Goal: Task Accomplishment & Management: Manage account settings

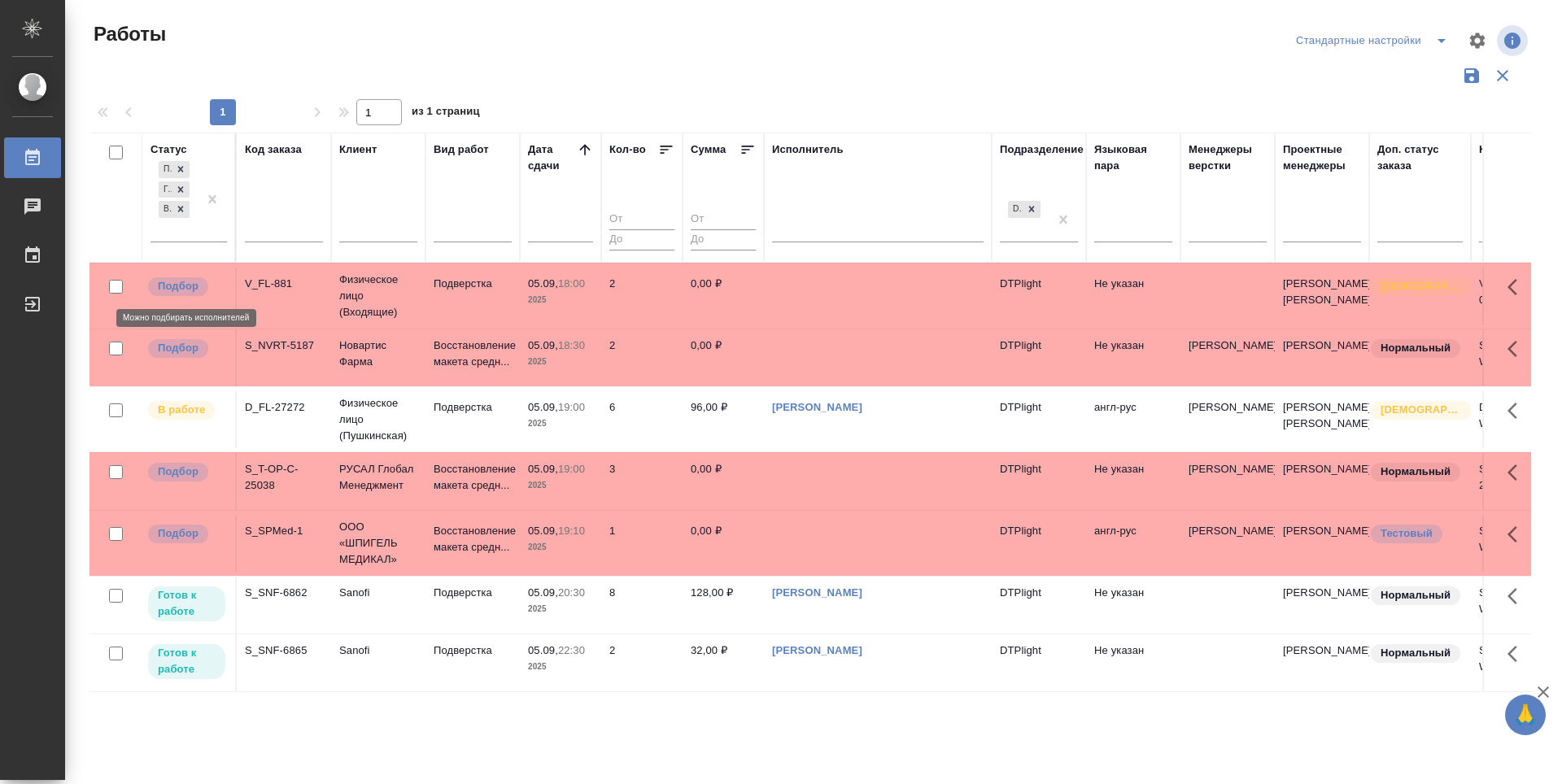
click at [189, 284] on p "Подбор" at bounding box center [178, 286] width 41 height 17
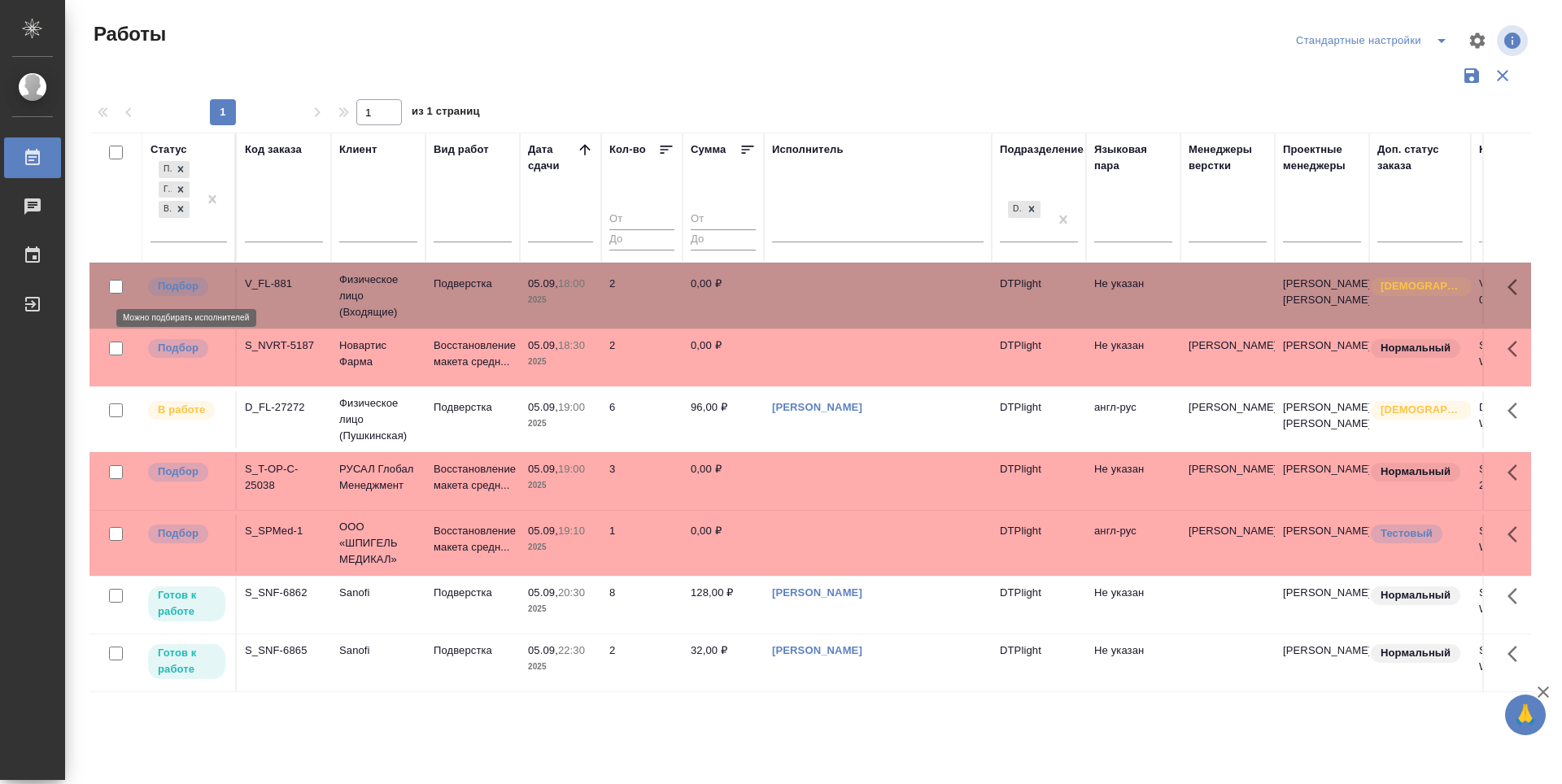
click at [189, 284] on p "Подбор" at bounding box center [178, 286] width 41 height 17
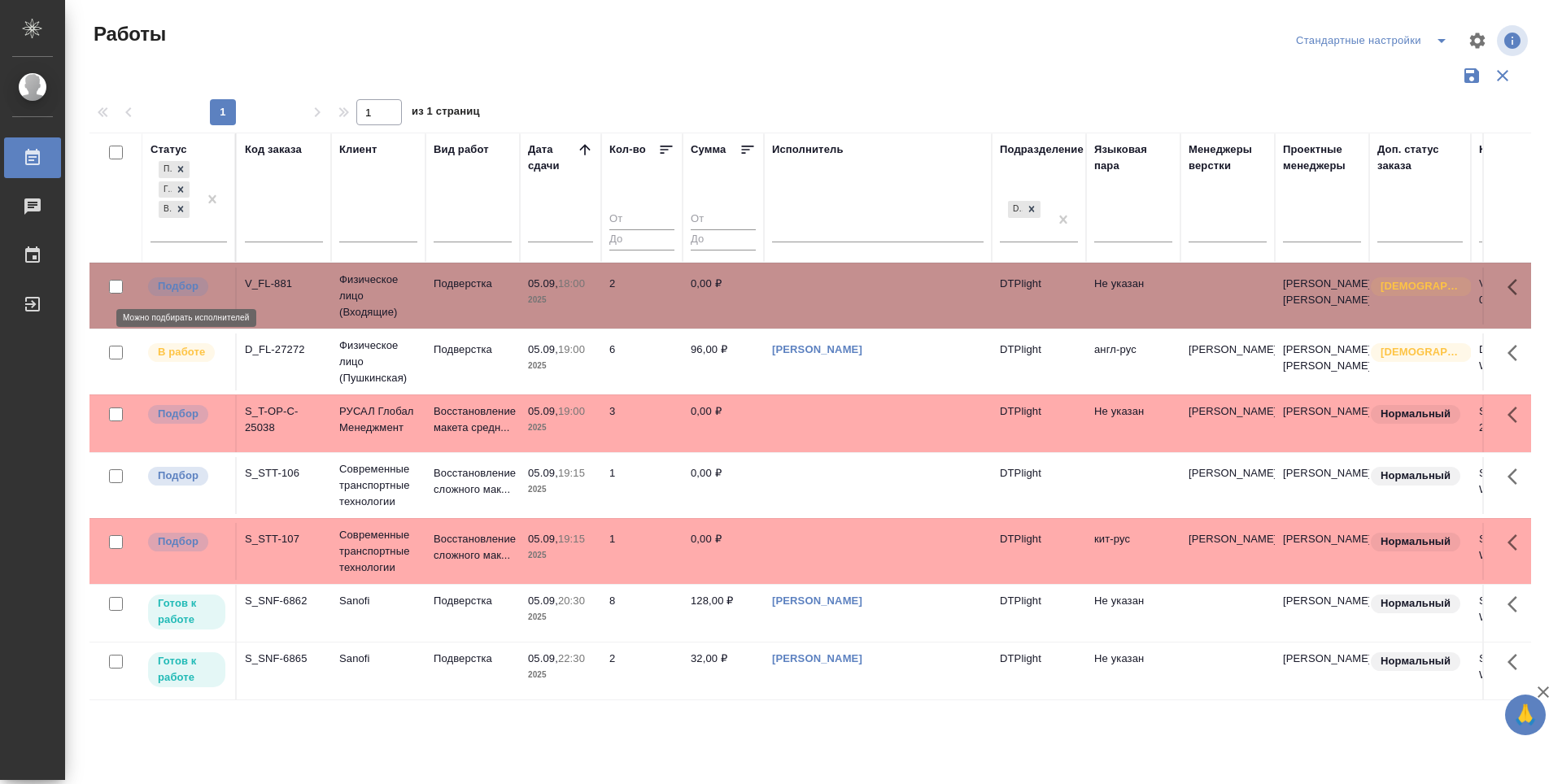
click at [191, 285] on p "Подбор" at bounding box center [178, 286] width 41 height 17
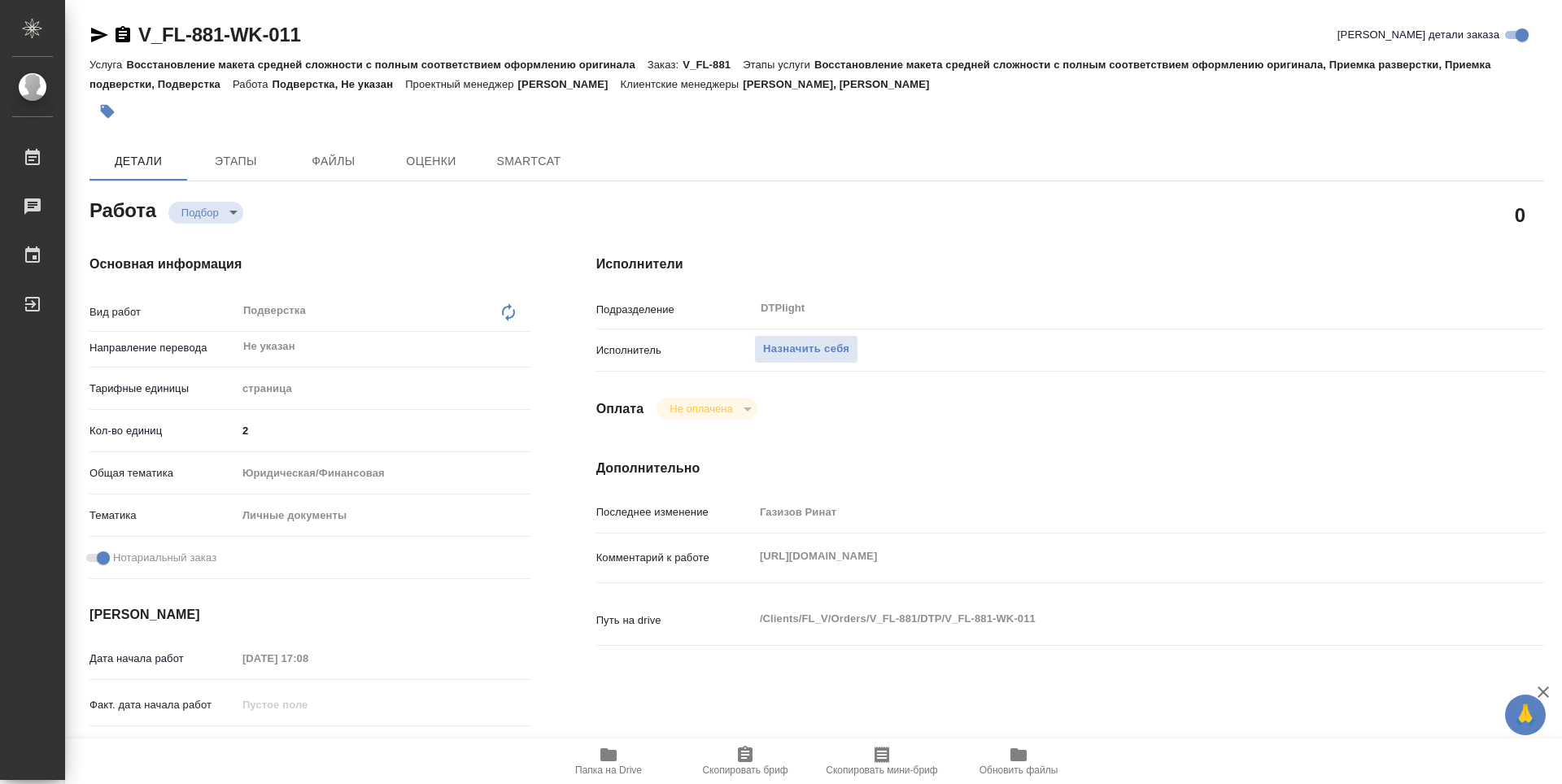
type textarea "x"
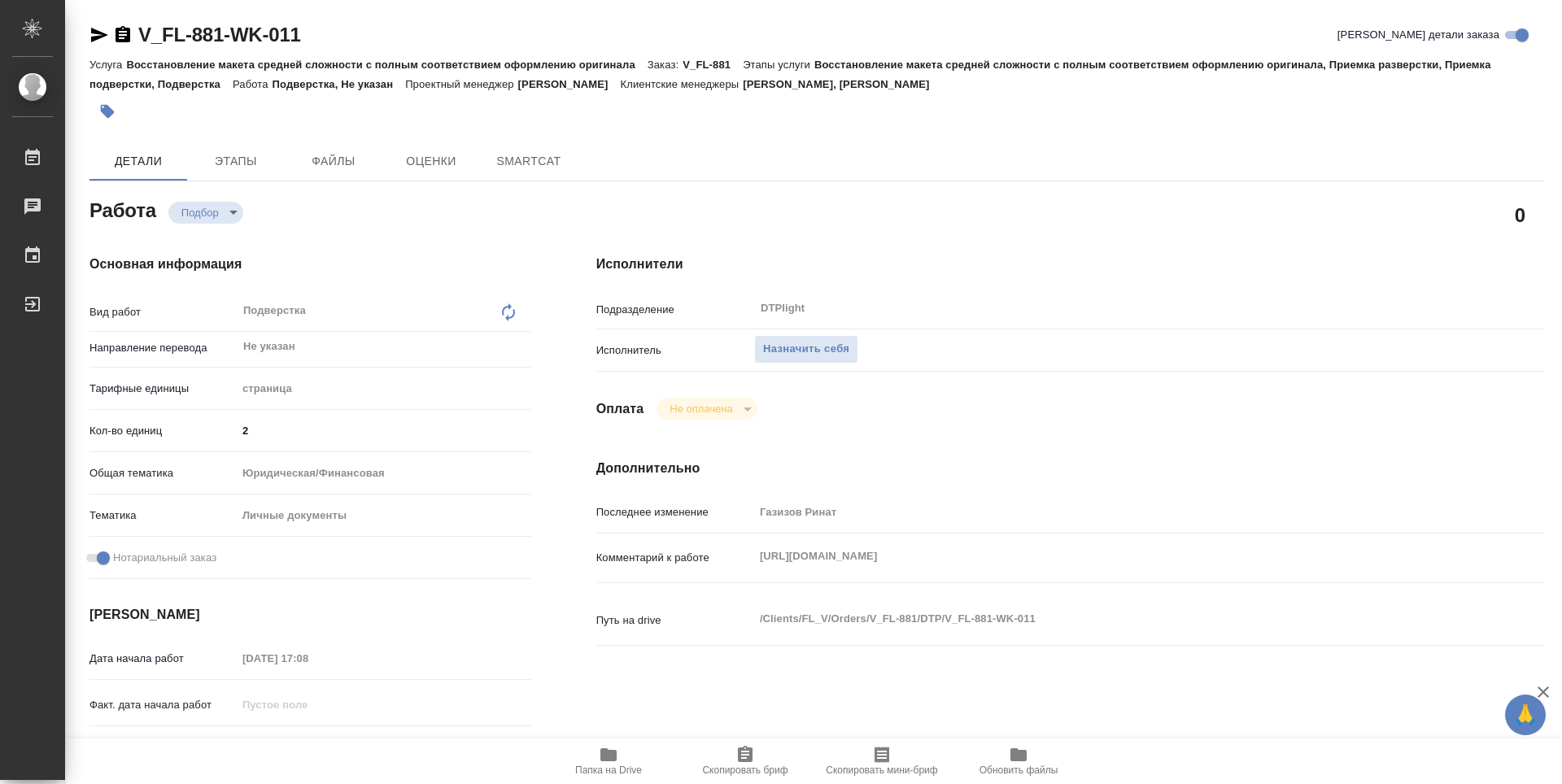
type textarea "x"
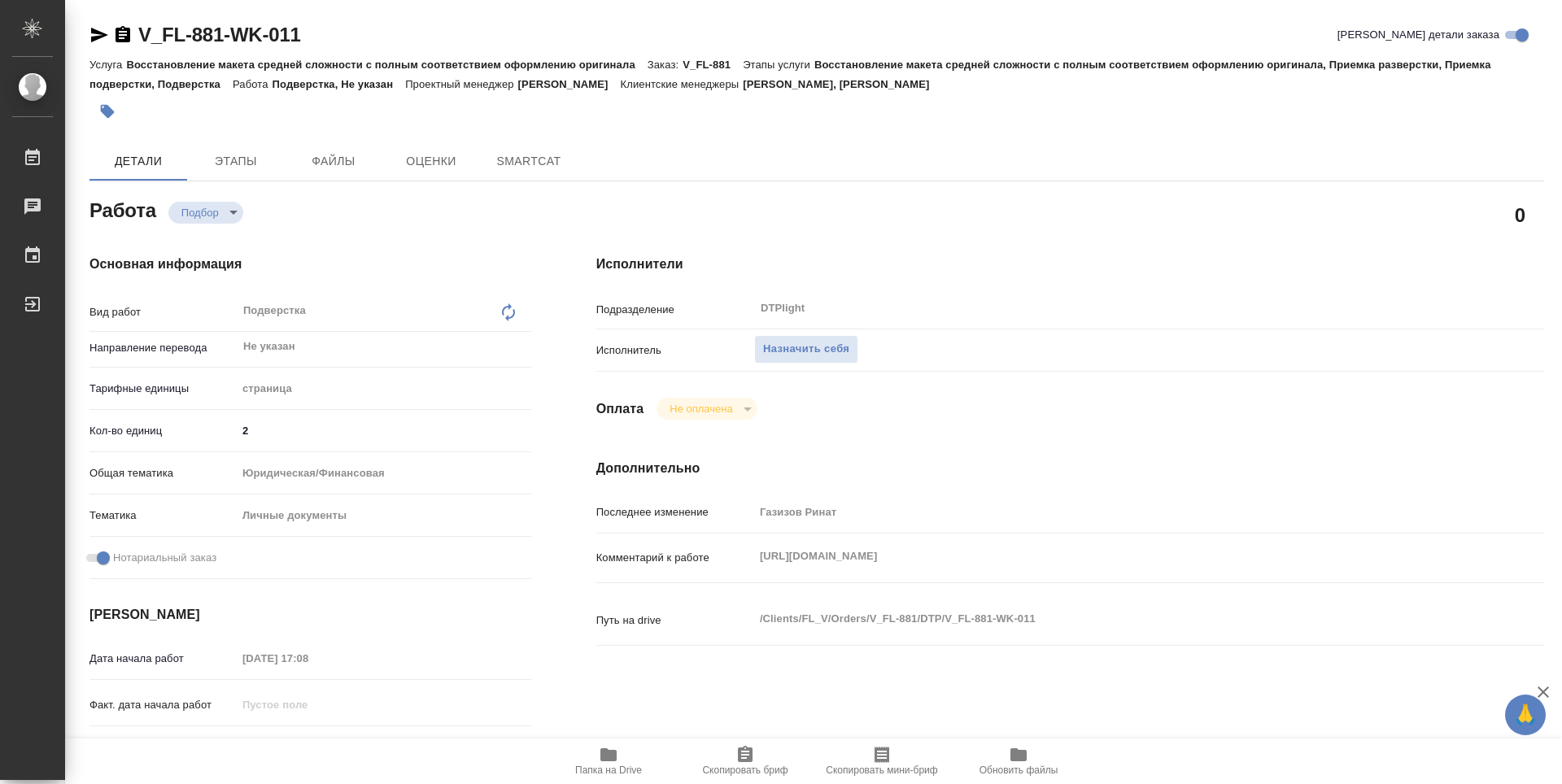
type textarea "x"
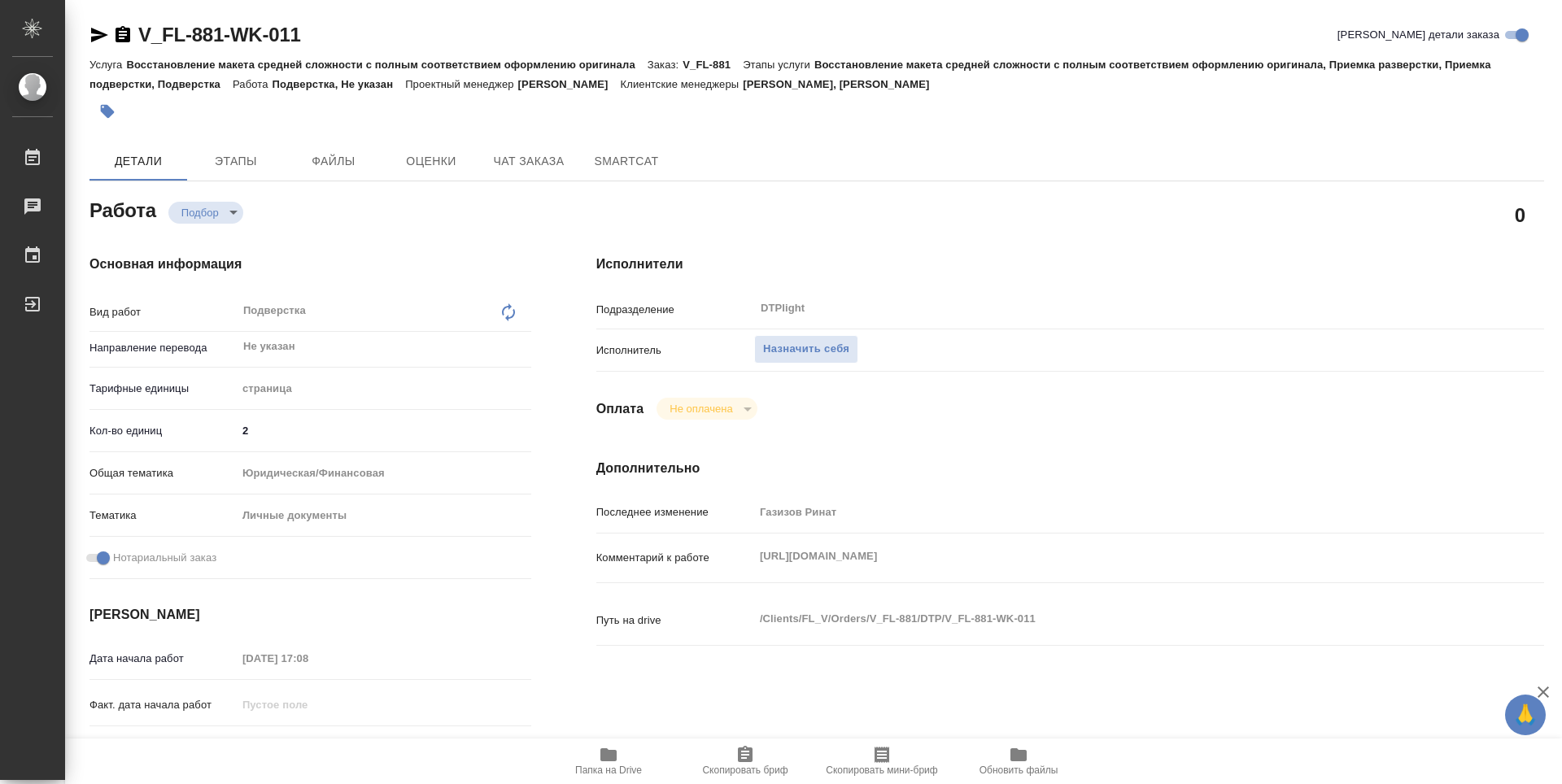
type textarea "x"
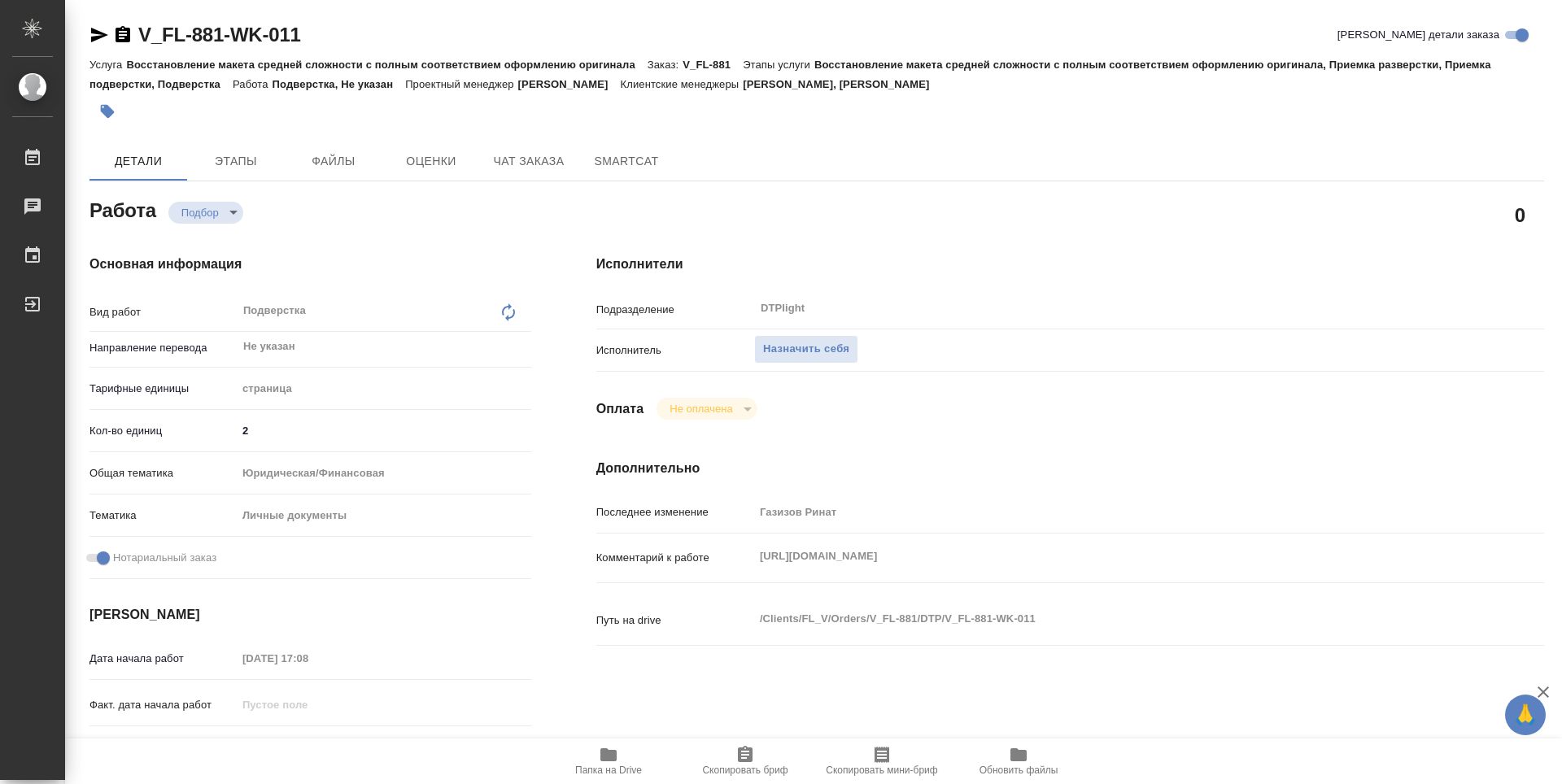
type textarea "x"
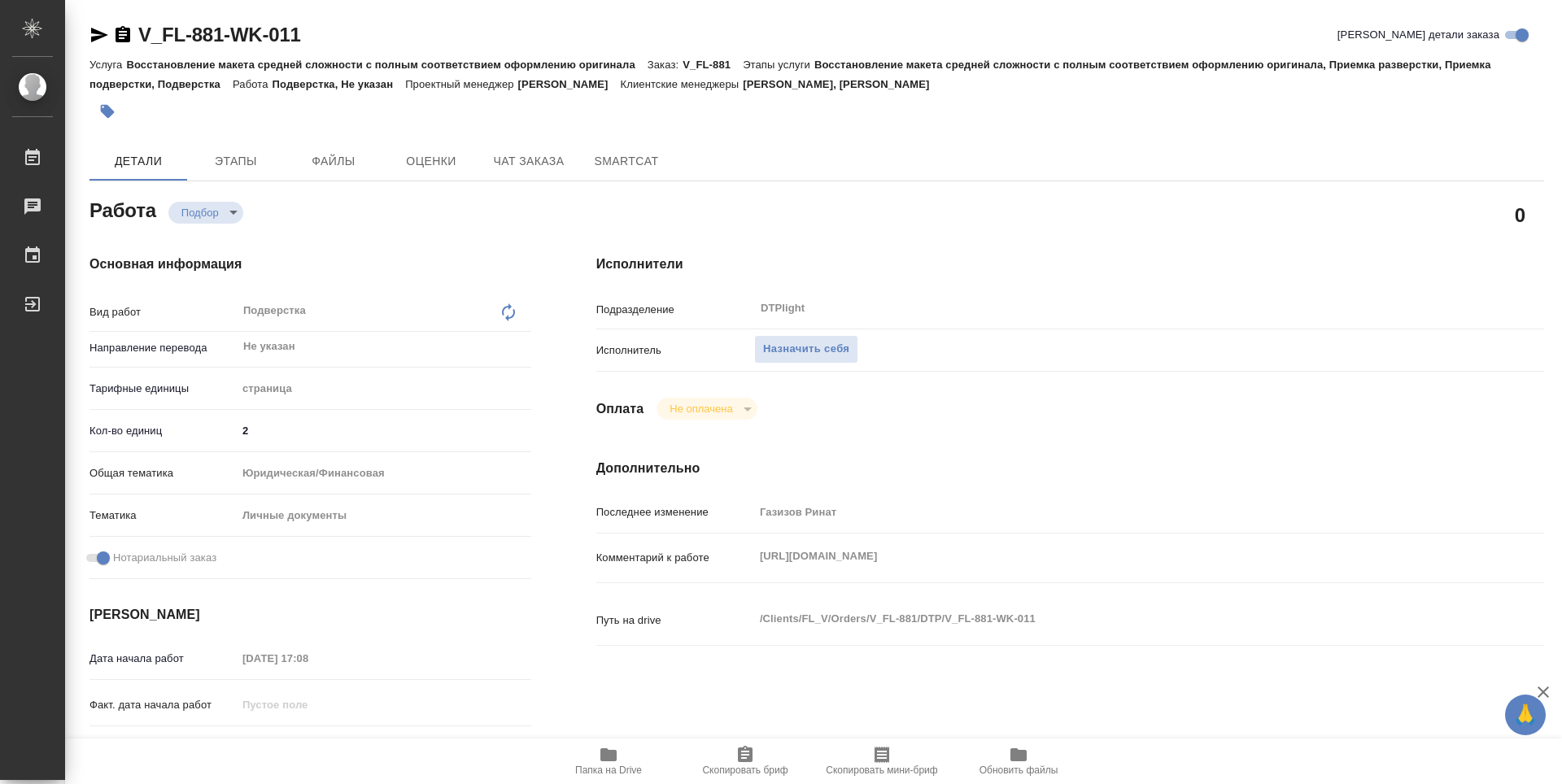
click at [606, 751] on icon "button" at bounding box center [609, 754] width 17 height 13
type textarea "x"
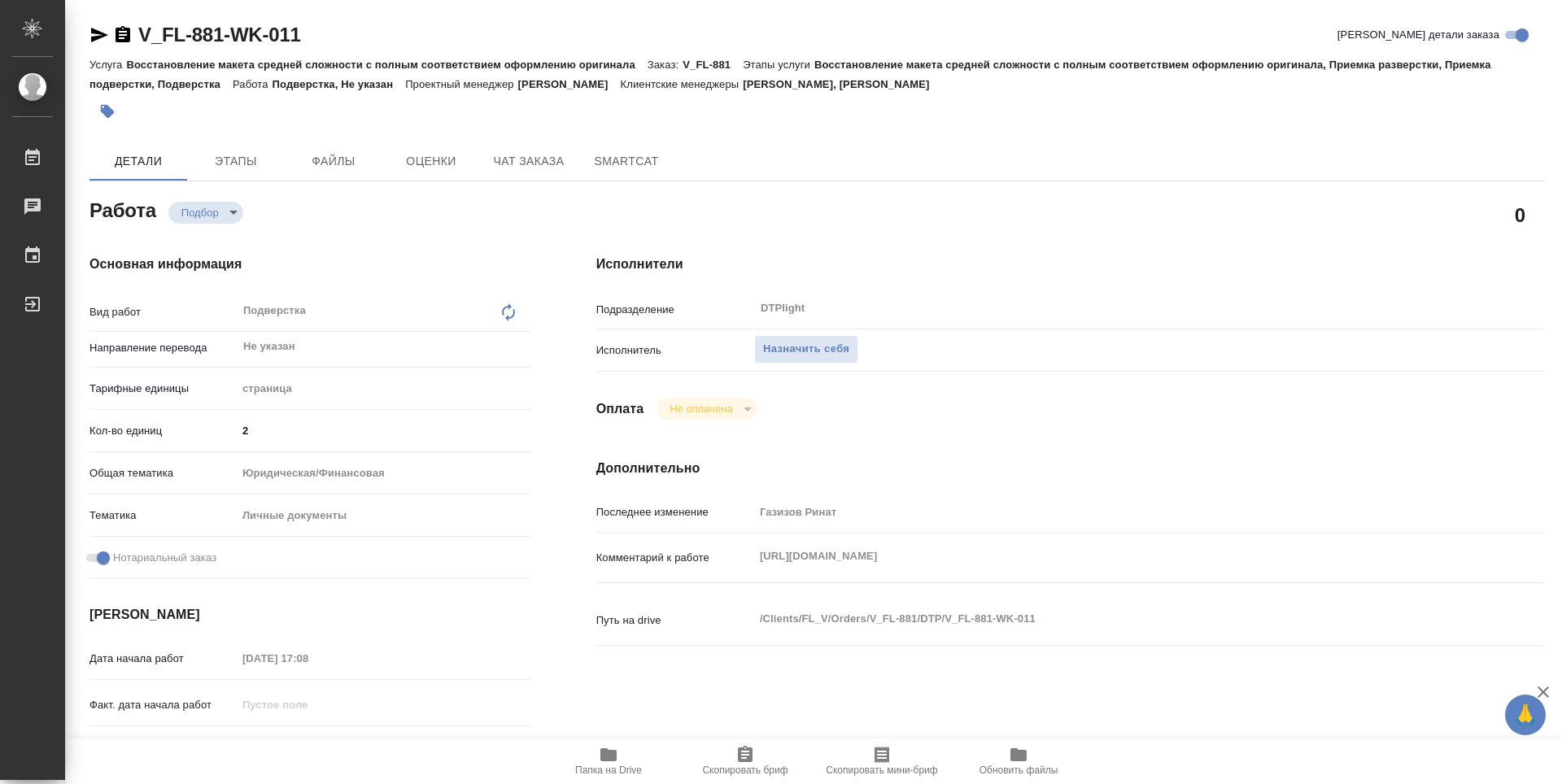
type textarea "x"
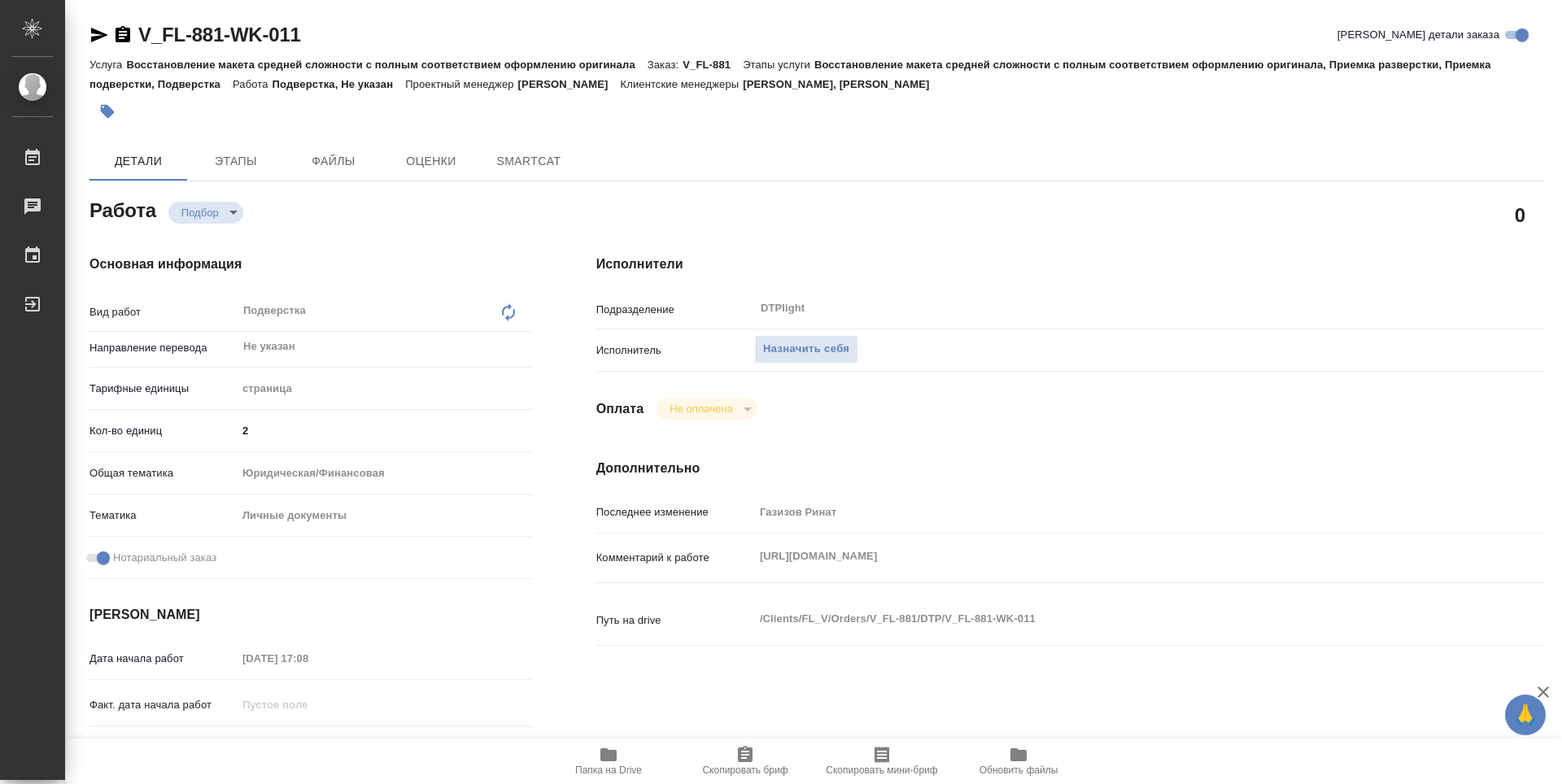
type textarea "x"
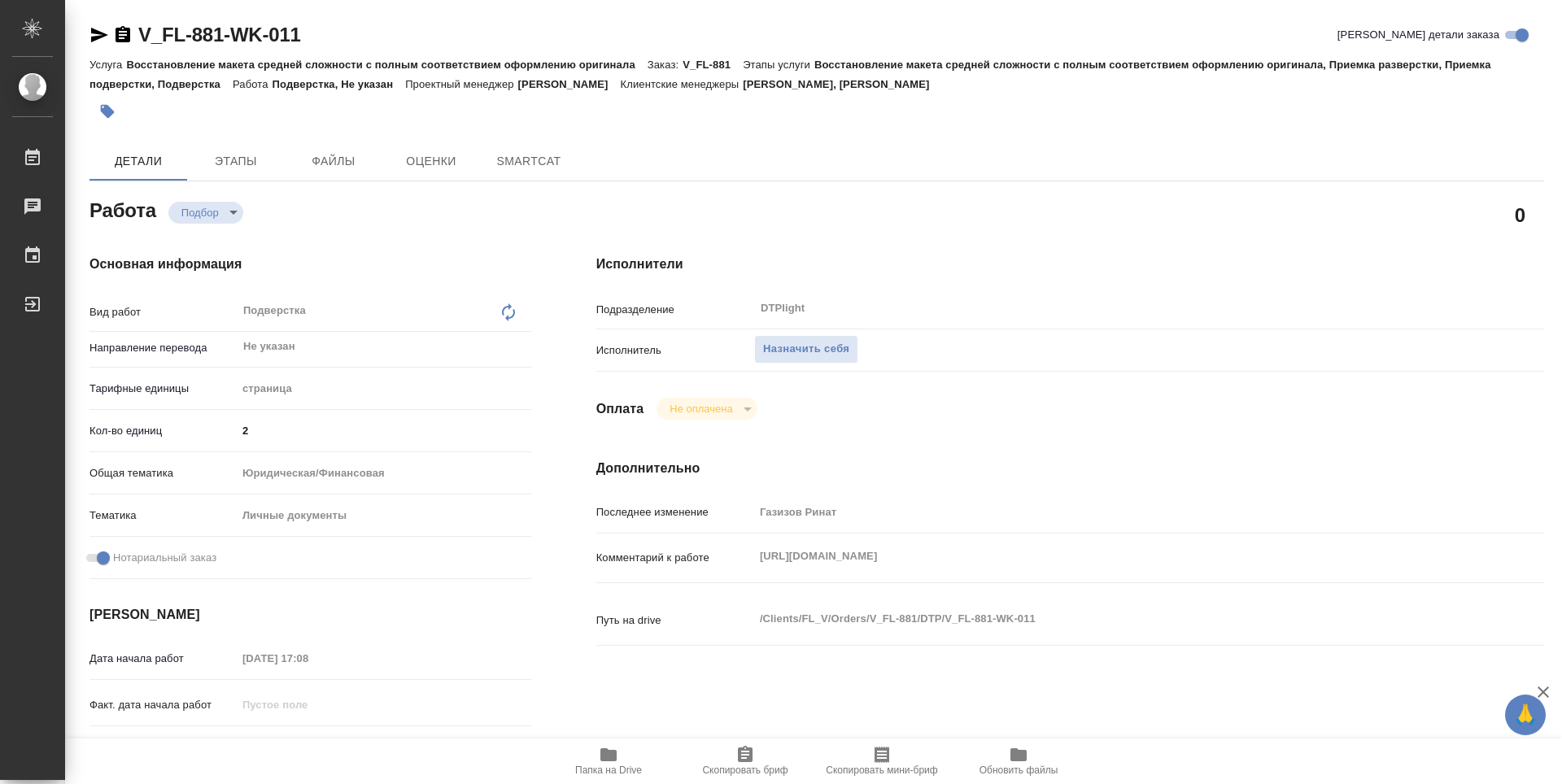
type textarea "x"
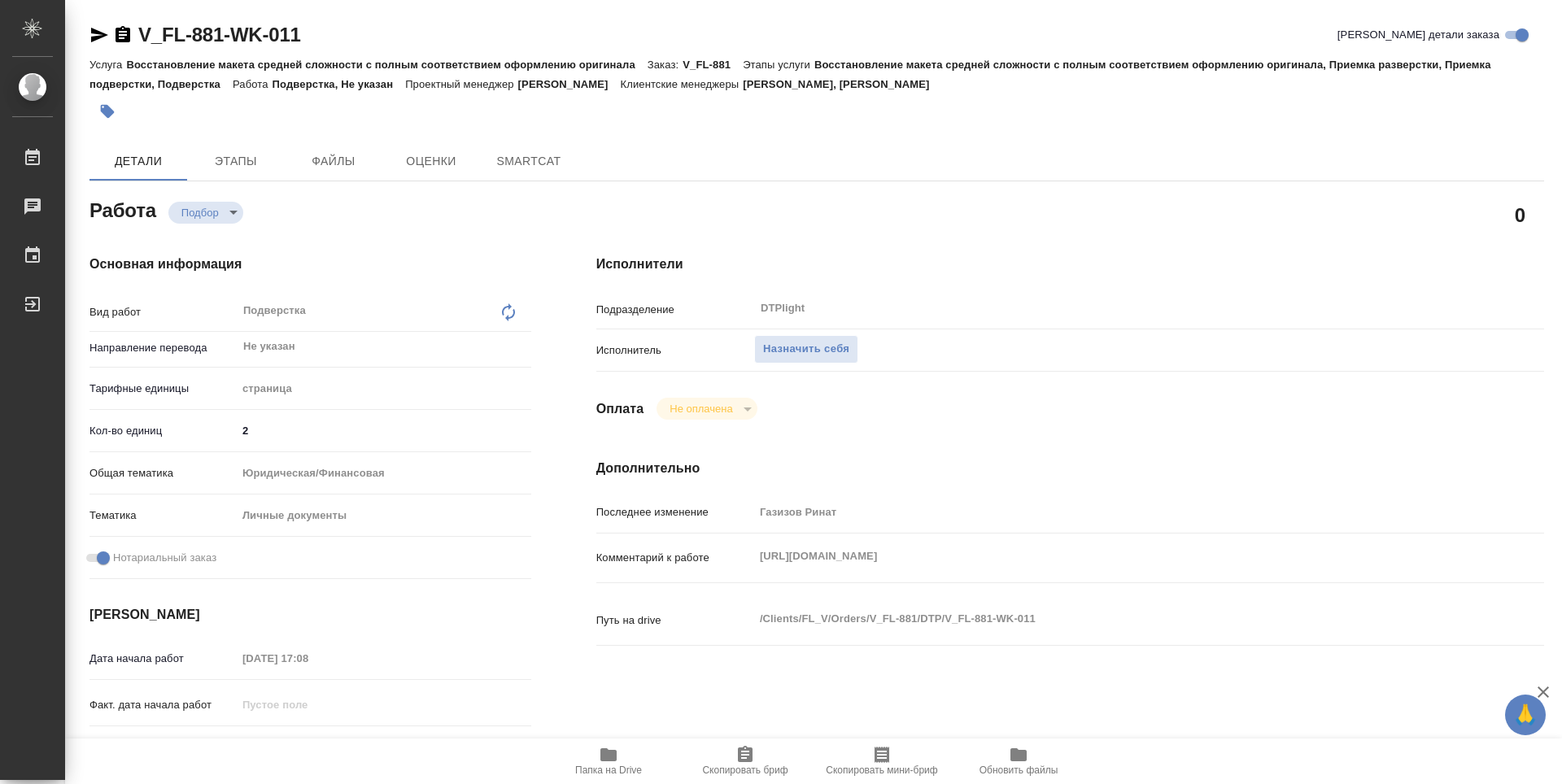
type textarea "x"
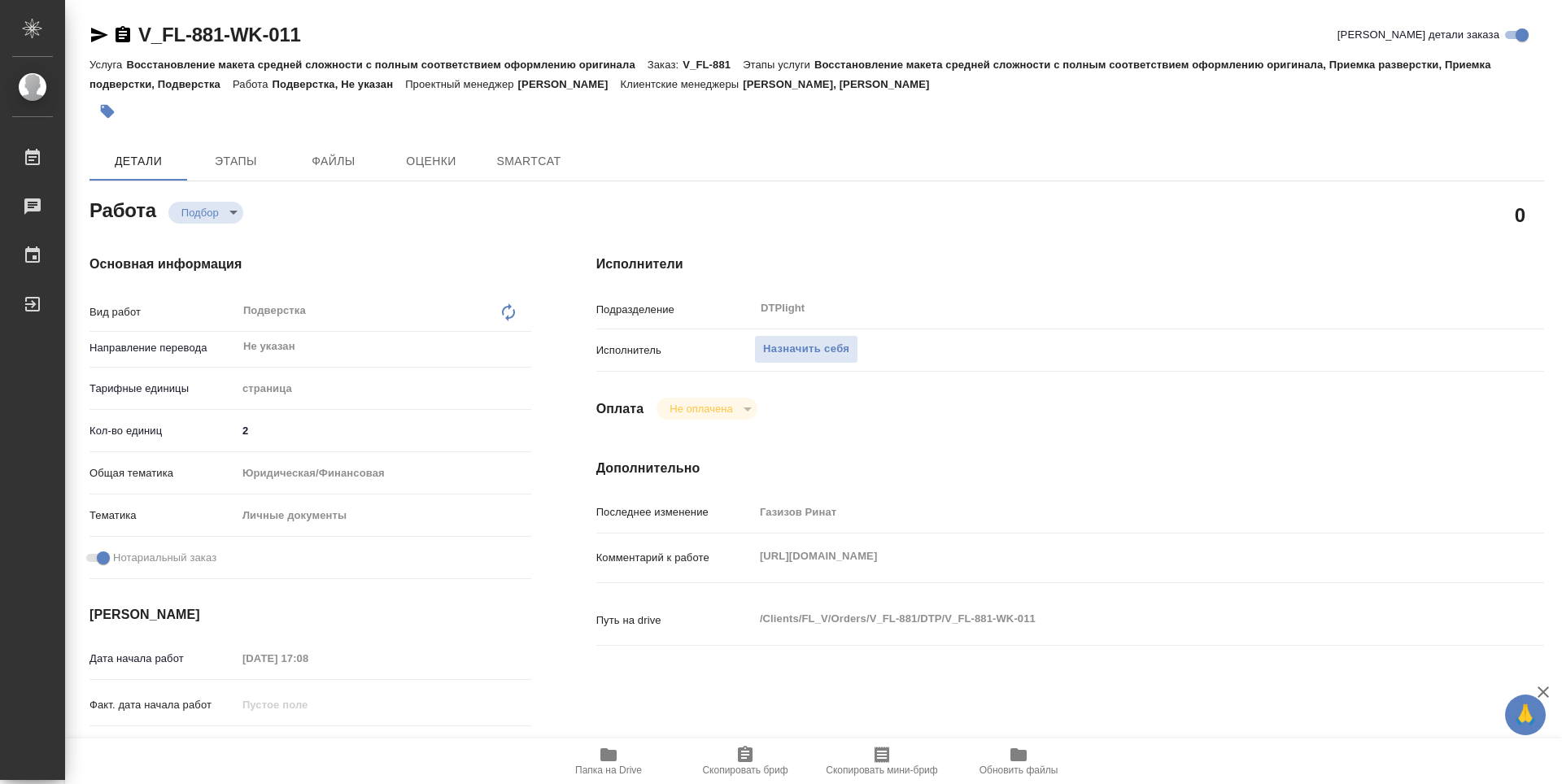
type textarea "x"
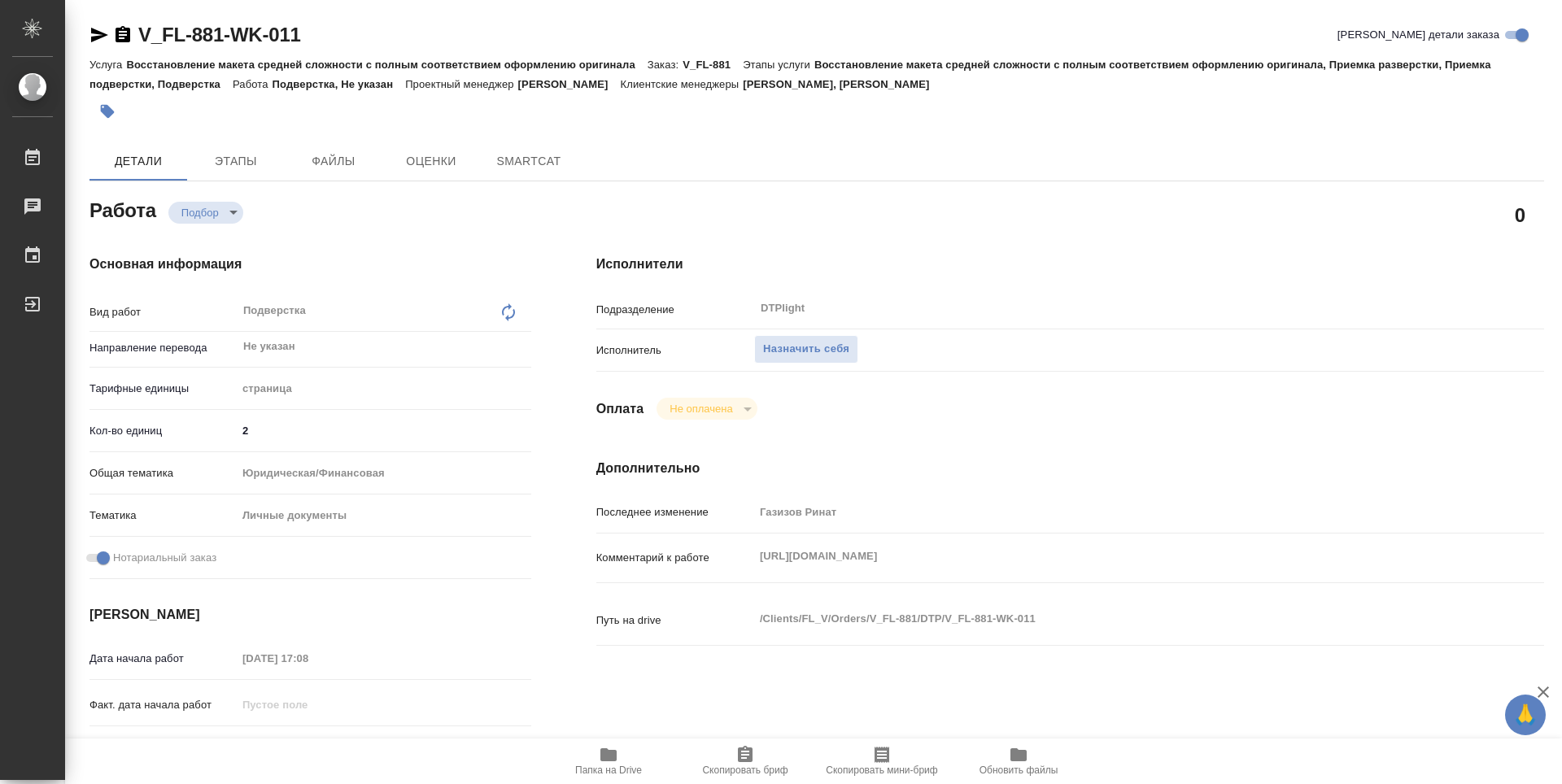
type textarea "x"
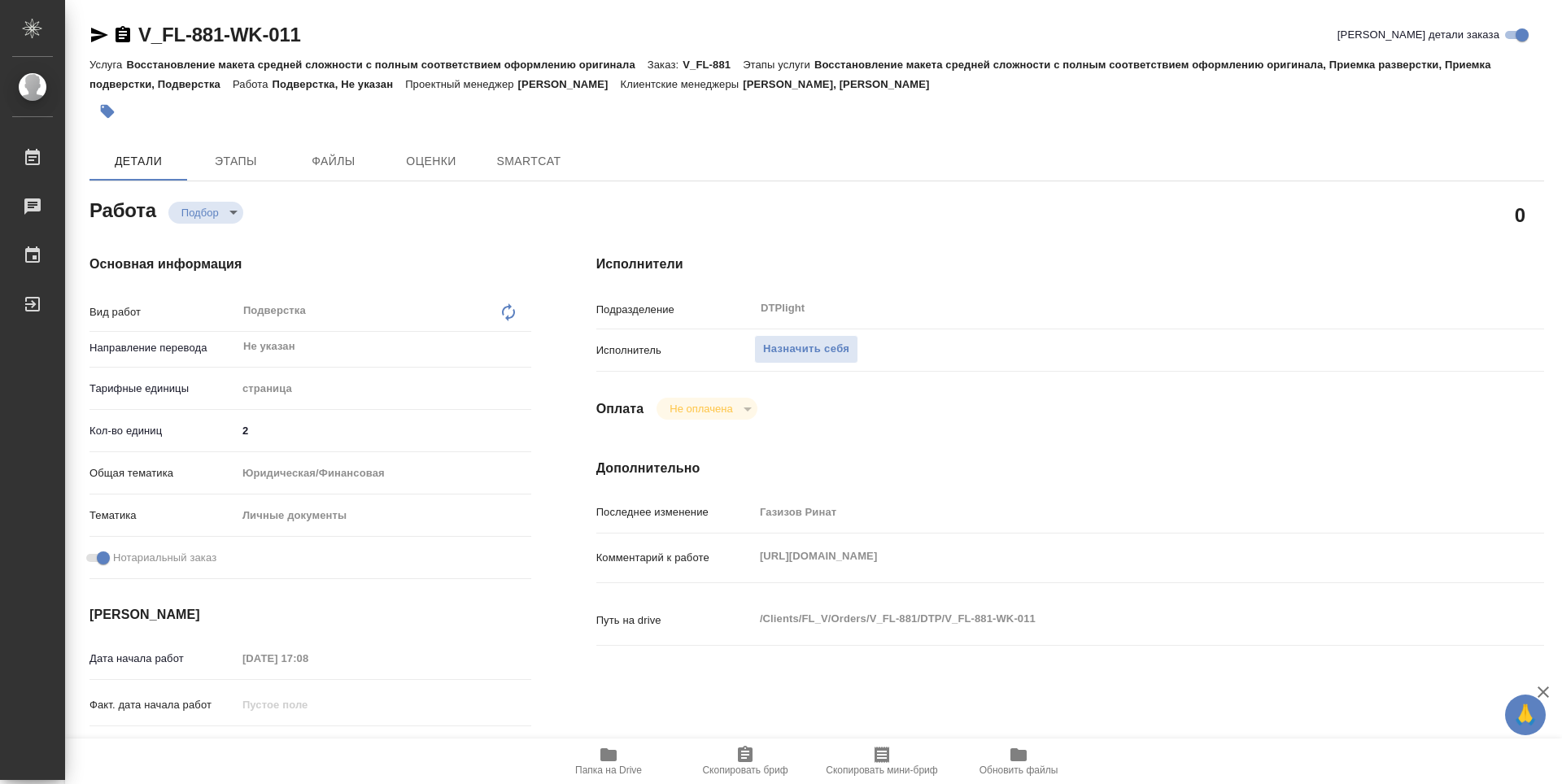
type textarea "x"
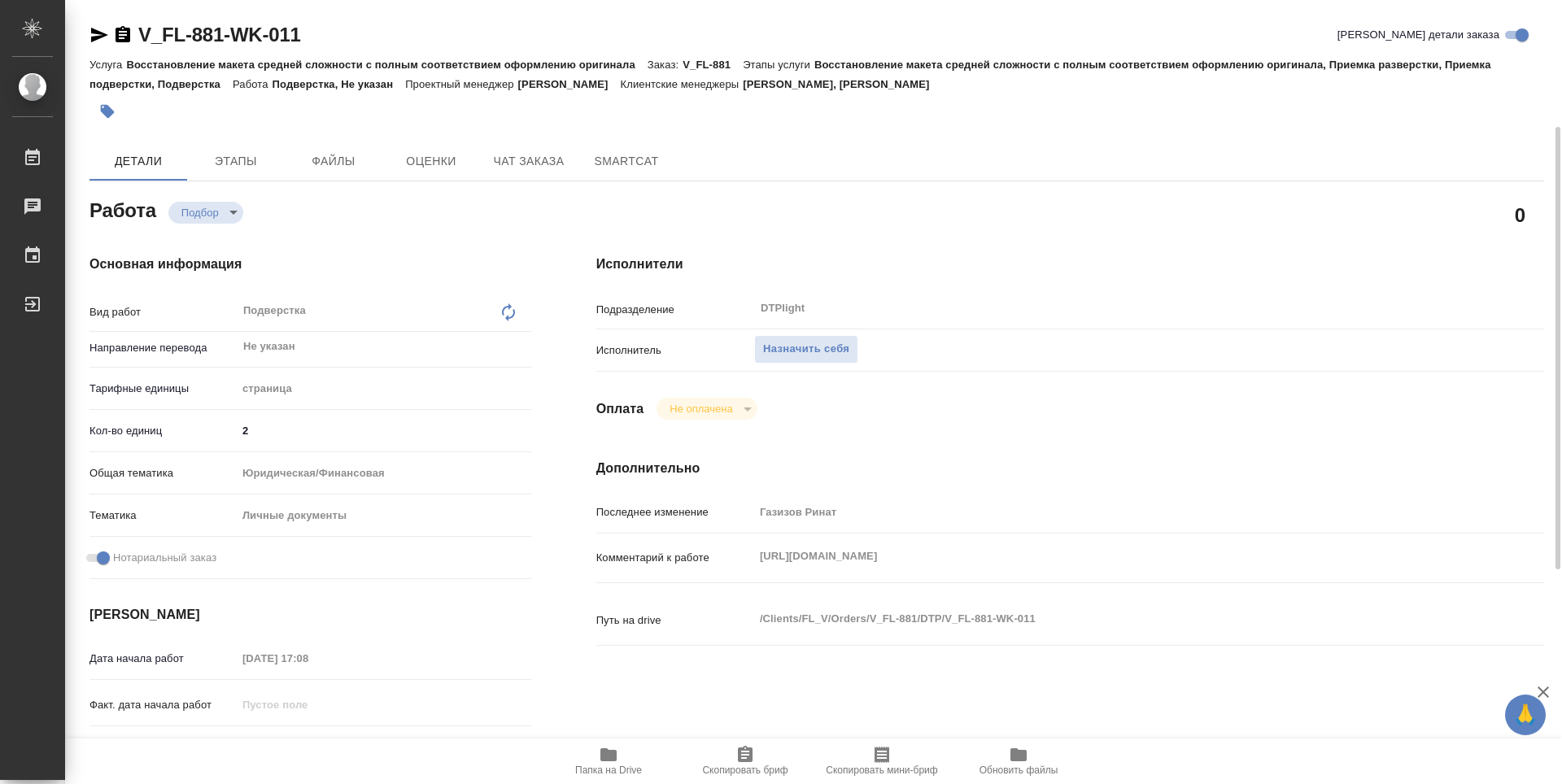
type textarea "x"
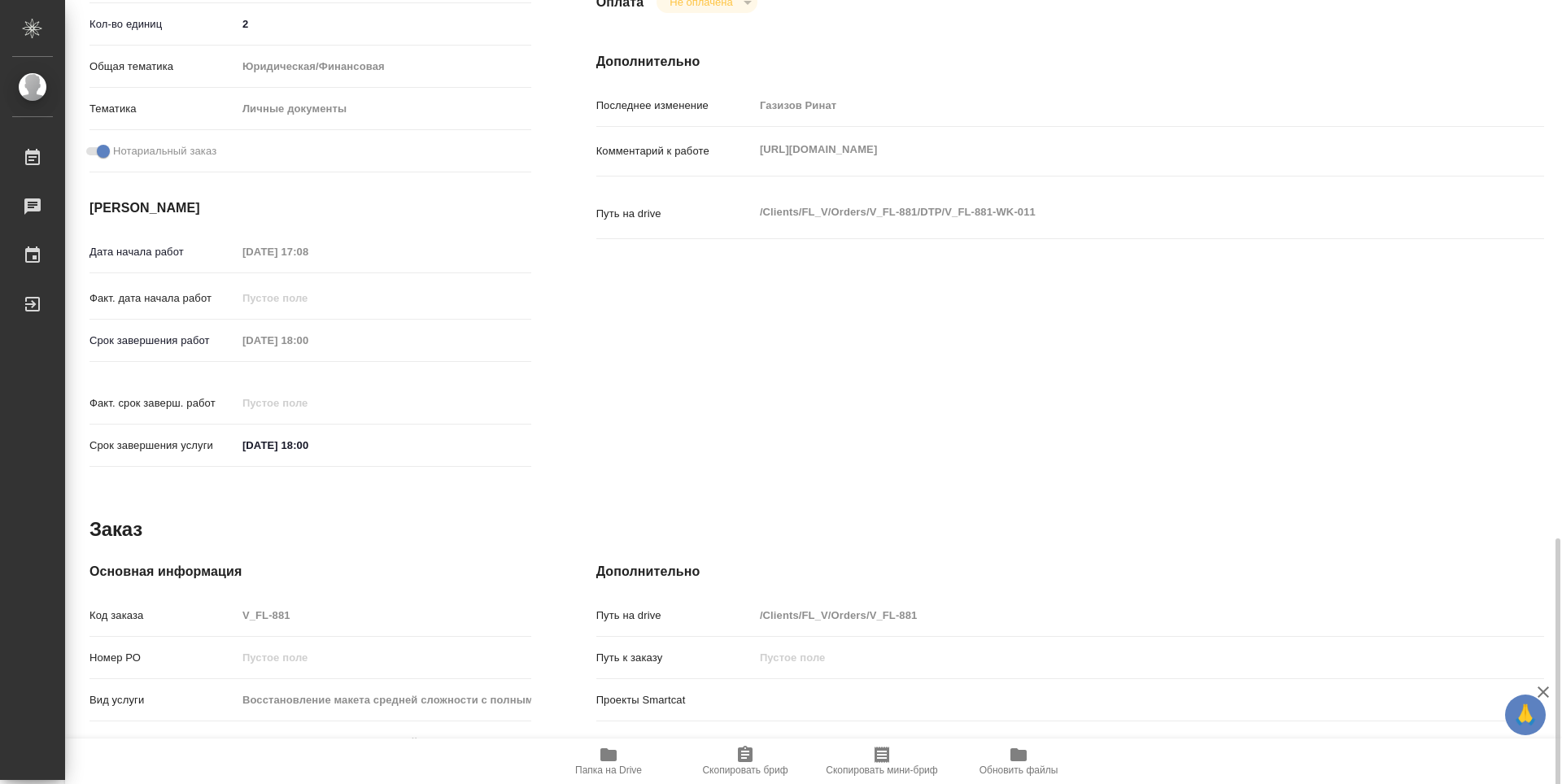
scroll to position [603, 0]
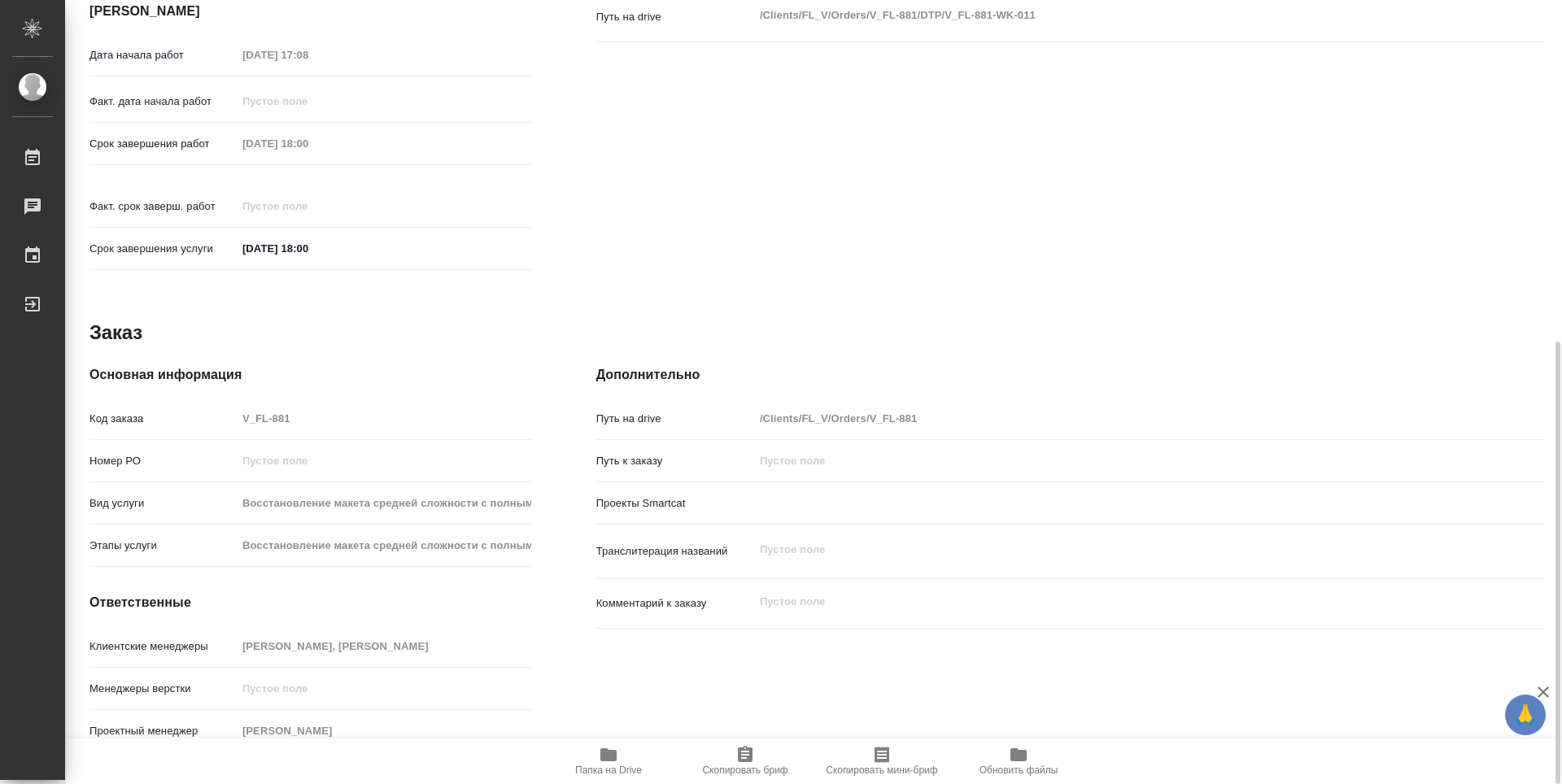
type textarea "x"
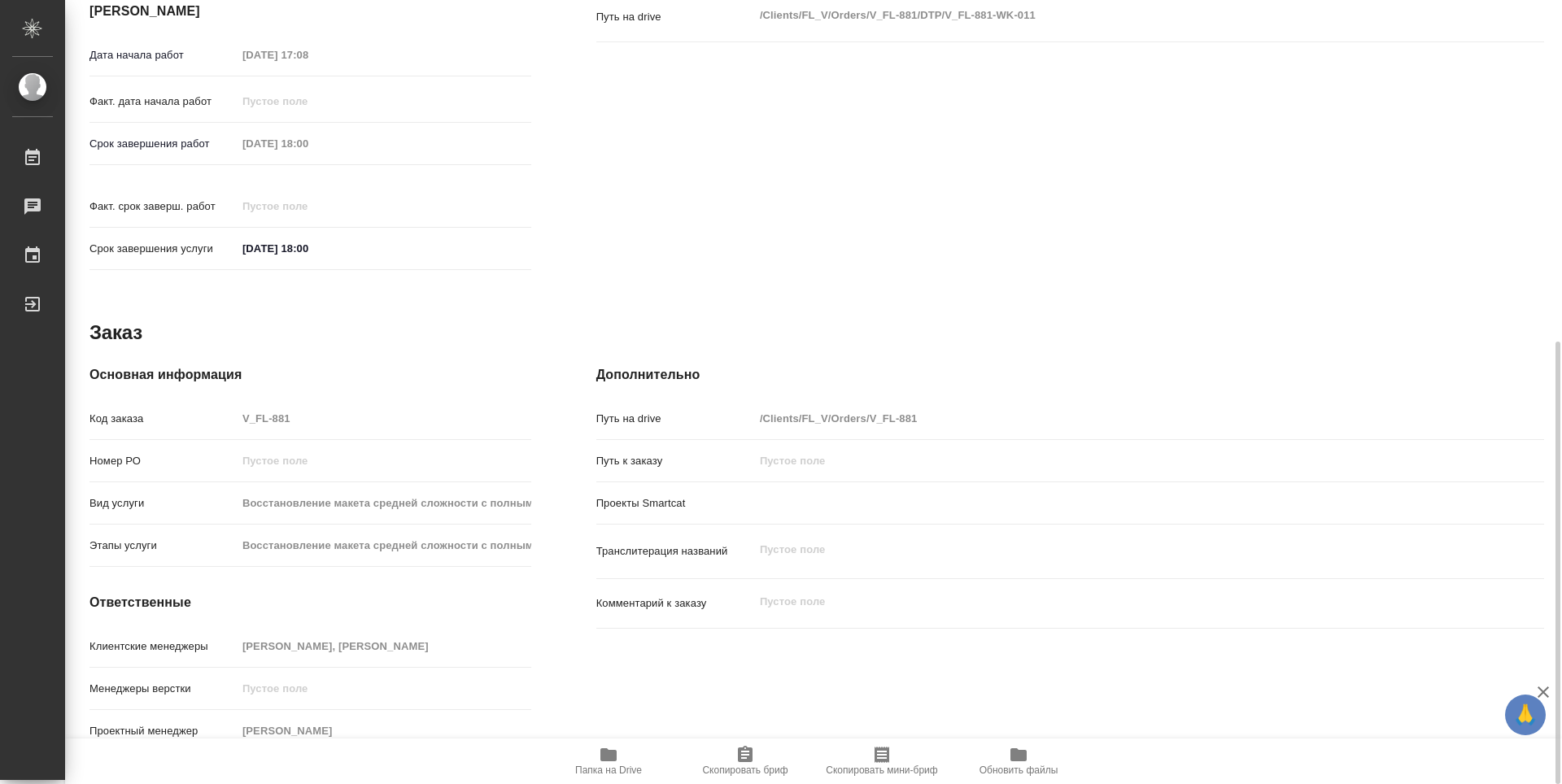
type textarea "x"
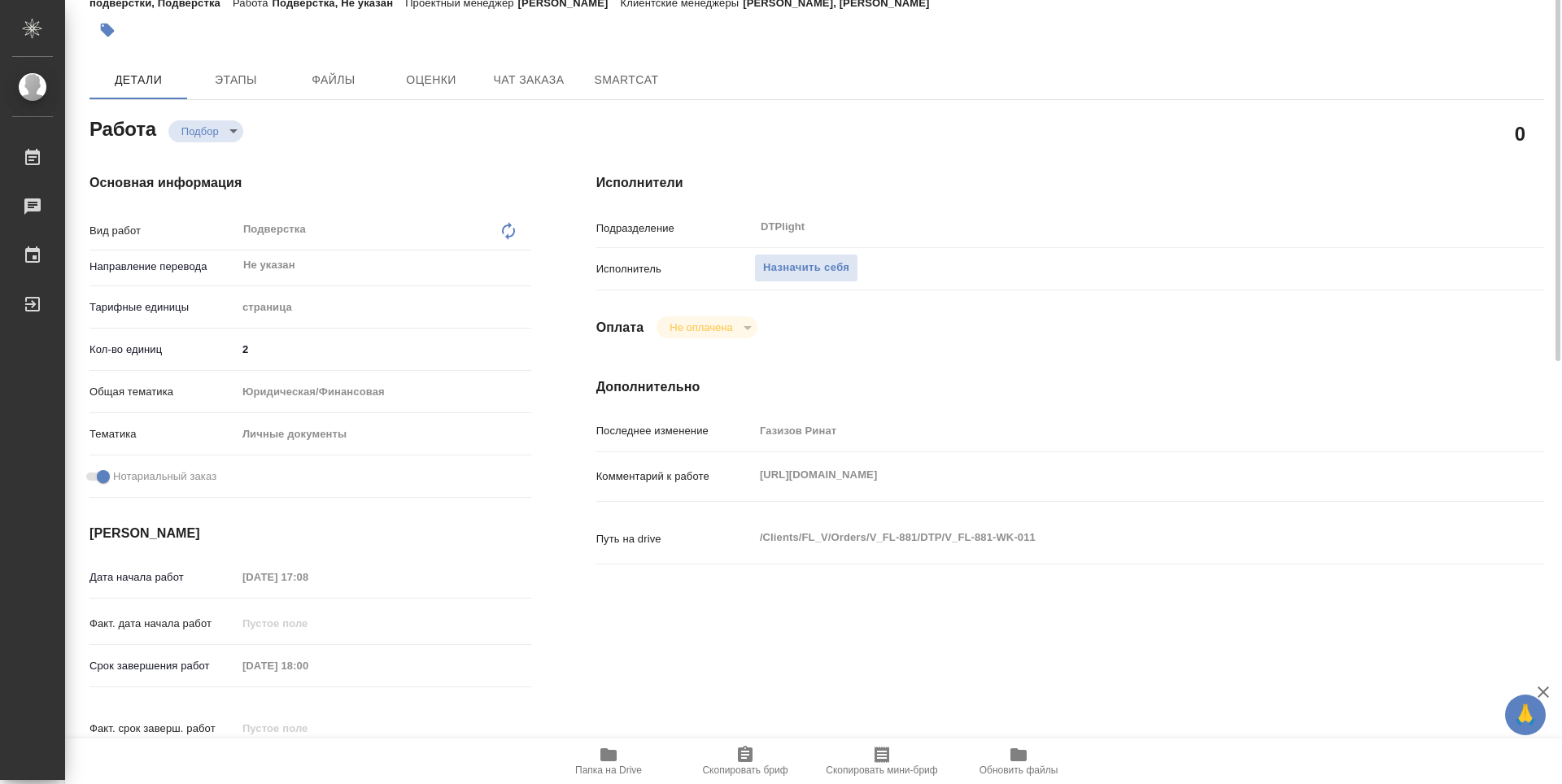
scroll to position [0, 0]
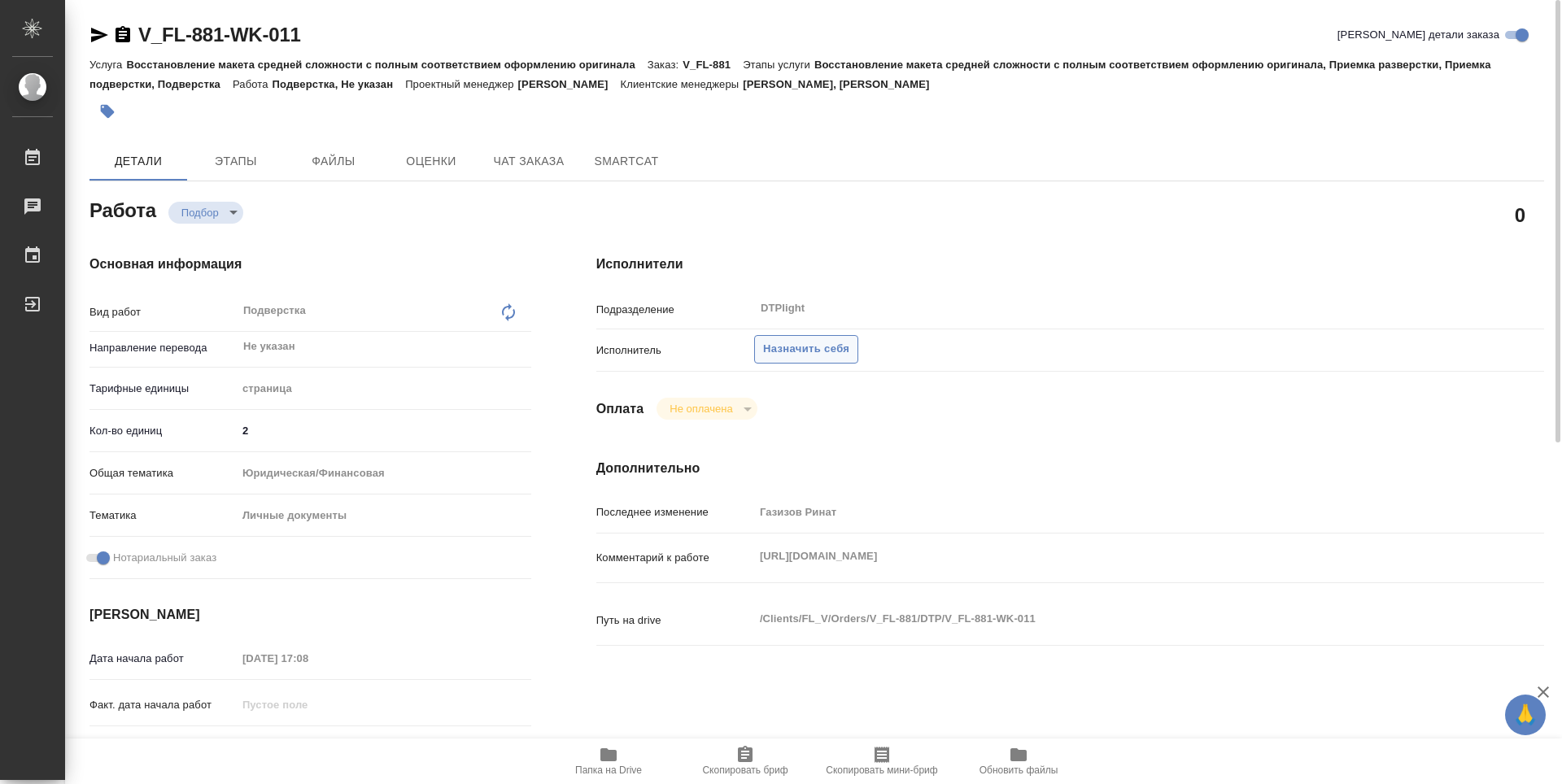
click at [794, 351] on span "Назначить себя" at bounding box center [806, 349] width 86 height 19
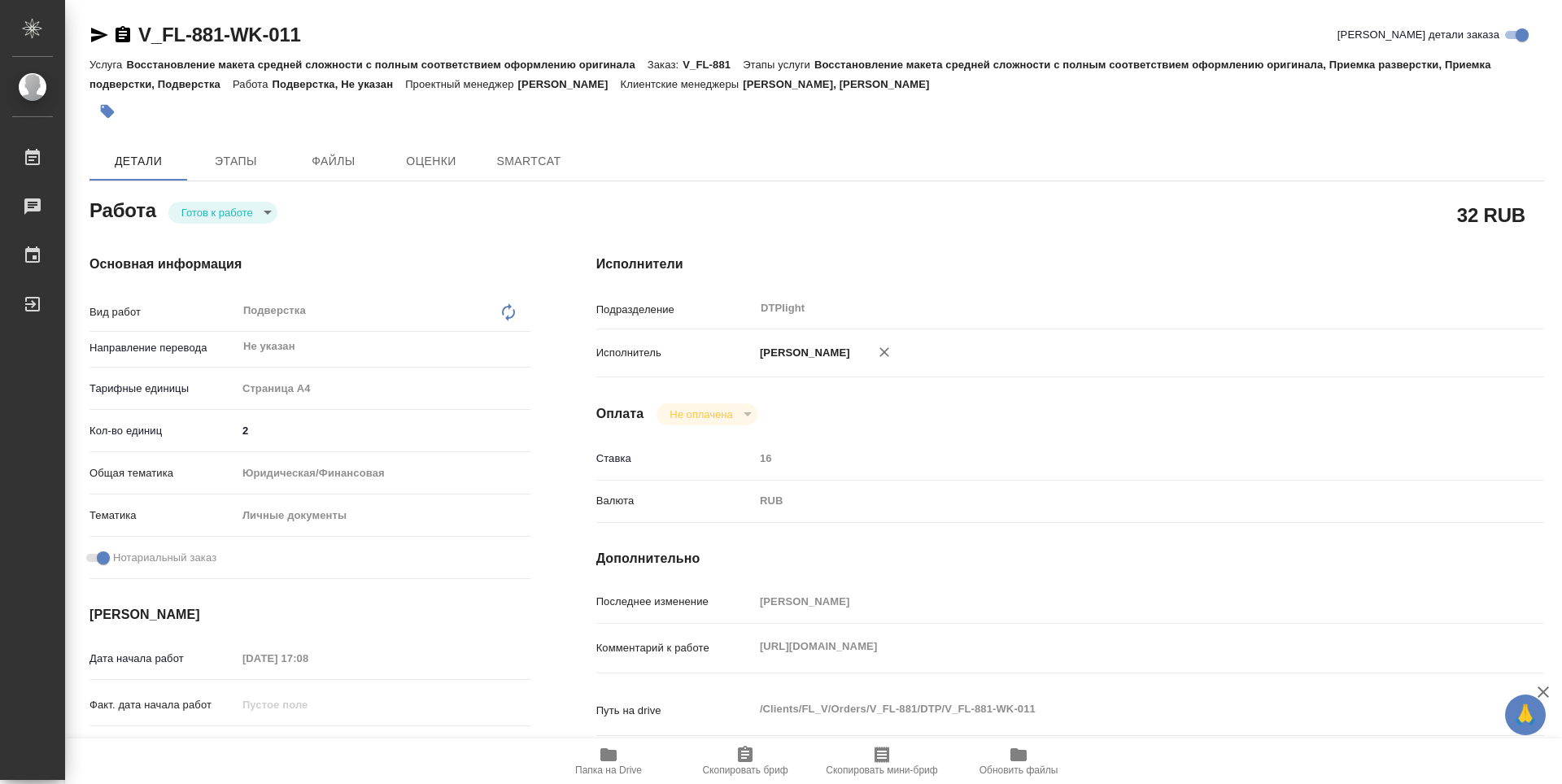
type textarea "x"
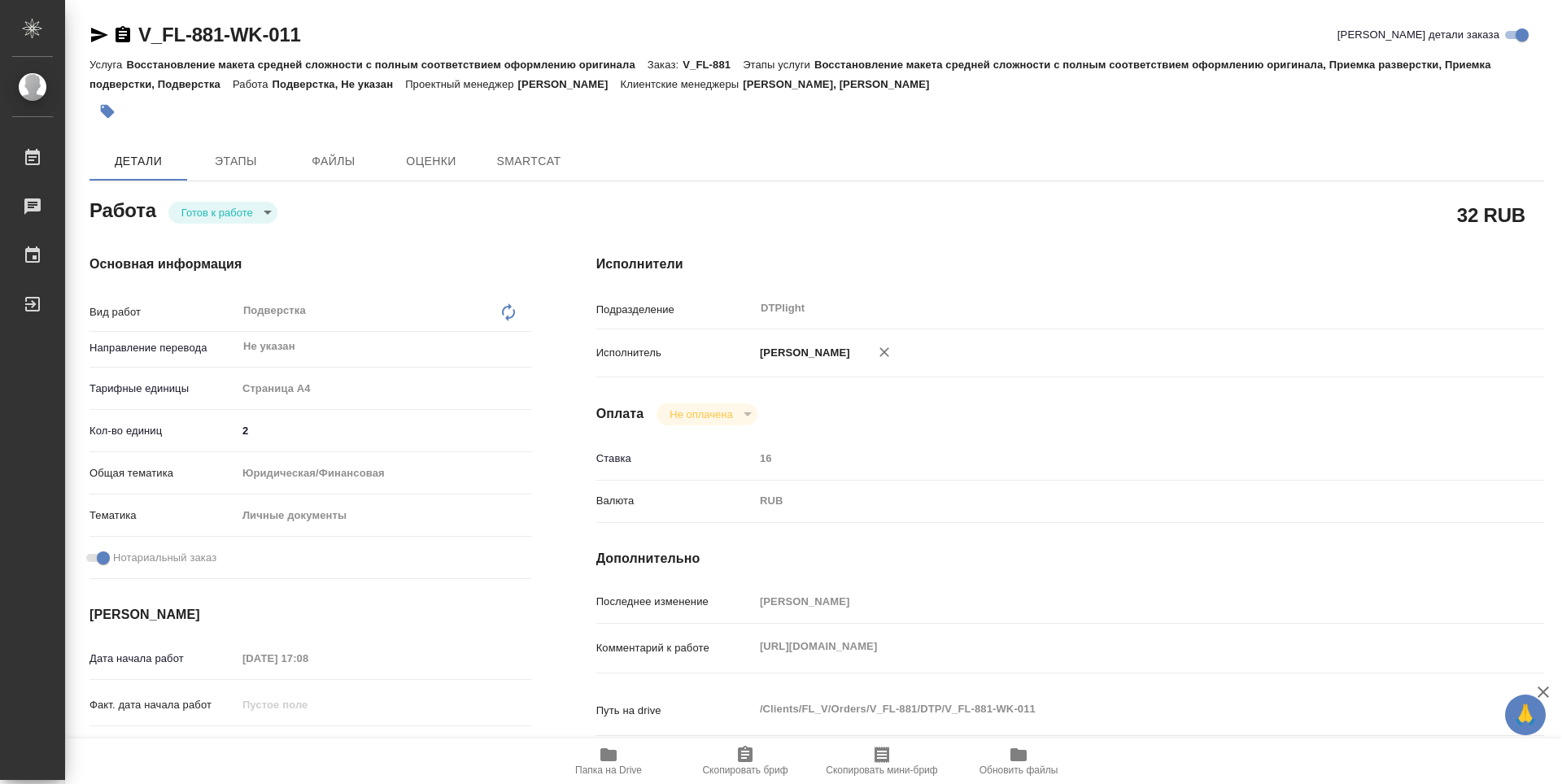
type textarea "x"
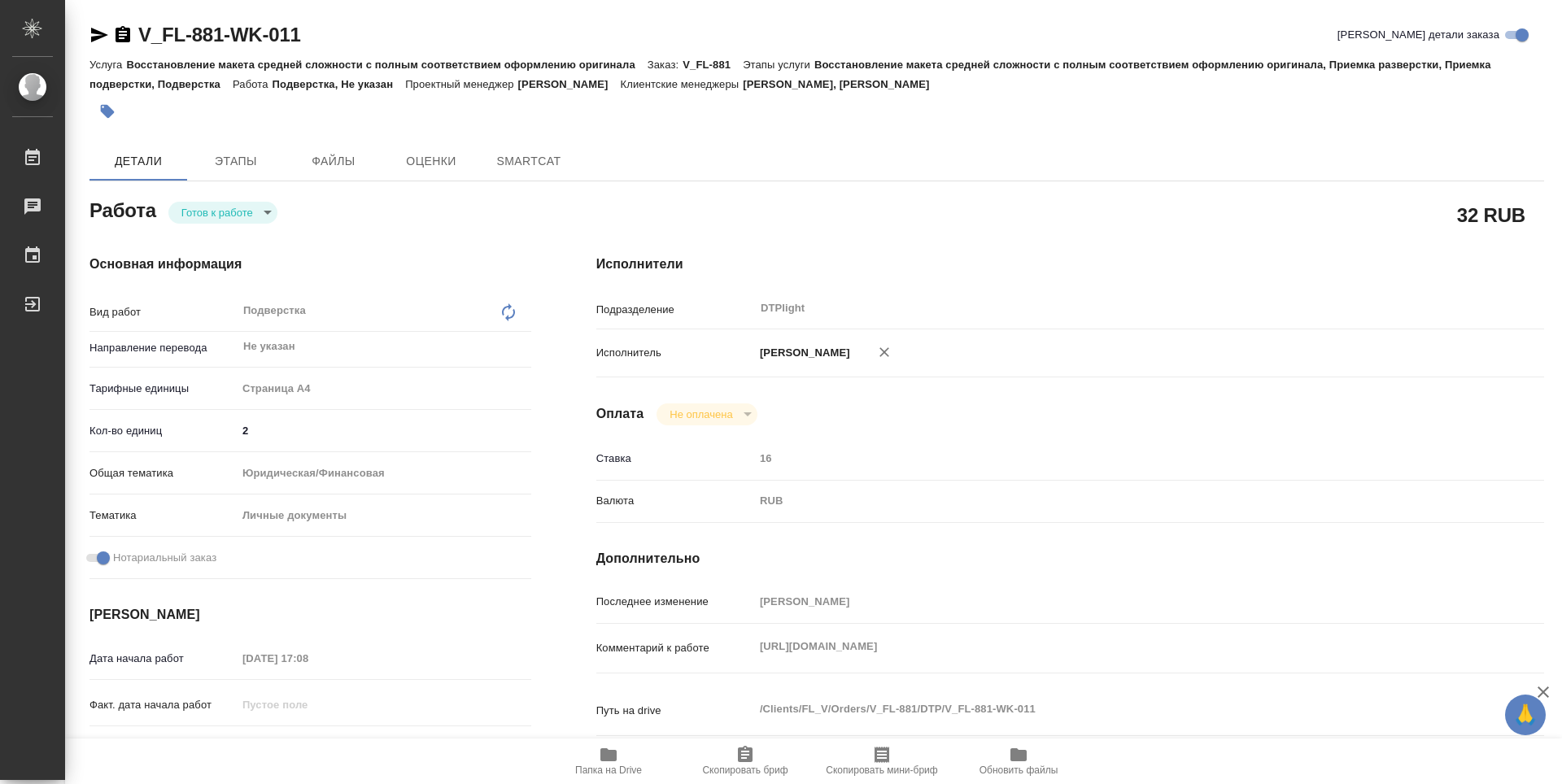
type textarea "x"
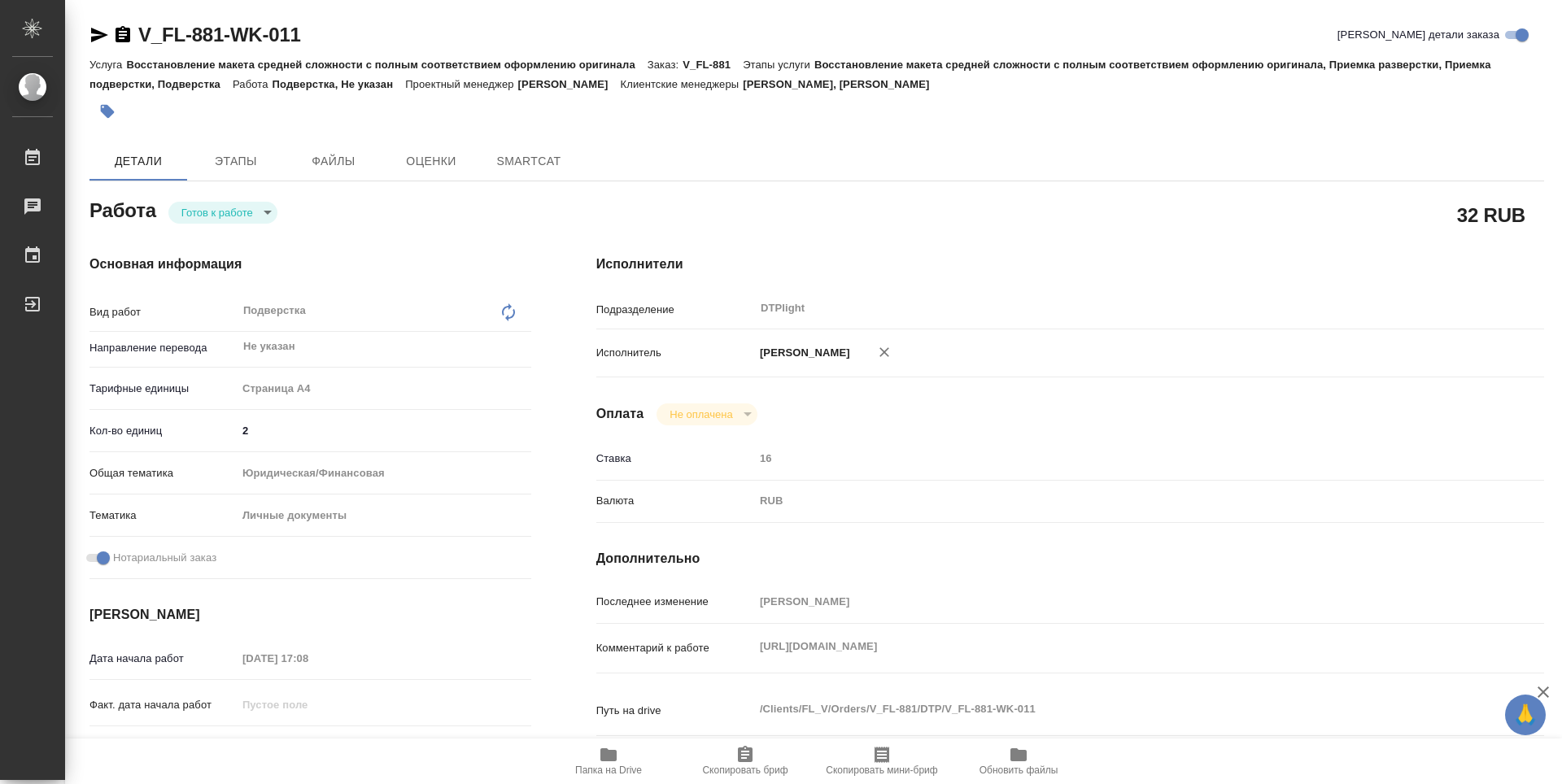
type textarea "x"
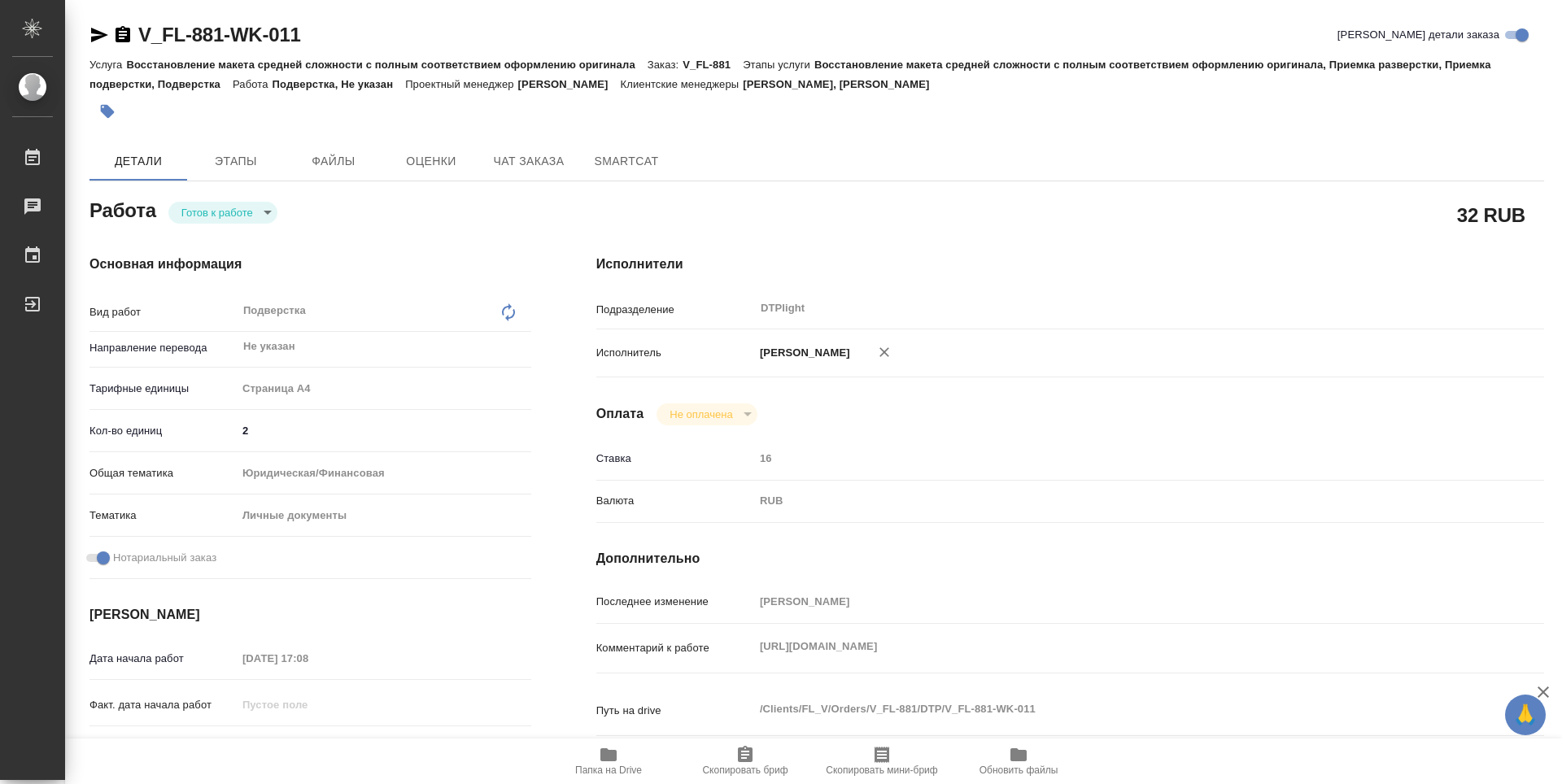
type textarea "x"
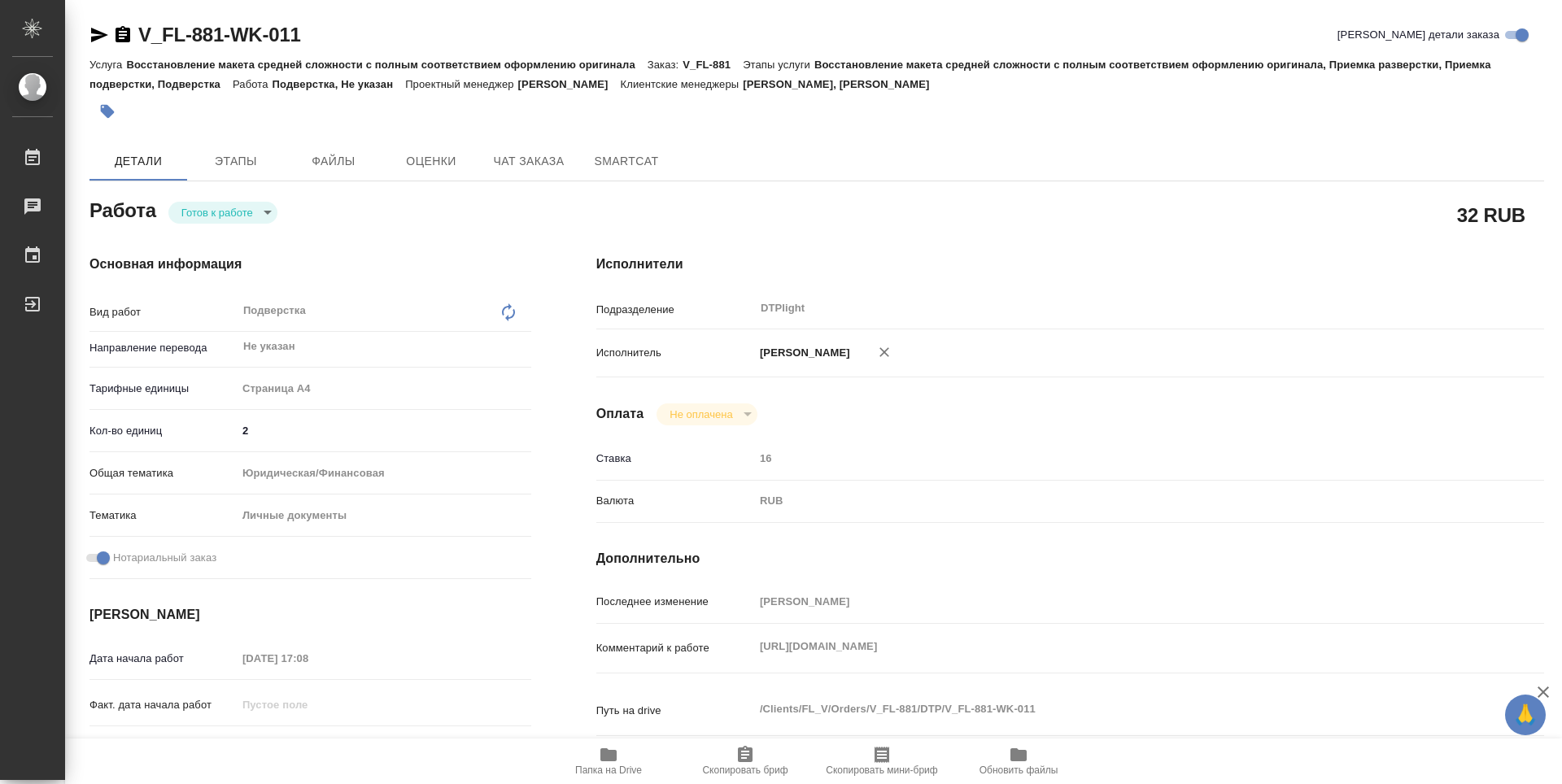
click at [204, 217] on body "🙏 .cls-1 fill:#fff; AWATERA Zubakova Viktoriya Работы Чаты График Выйти V_FL-88…" at bounding box center [781, 392] width 1562 height 784
type textarea "x"
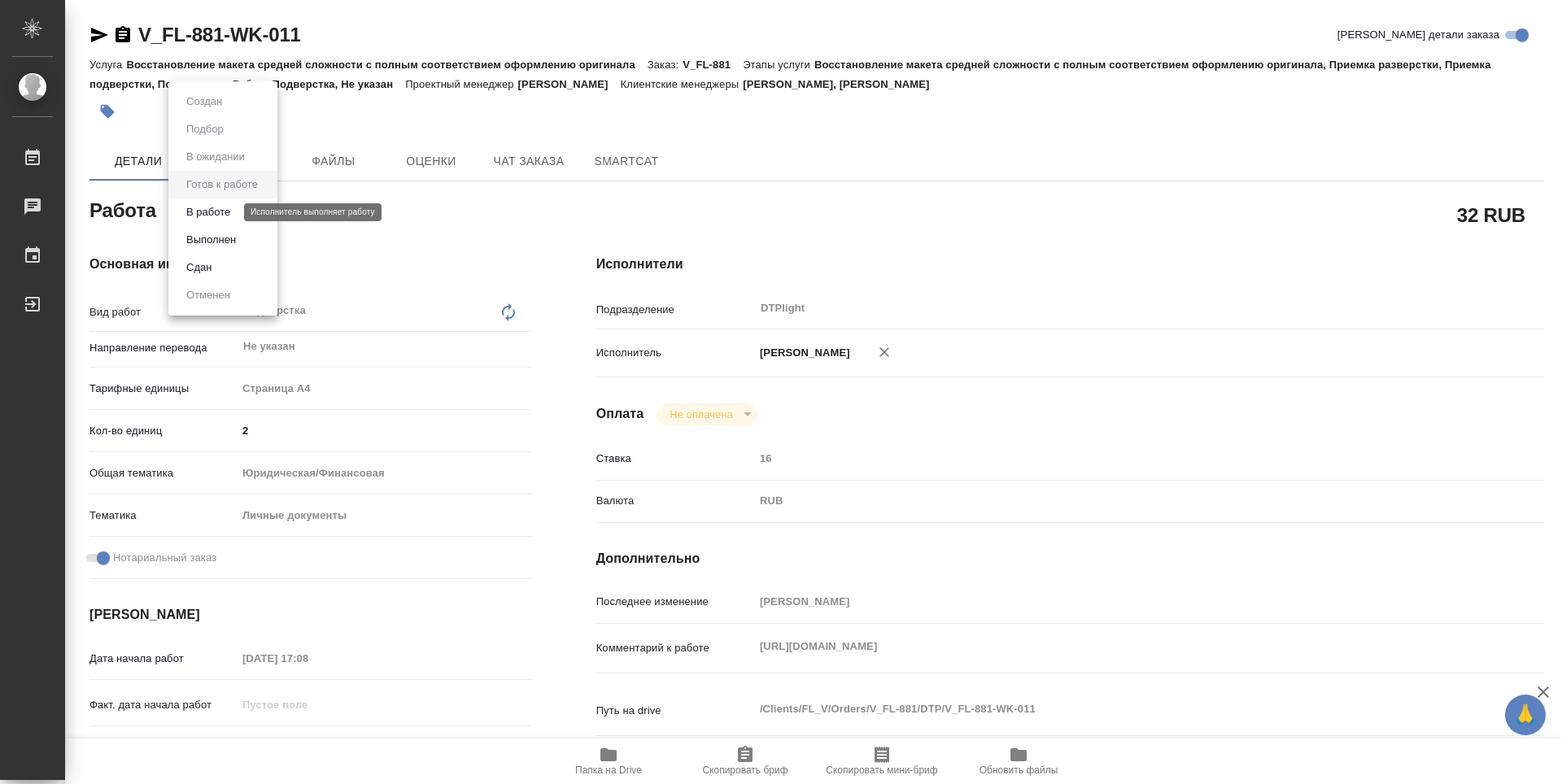
type textarea "x"
click at [213, 216] on button "В работе" at bounding box center [208, 213] width 54 height 18
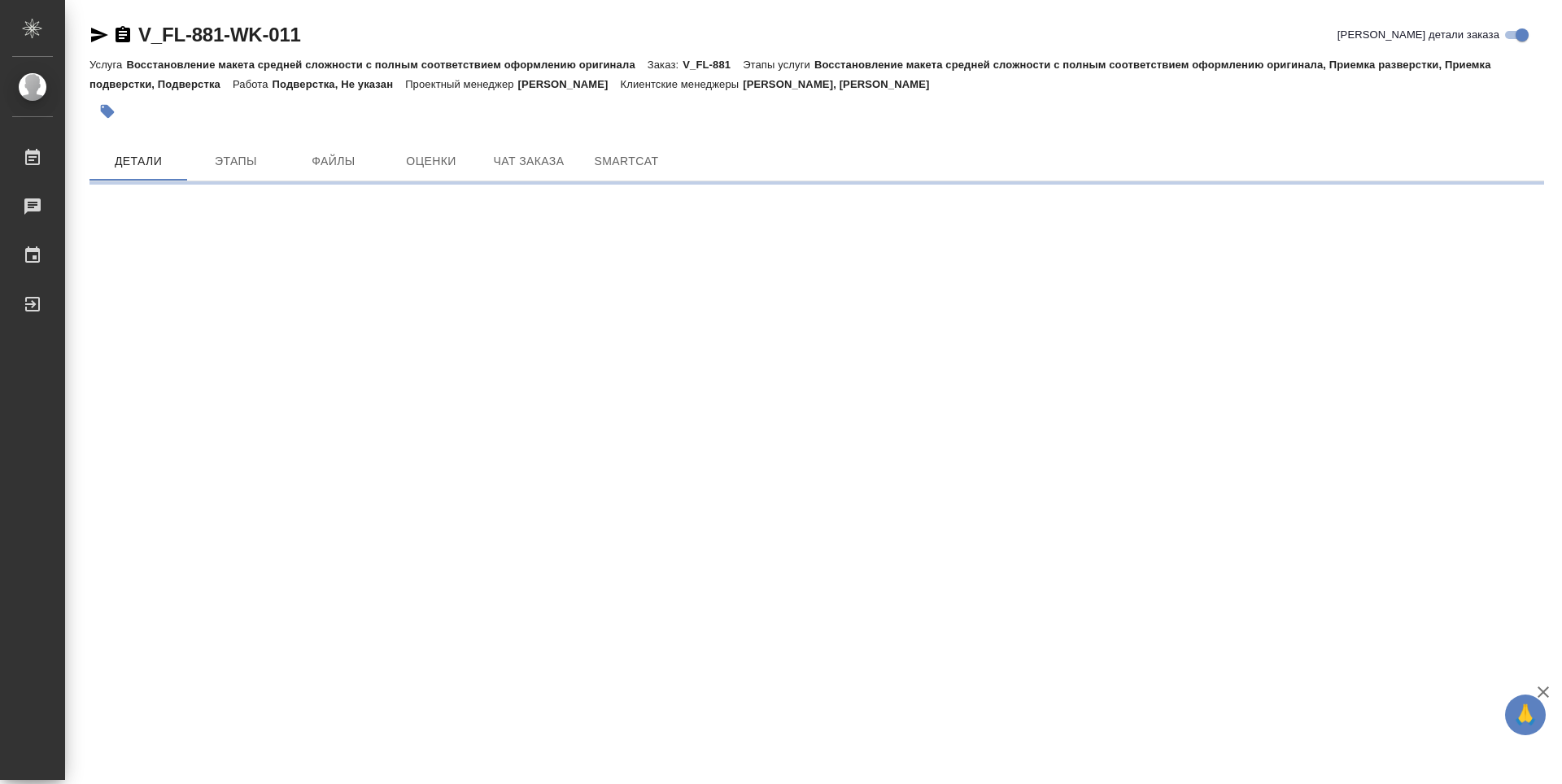
click at [96, 36] on icon "button" at bounding box center [99, 35] width 20 height 20
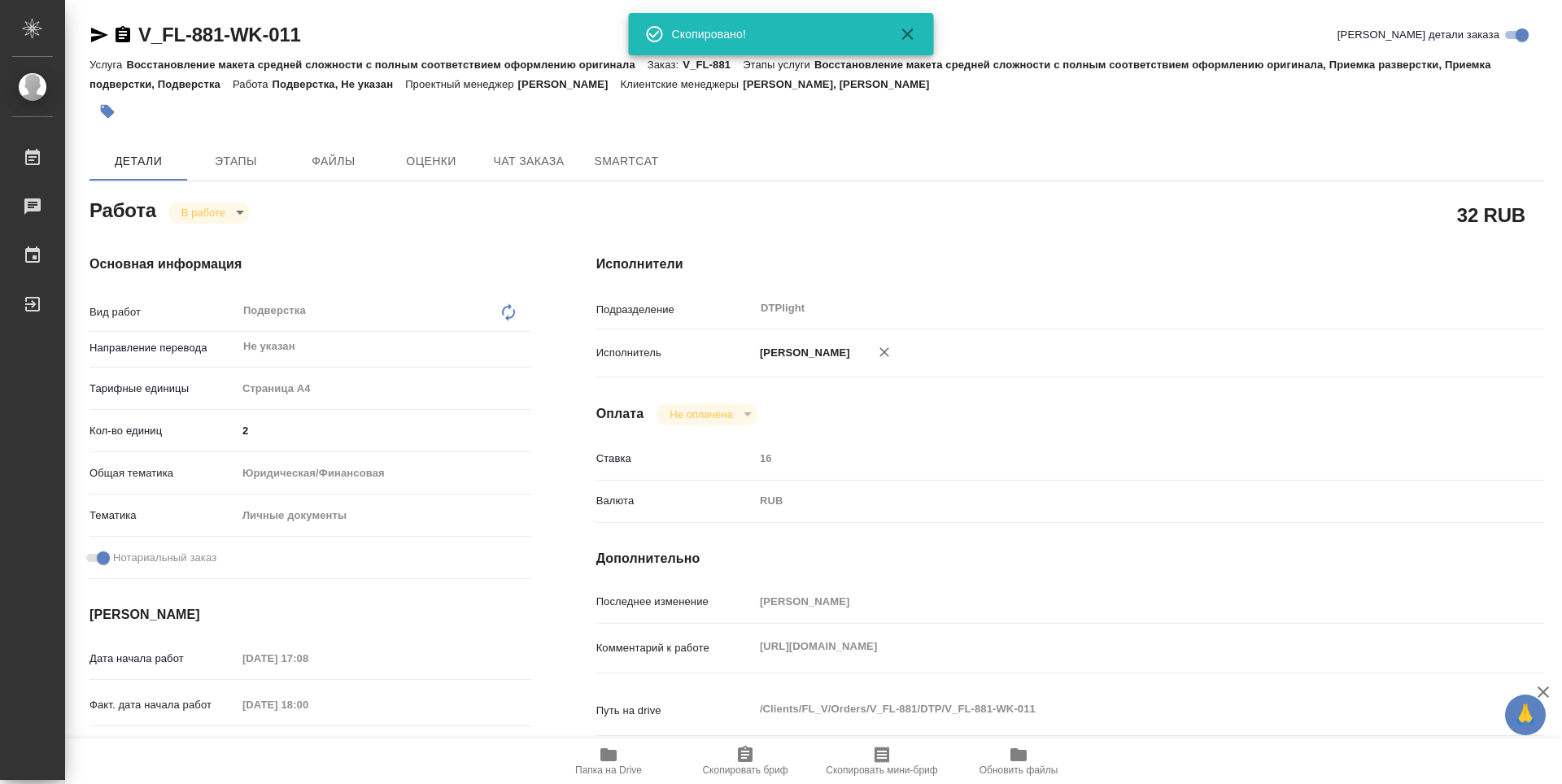
type textarea "x"
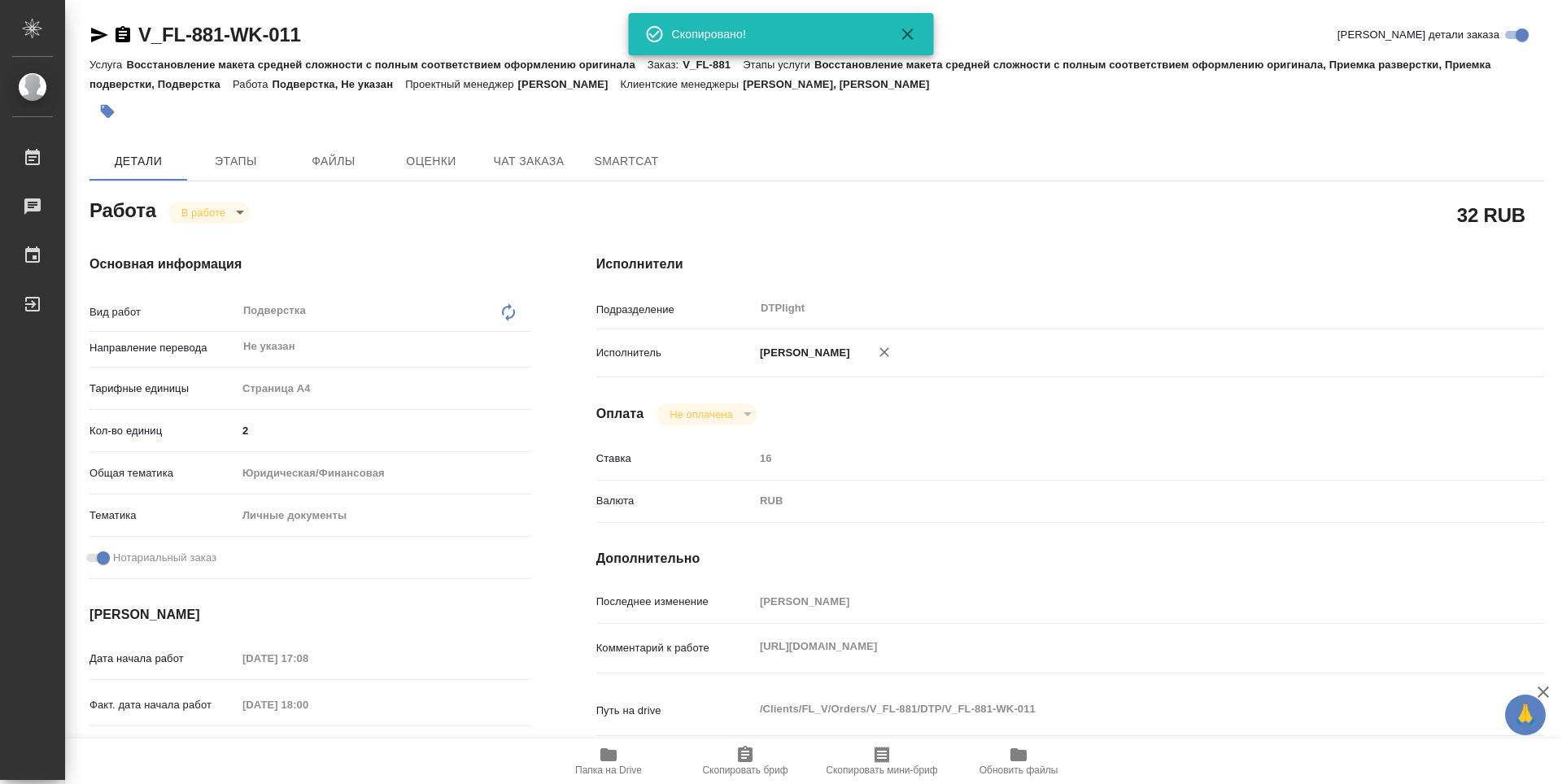
type textarea "x"
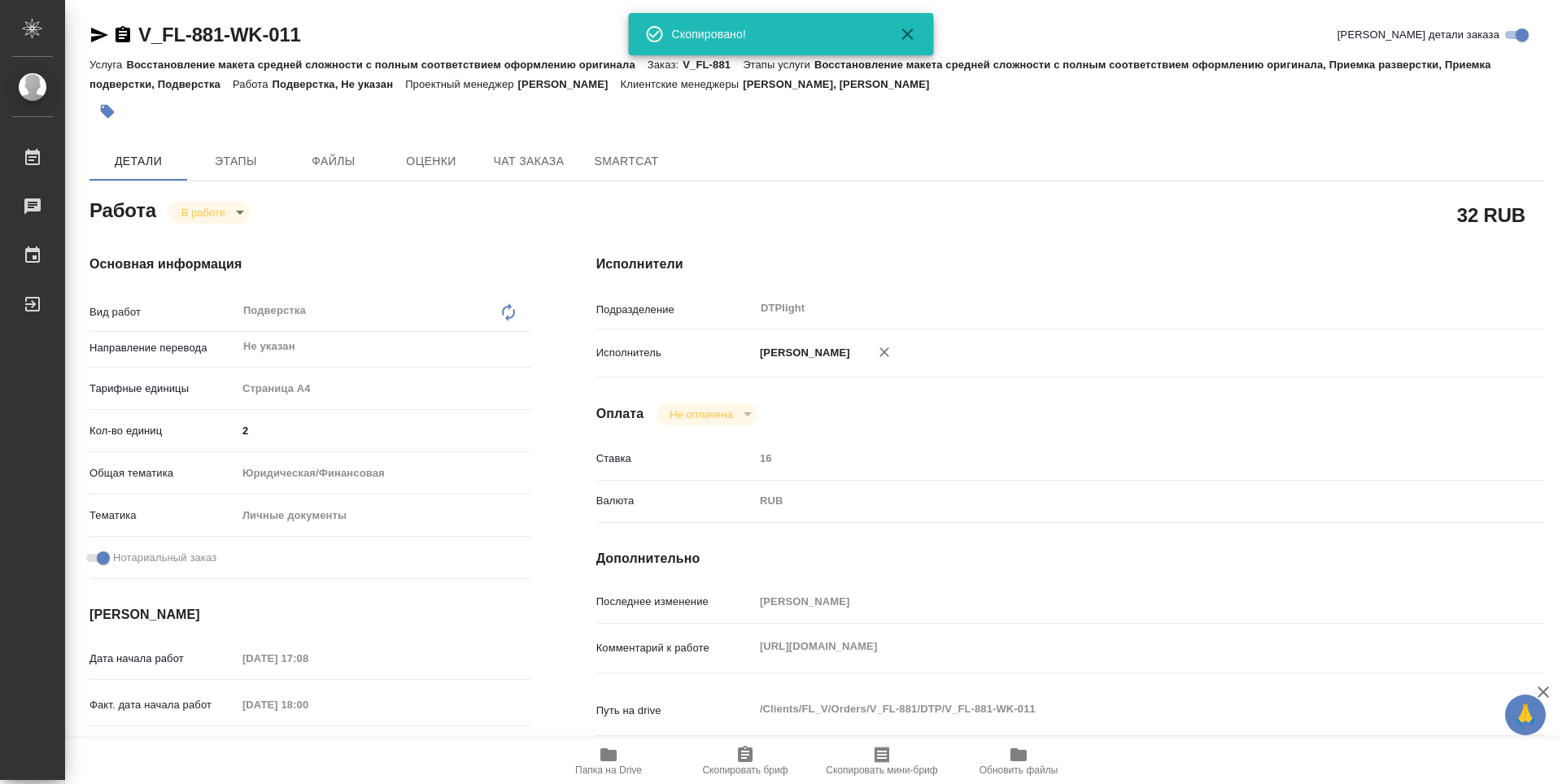
type textarea "x"
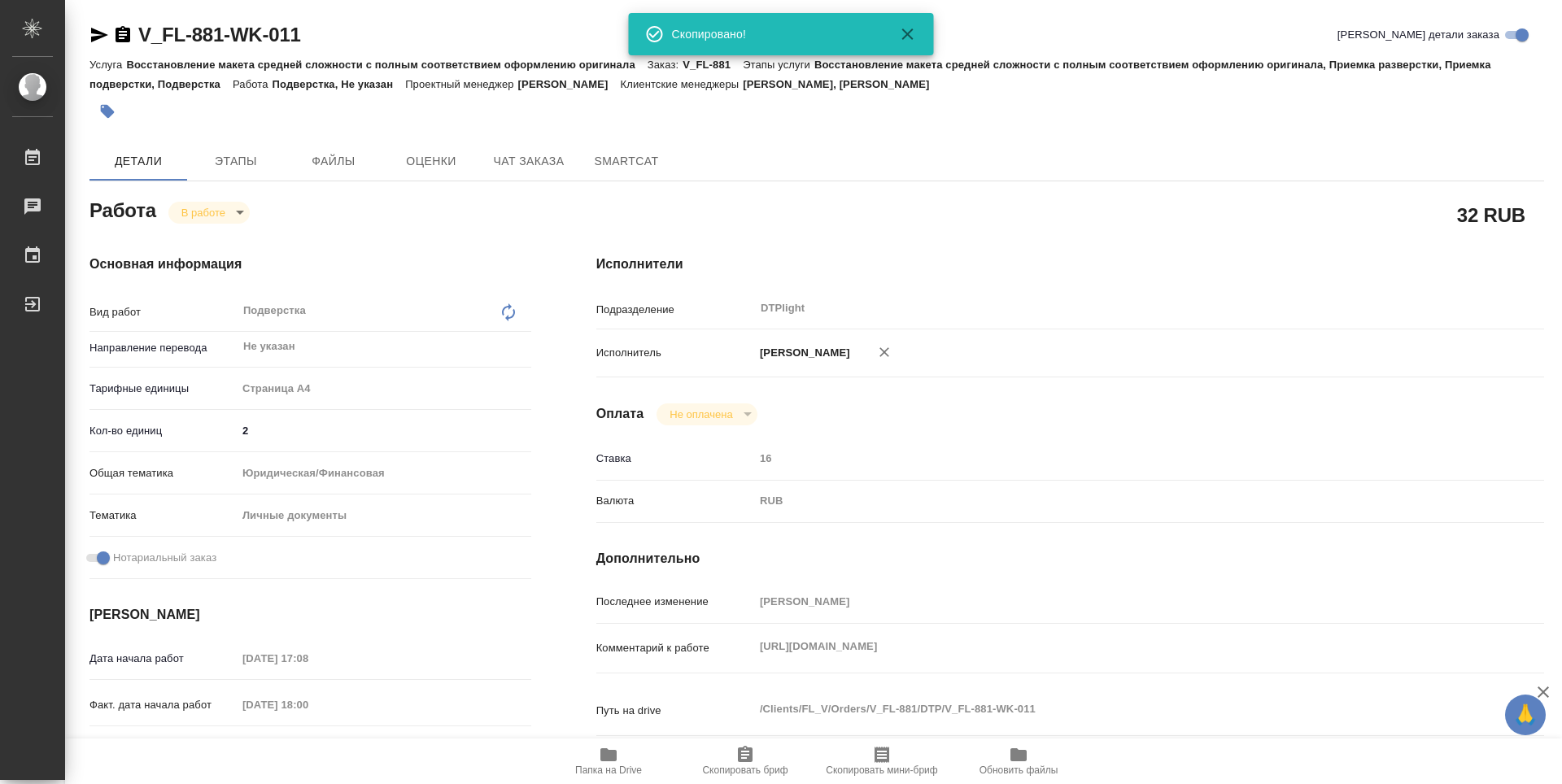
type textarea "x"
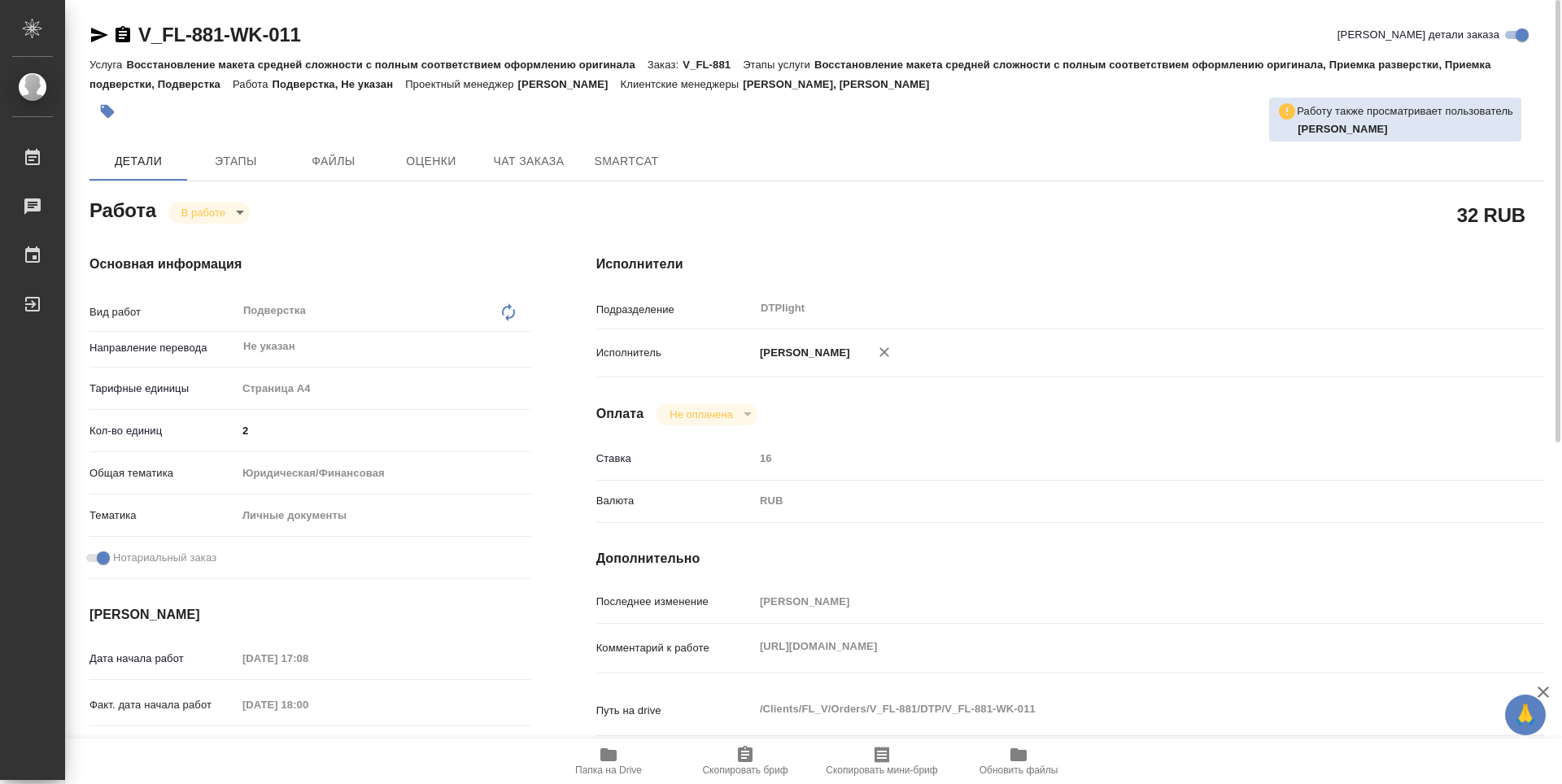
click at [101, 34] on icon "button" at bounding box center [99, 35] width 17 height 15
click at [93, 36] on icon "button" at bounding box center [99, 35] width 20 height 20
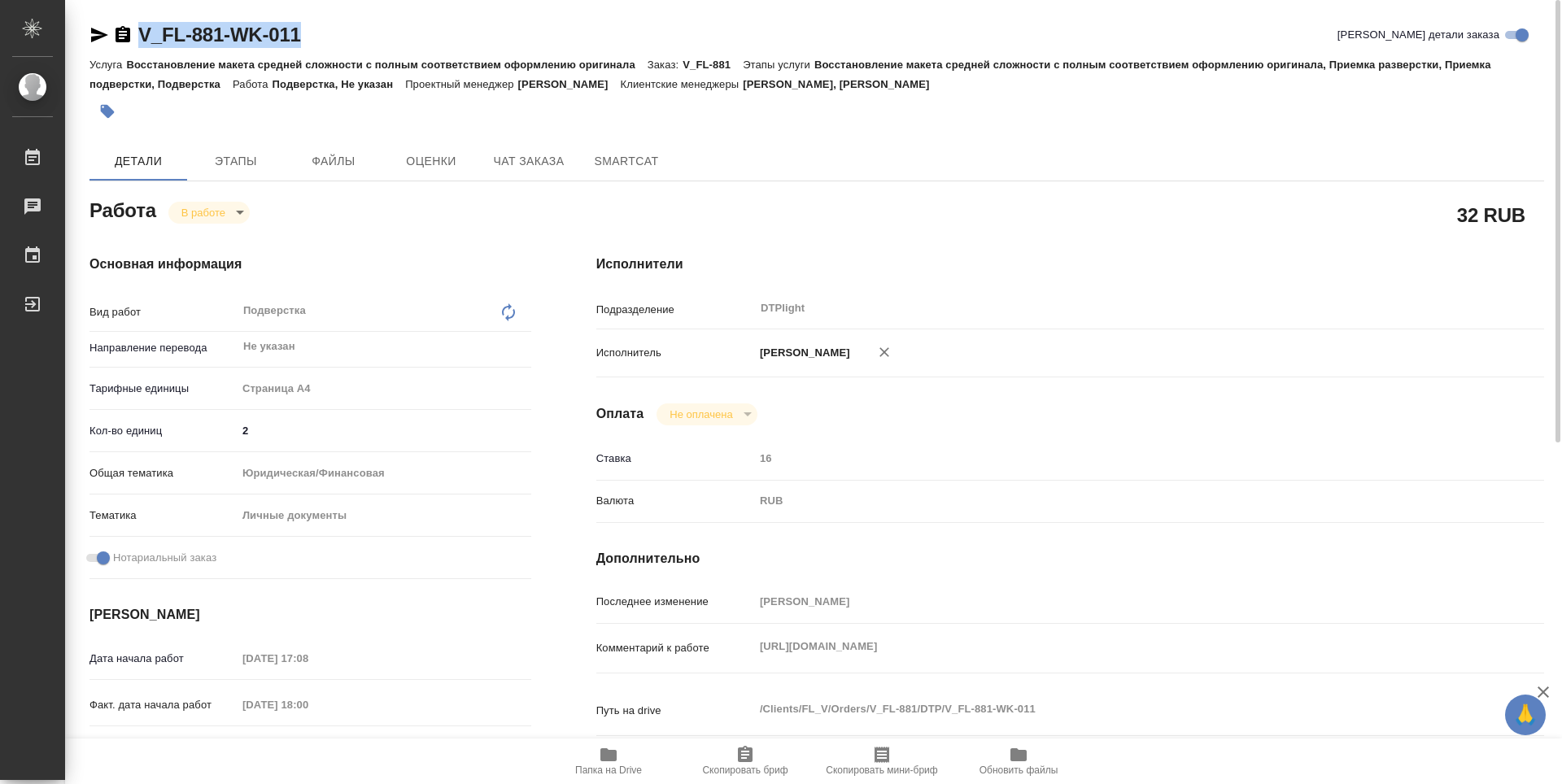
drag, startPoint x: 338, startPoint y: 42, endPoint x: 136, endPoint y: 31, distance: 202.3
click at [136, 31] on div "V_FL-881-WK-011 Кратко детали заказа" at bounding box center [817, 35] width 1454 height 26
copy link "V_FL-881-WK-011"
click at [969, 224] on div "Исполнители Подразделение DTPlight ​ Исполнитель Зубакова Виктория Оплата Не оп…" at bounding box center [1070, 569] width 1013 height 695
click at [616, 741] on button "Папка на Drive" at bounding box center [608, 761] width 137 height 45
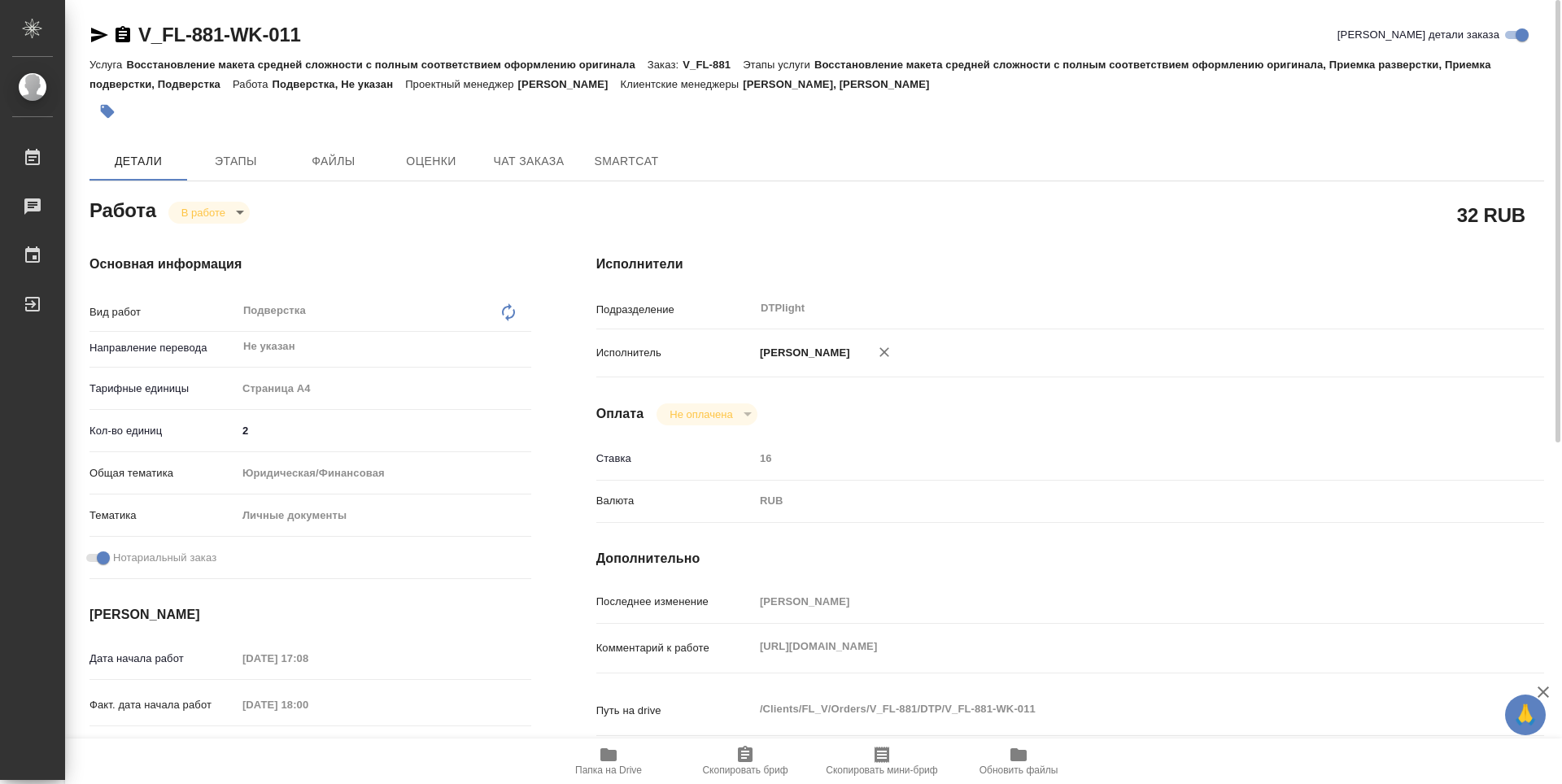
type textarea "x"
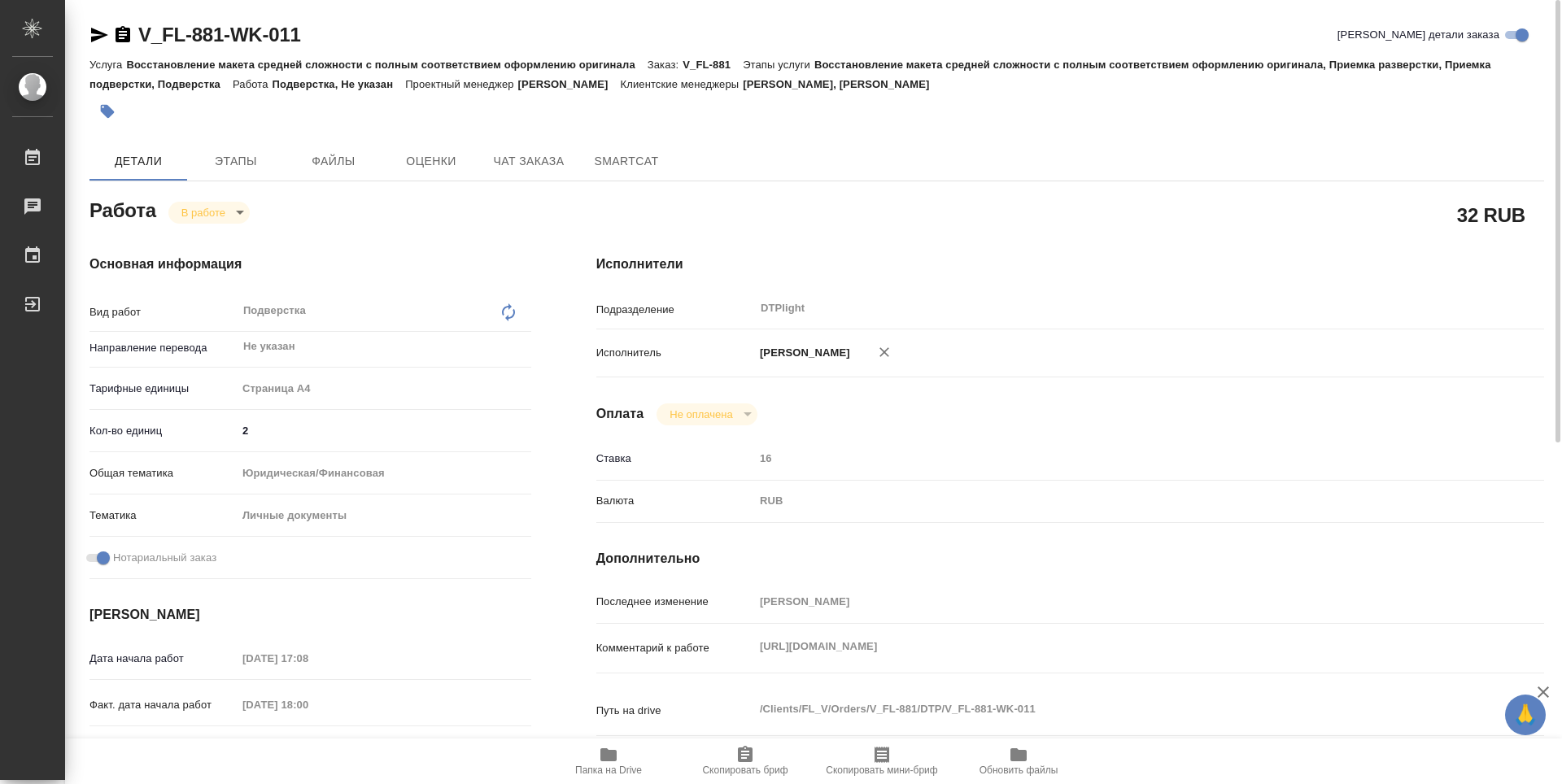
type textarea "x"
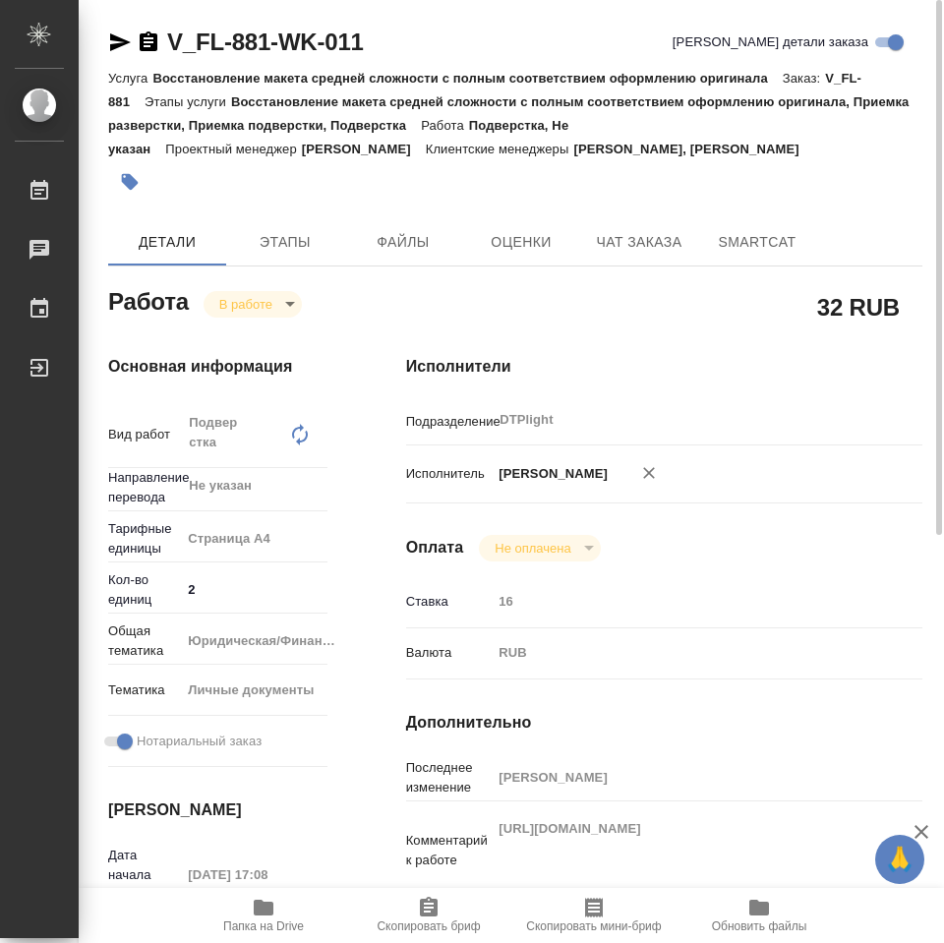
type textarea "x"
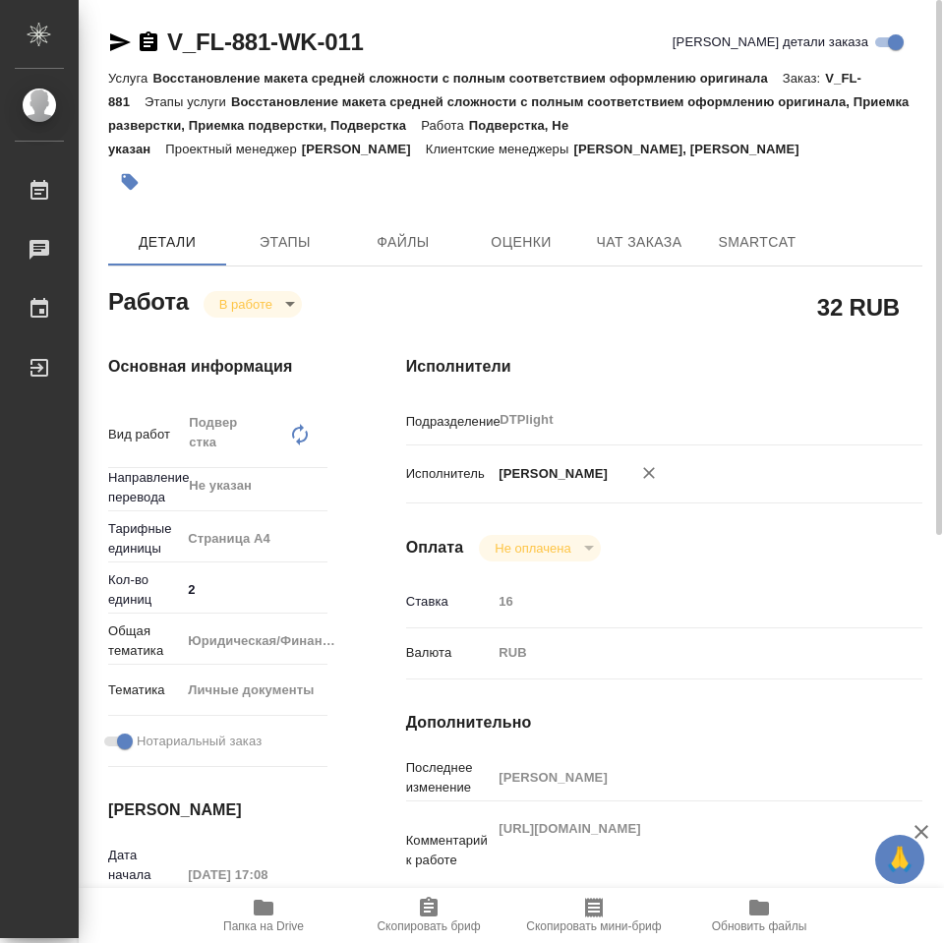
type textarea "x"
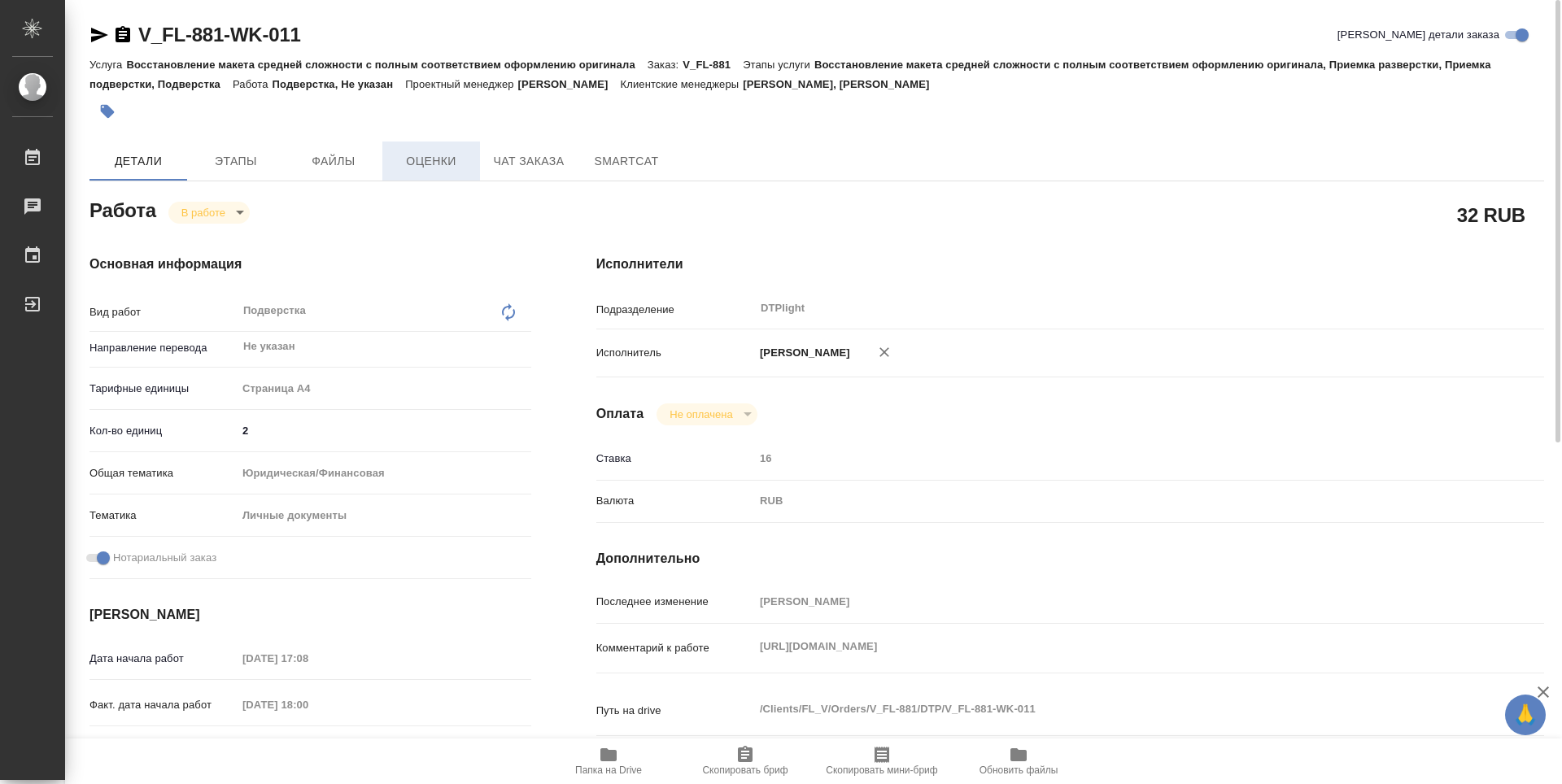
type textarea "x"
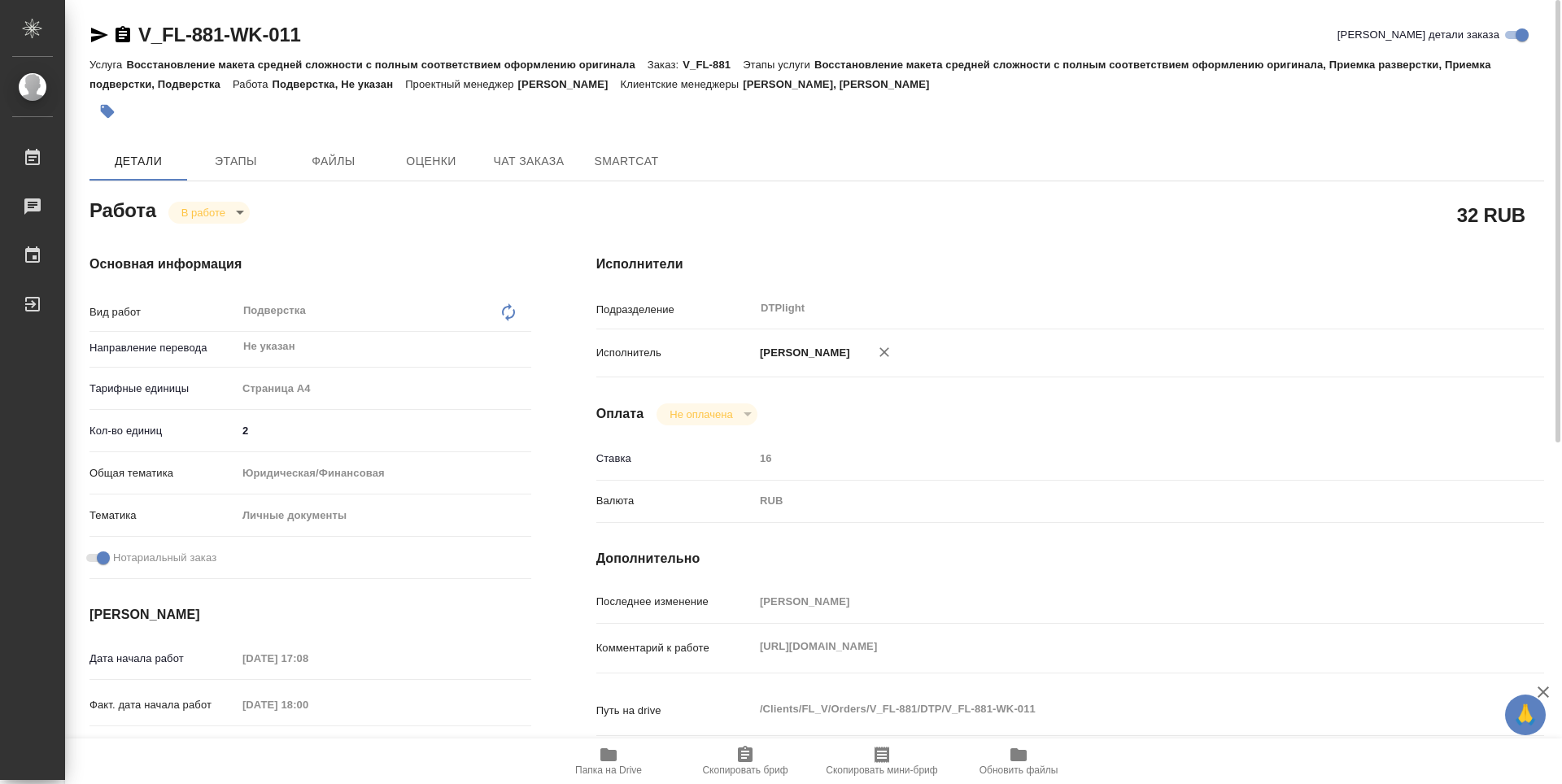
click at [206, 213] on body "🙏 .cls-1 fill:#fff; AWATERA Zubakova Viktoriya Работы 0 Чаты График Выйти V_FL-…" at bounding box center [781, 392] width 1562 height 784
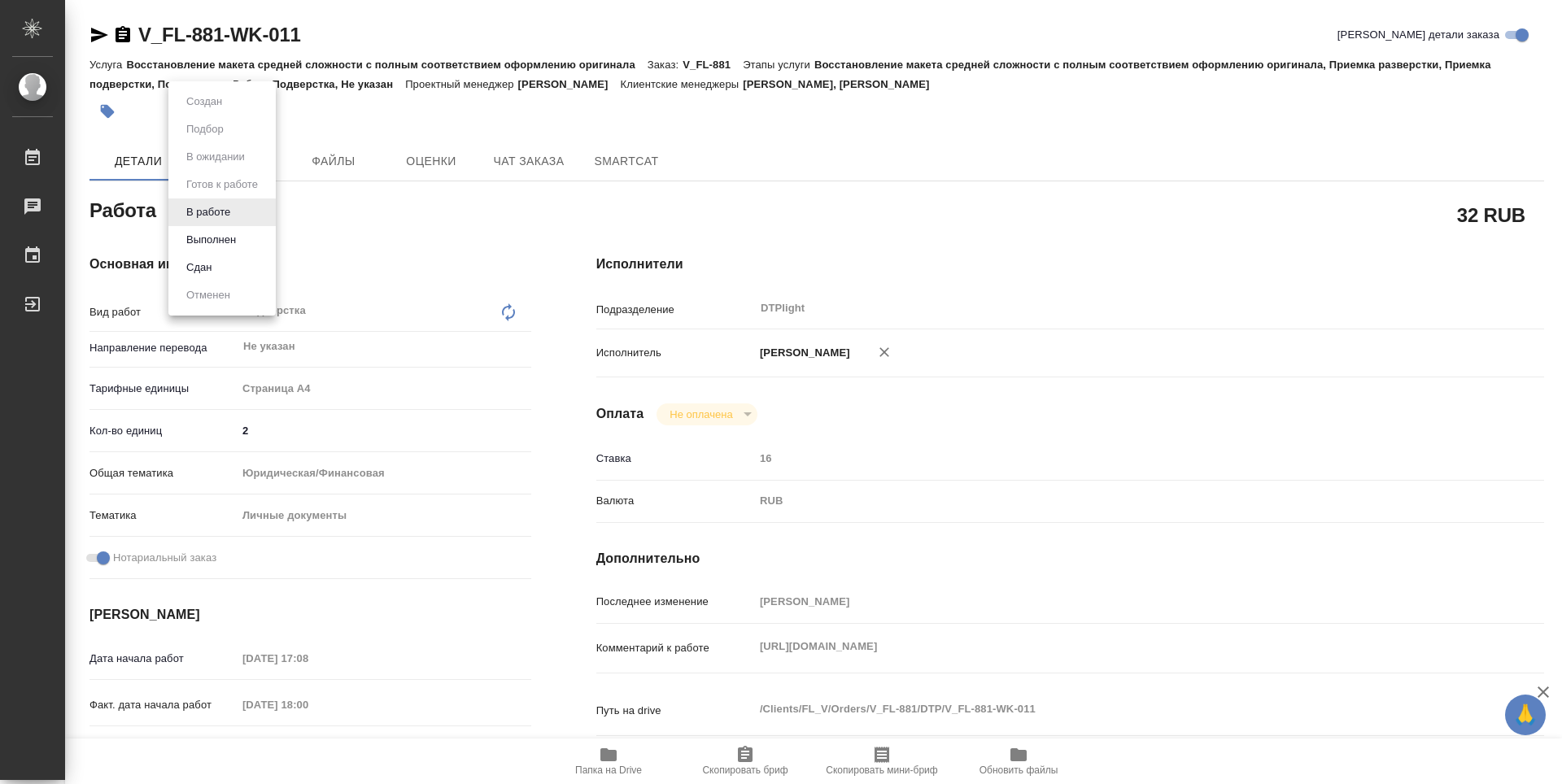
click at [227, 266] on li "Сдан" at bounding box center [223, 267] width 108 height 27
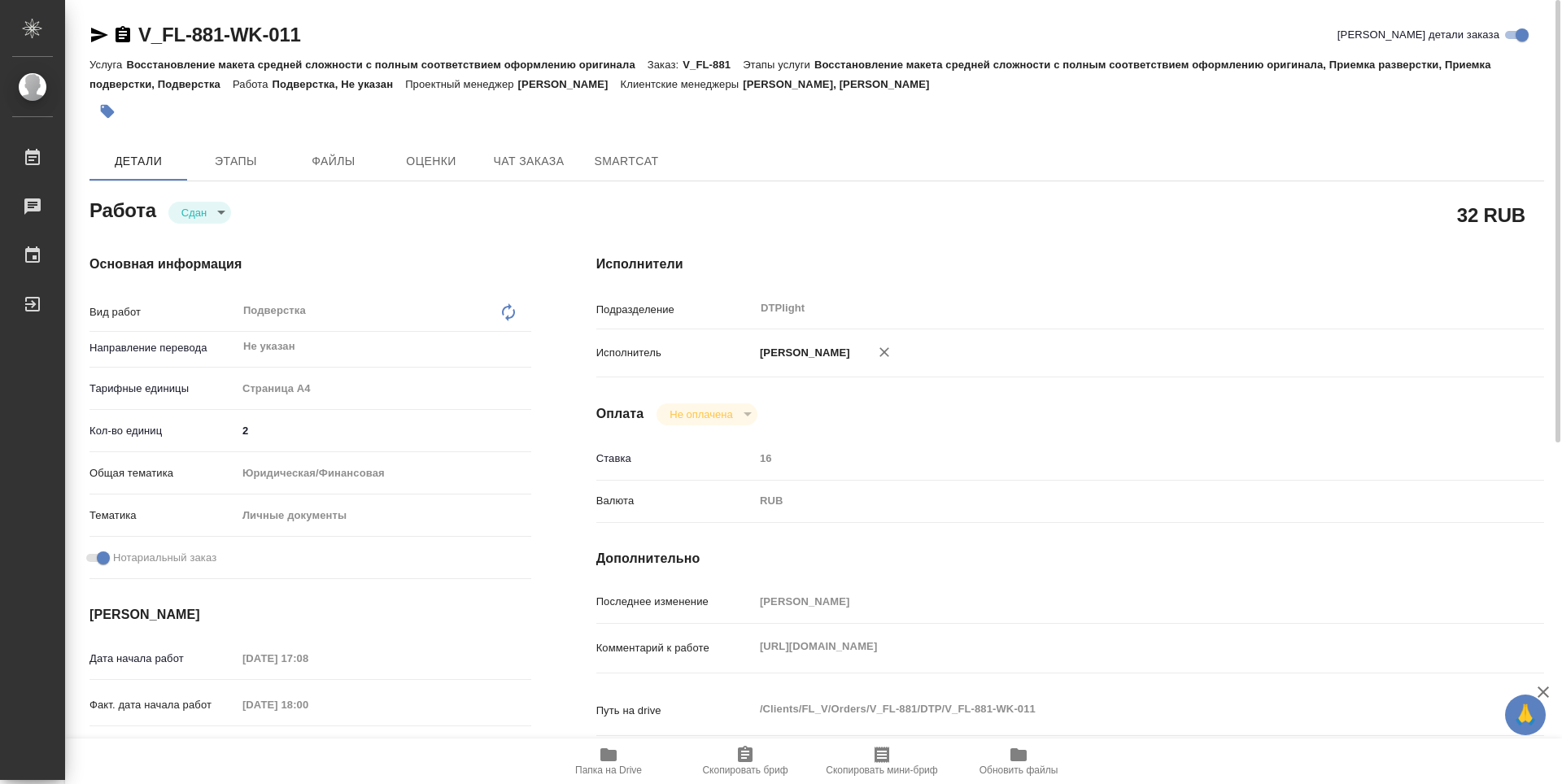
type textarea "x"
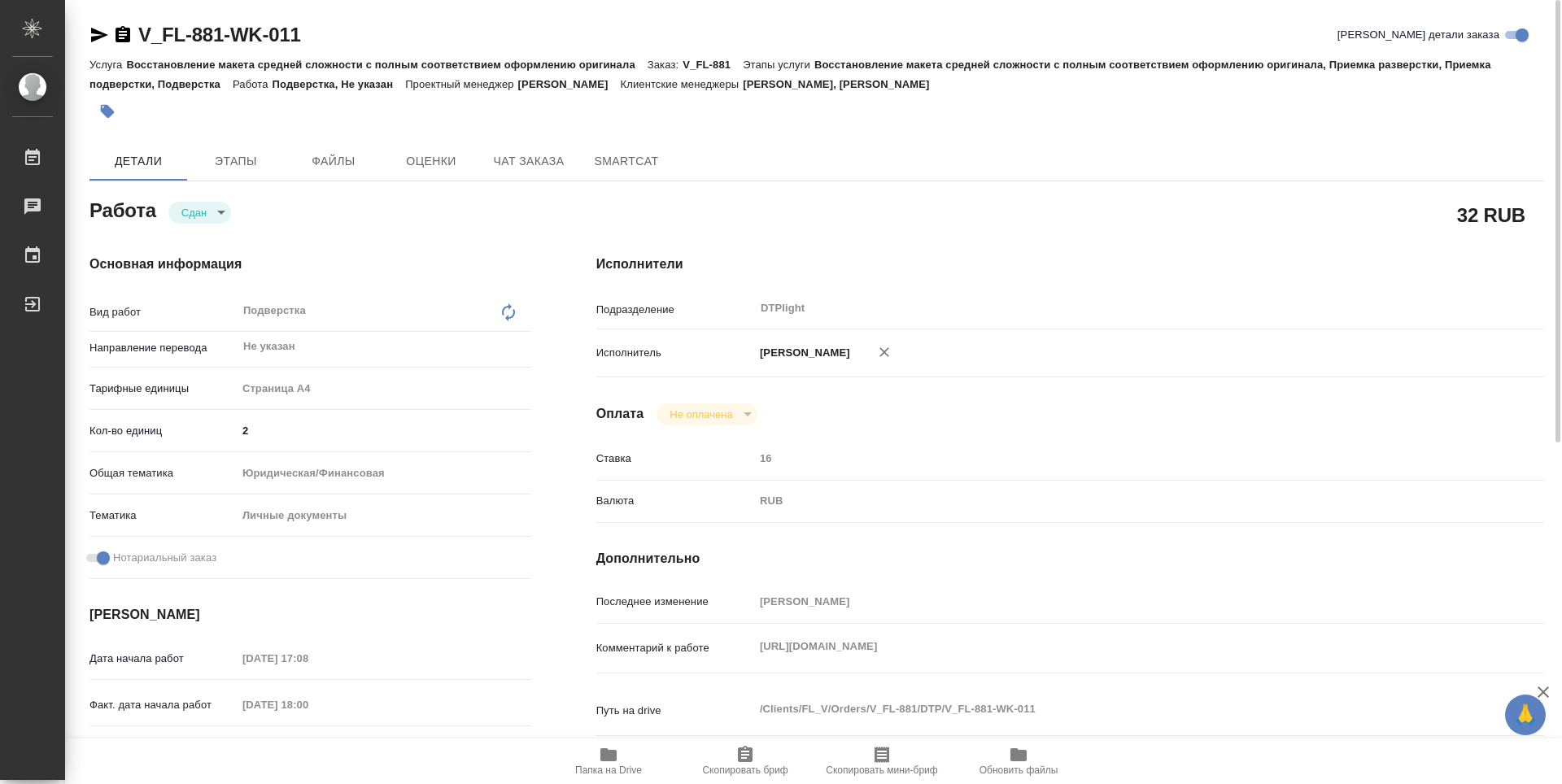
type textarea "x"
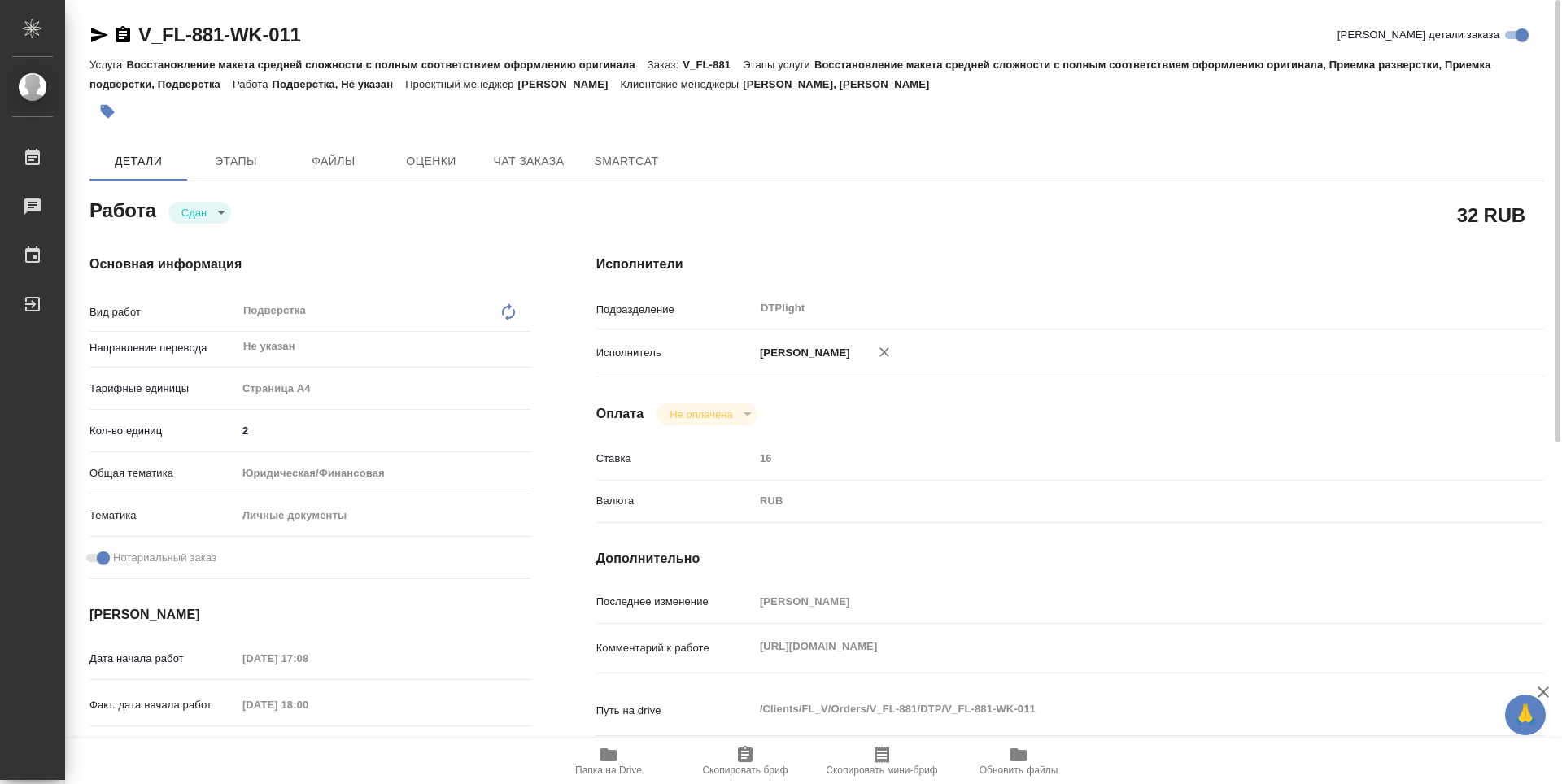
type textarea "x"
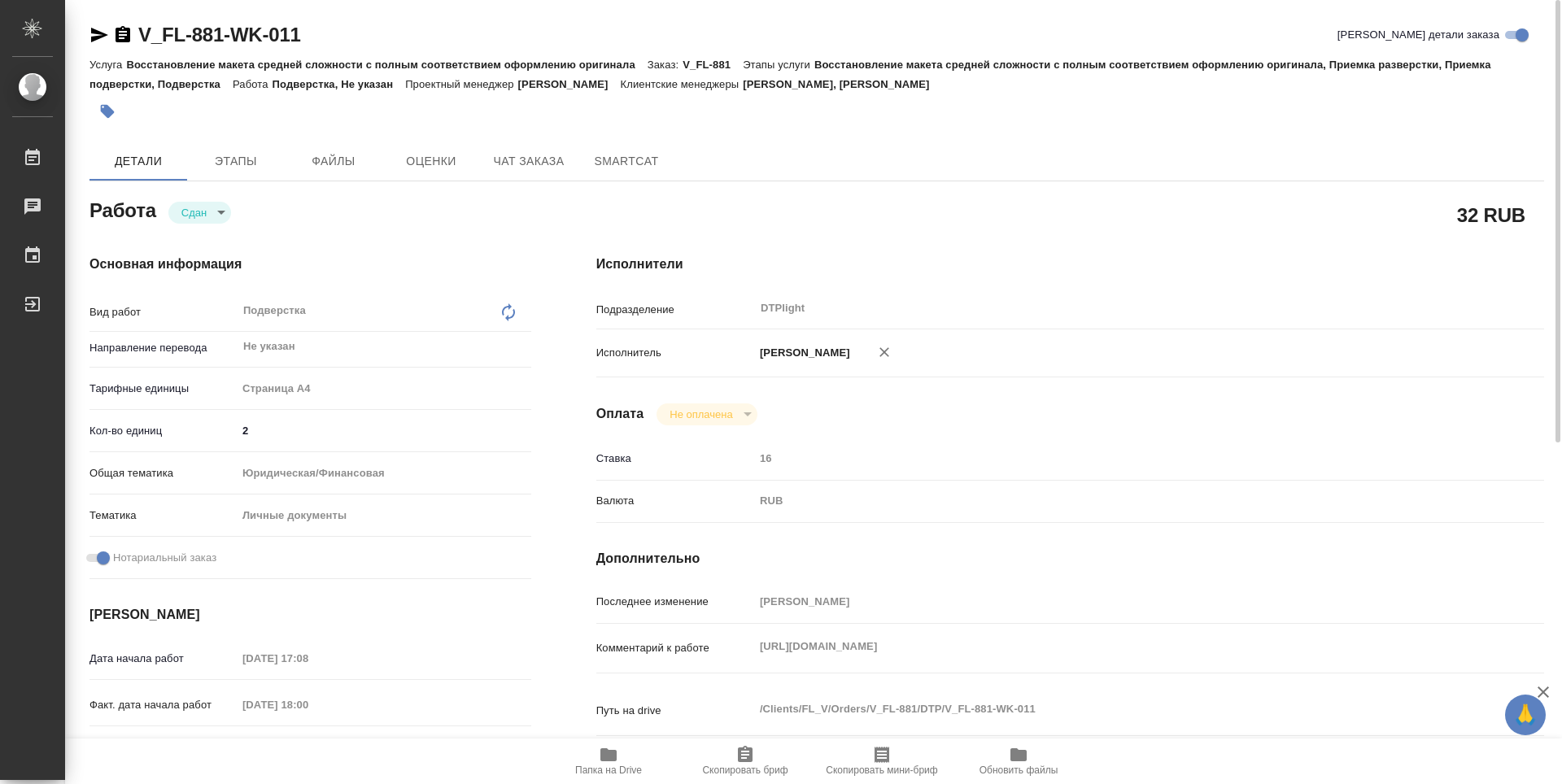
type textarea "x"
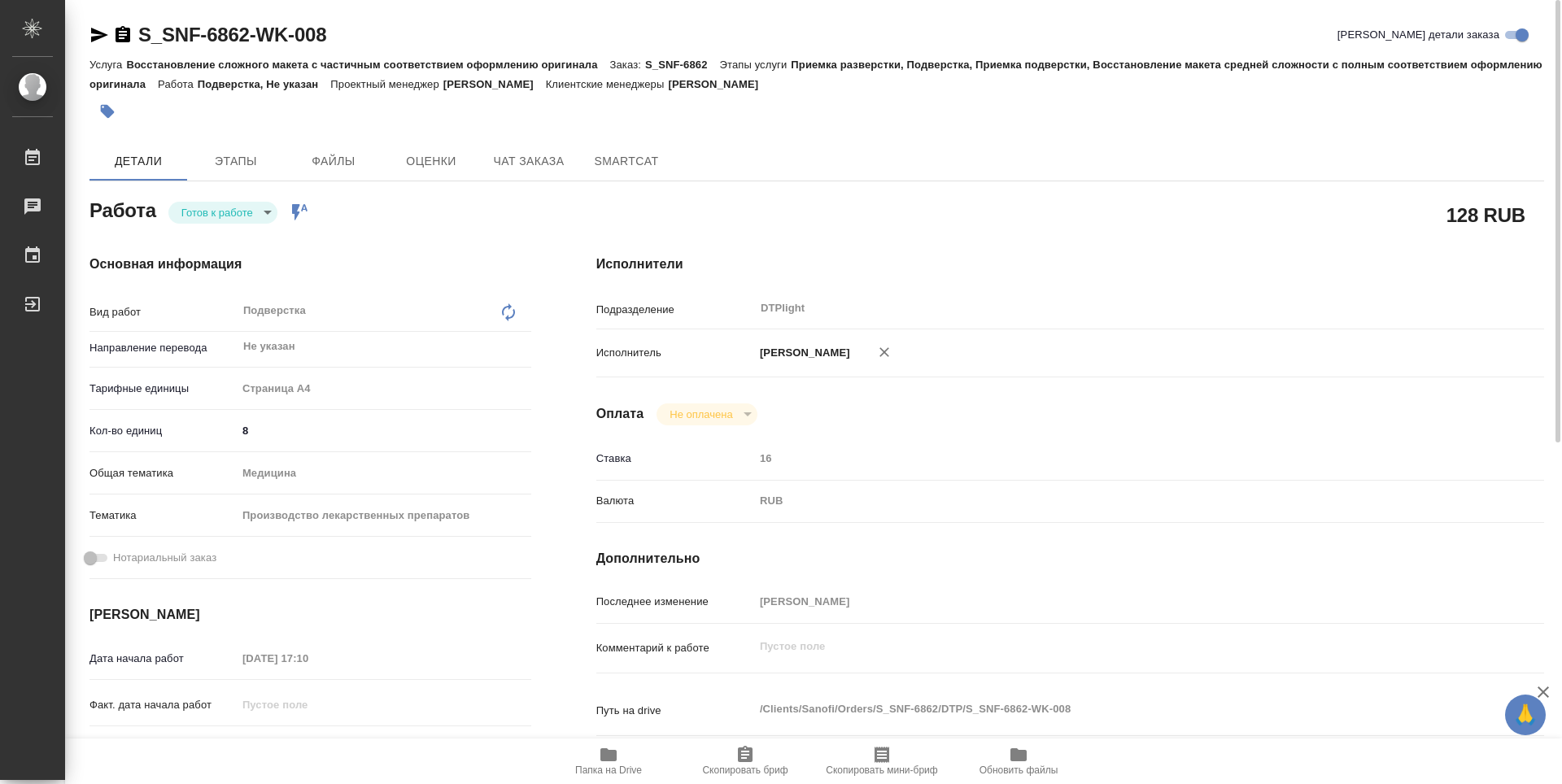
click at [249, 207] on body "🙏 .cls-1 fill:#fff; AWATERA Zubakova Viktoriya Работы 0 Чаты График Выйти S_SNF…" at bounding box center [781, 392] width 1562 height 784
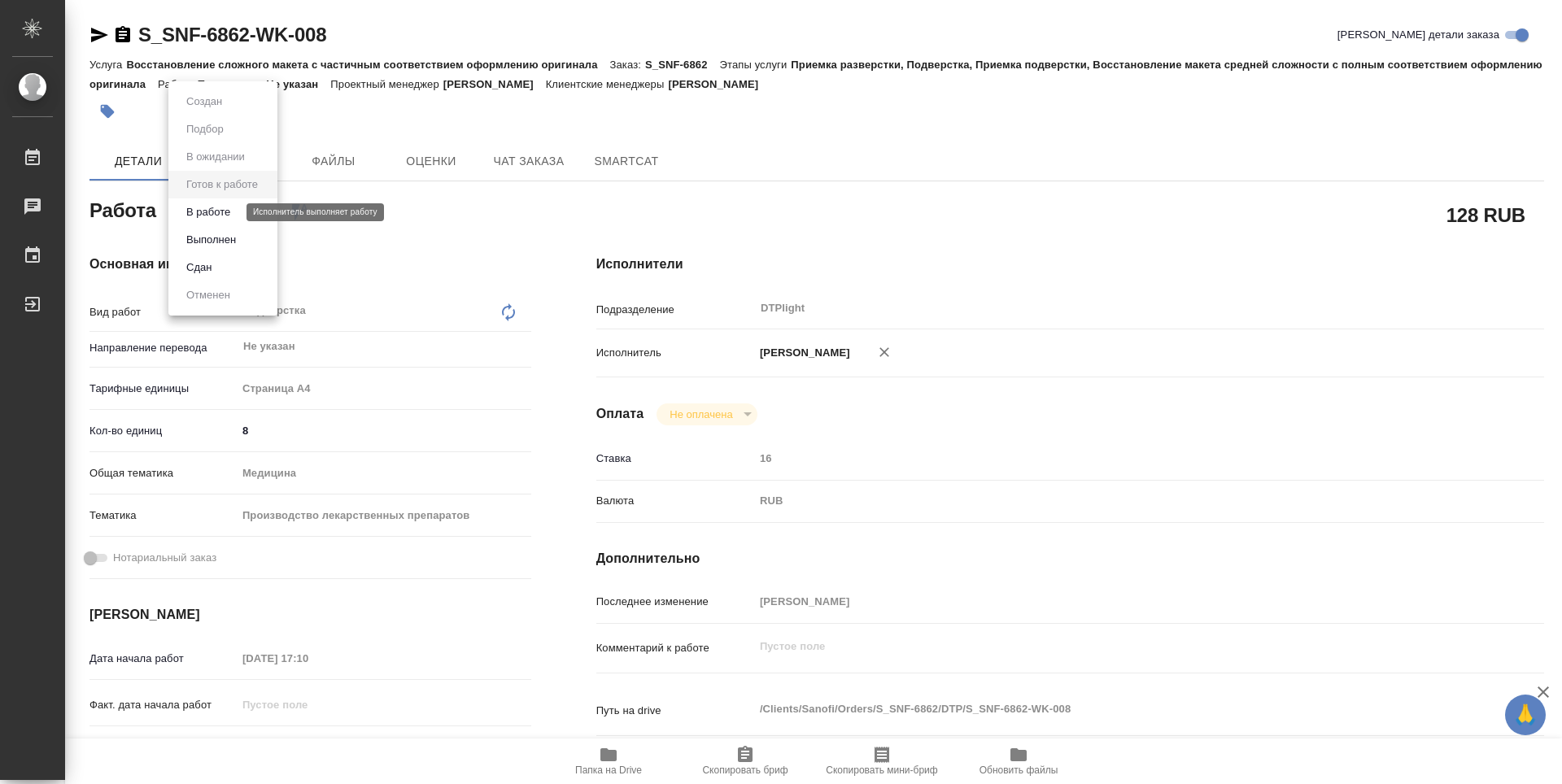
click at [220, 212] on button "В работе" at bounding box center [208, 213] width 54 height 18
type textarea "x"
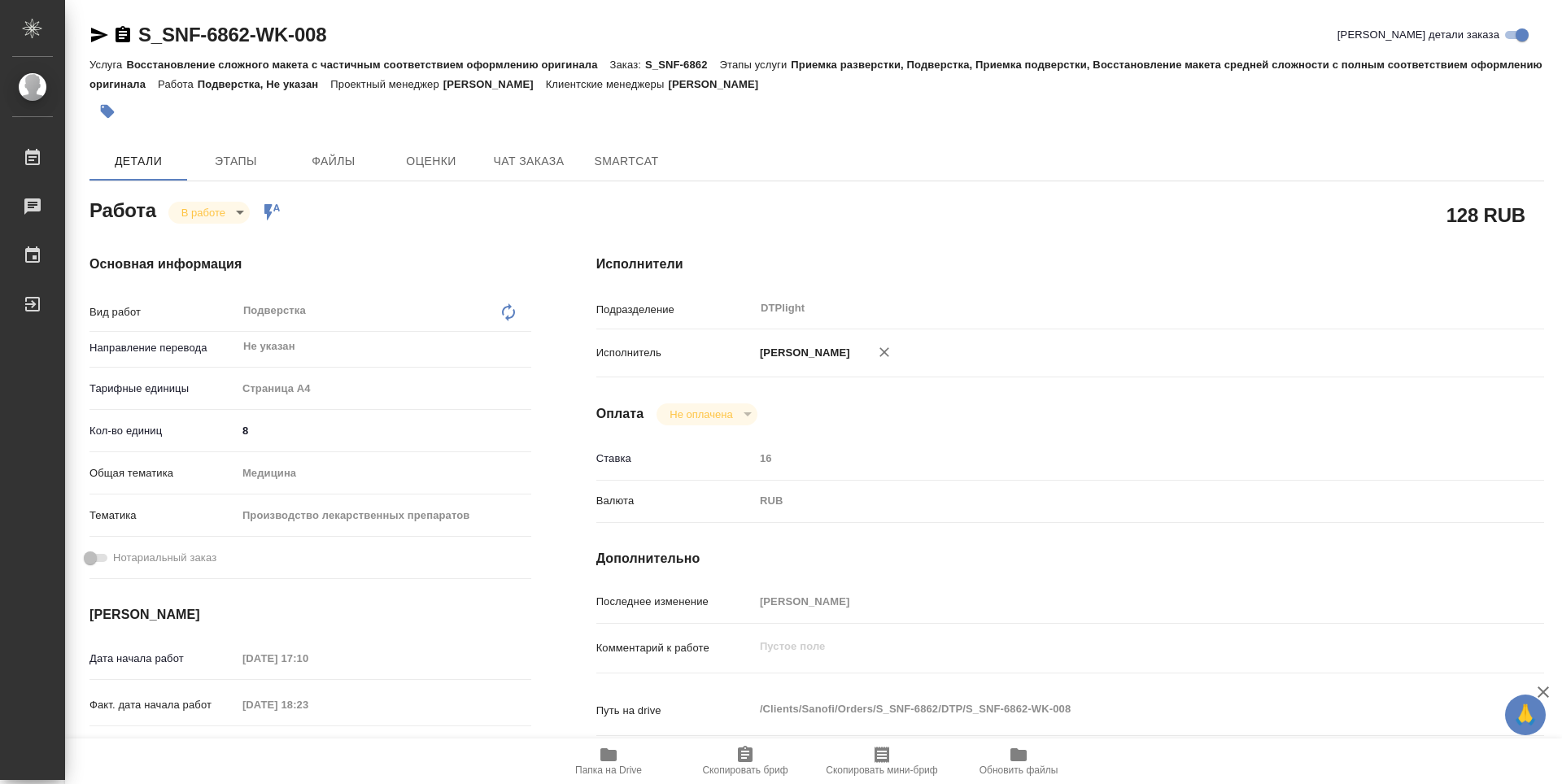
type textarea "x"
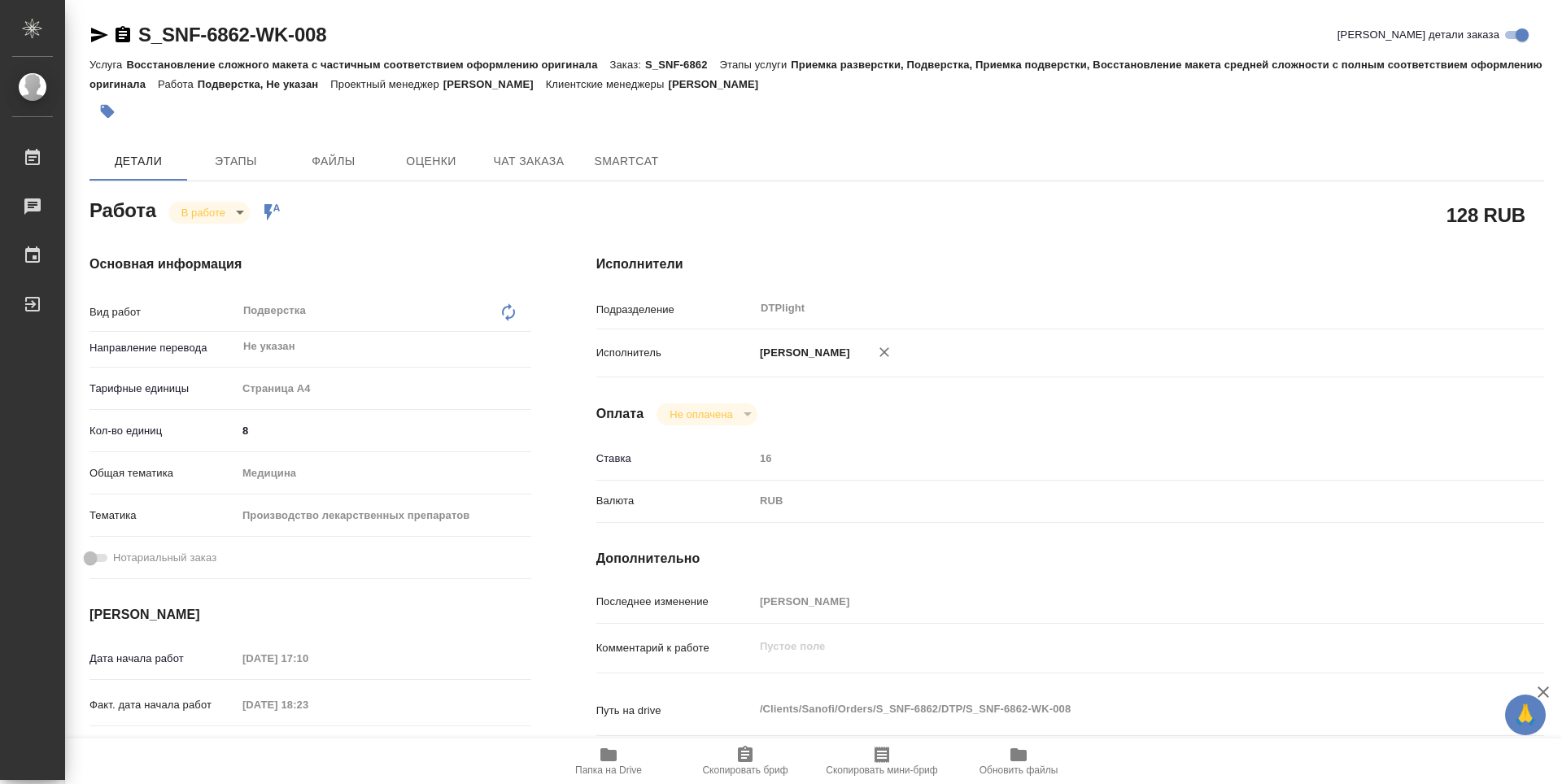
type textarea "x"
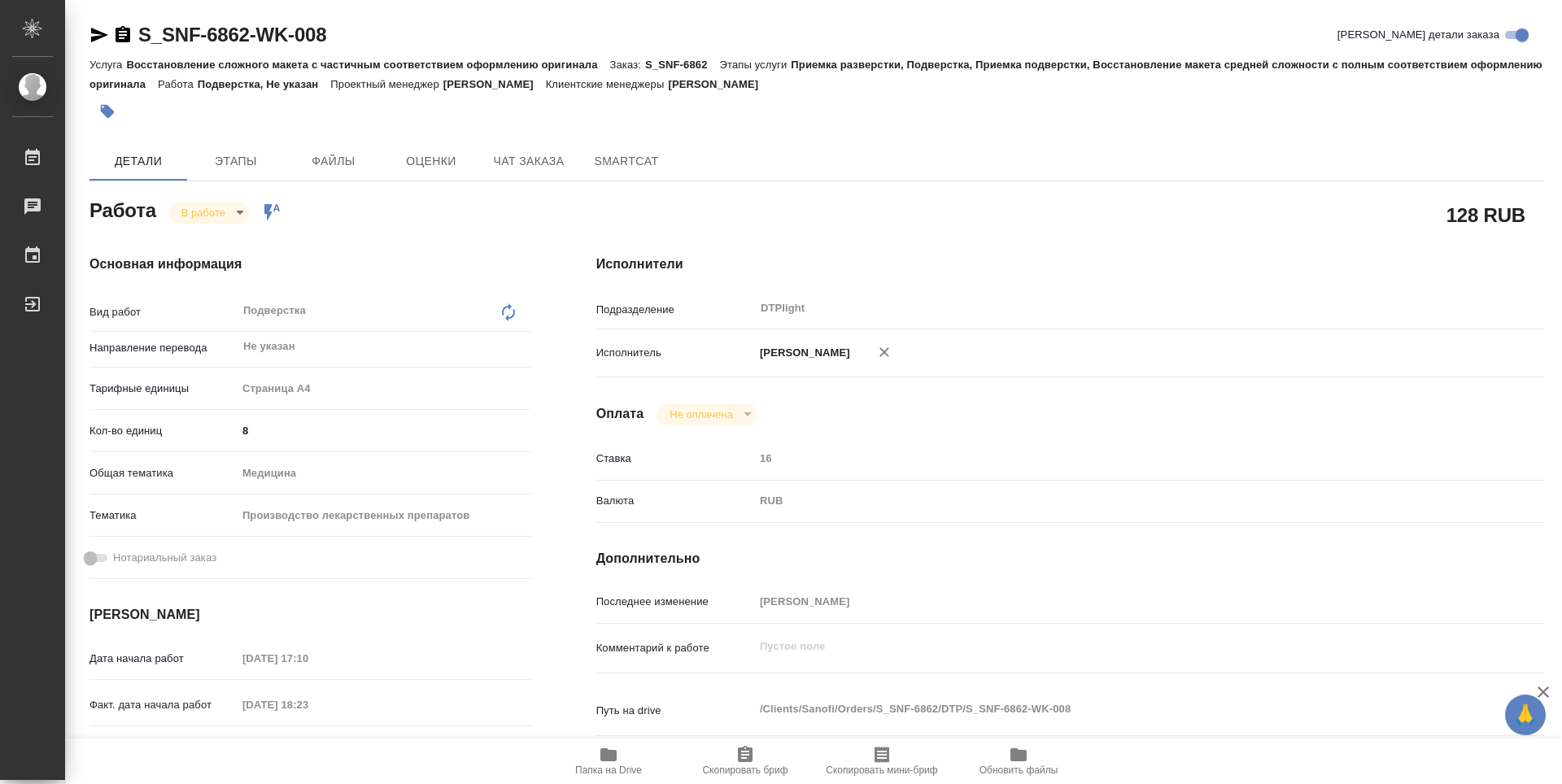
type textarea "x"
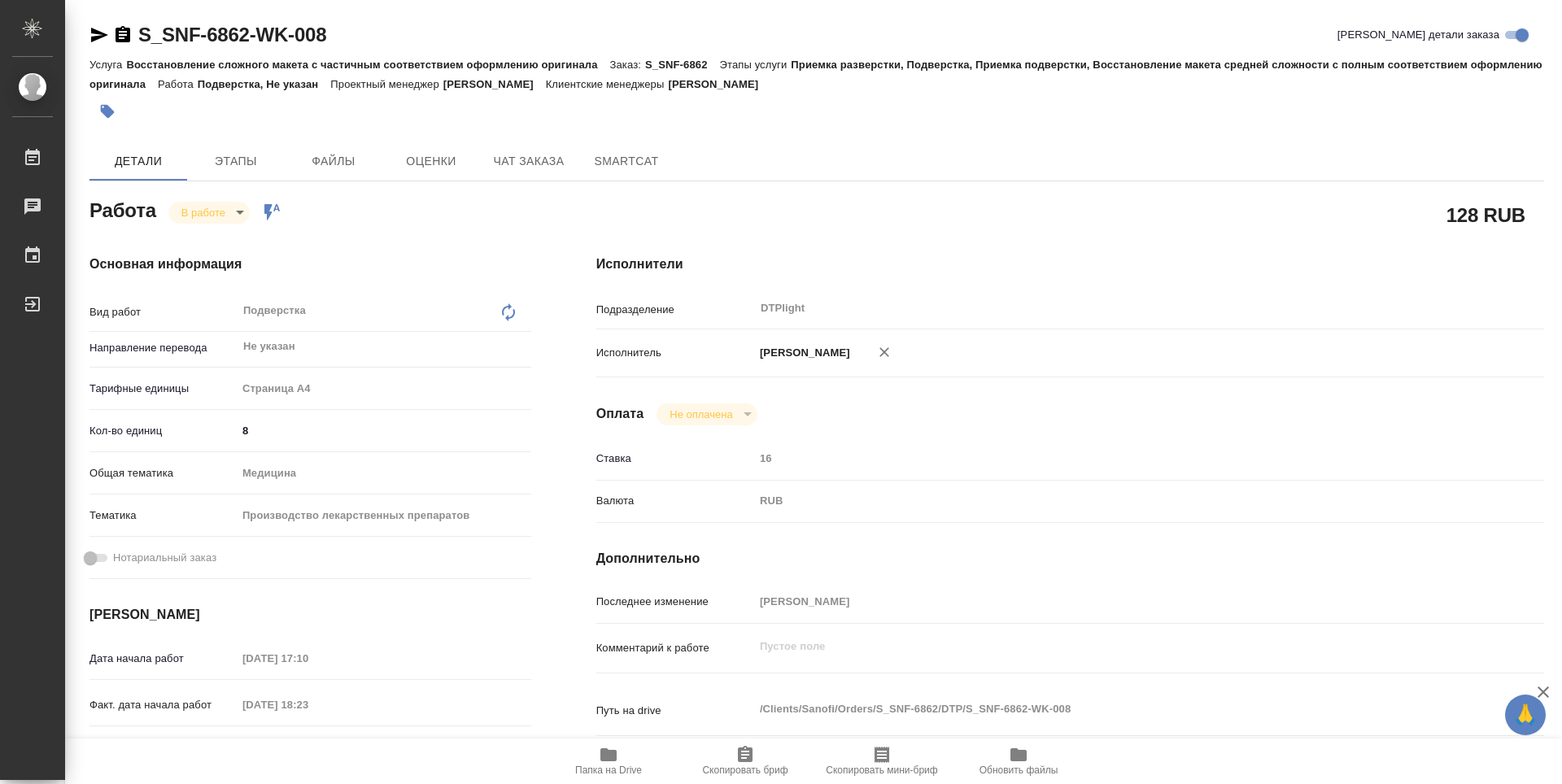
type textarea "x"
drag, startPoint x: 362, startPoint y: 31, endPoint x: 140, endPoint y: 38, distance: 222.1
click at [140, 38] on div "S_SNF-6862-WK-008 Кратко детали заказа" at bounding box center [817, 35] width 1454 height 26
copy link "S_SNF-6862-WK-008"
click at [614, 758] on icon "button" at bounding box center [609, 754] width 17 height 13
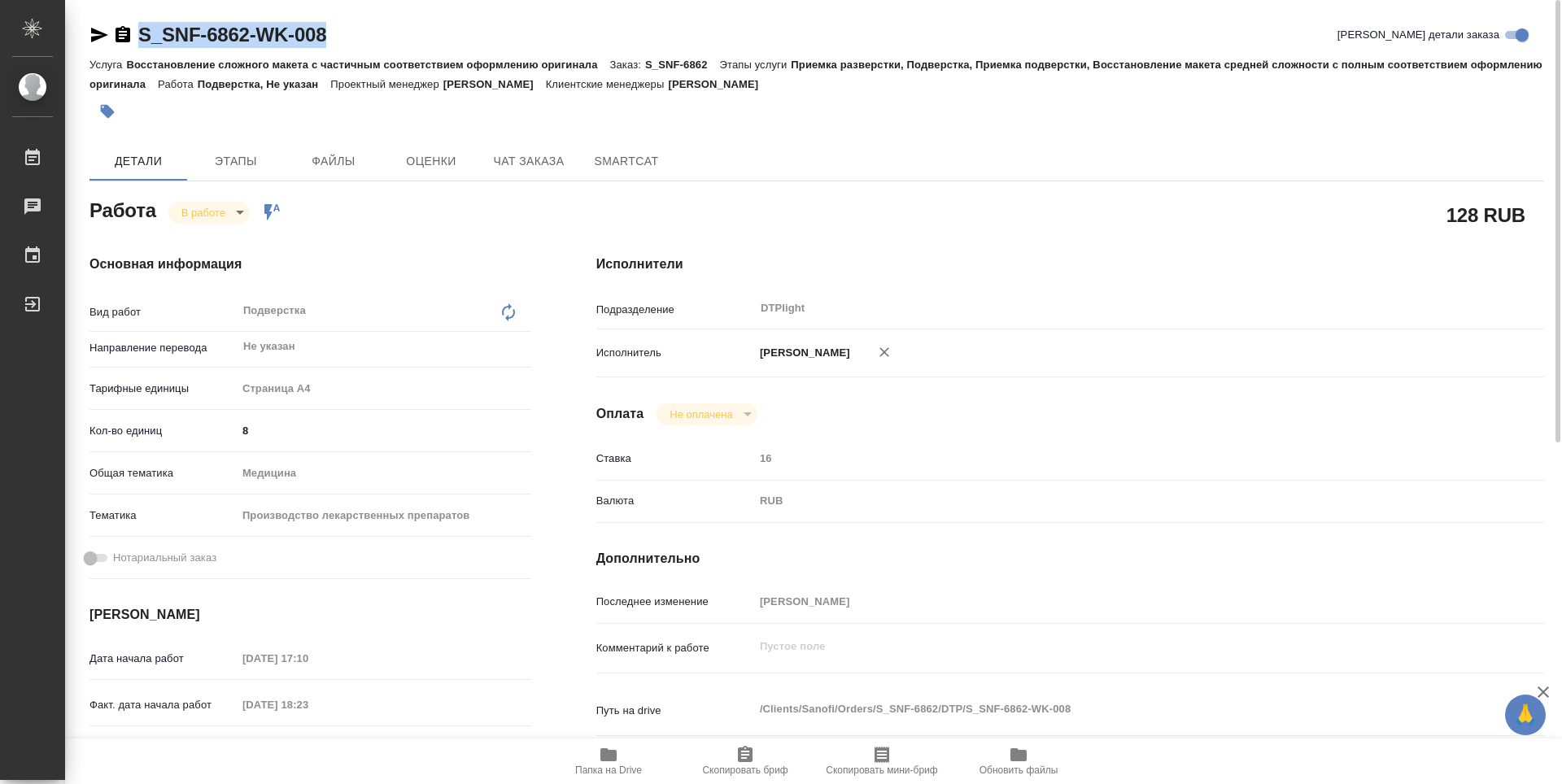
click at [612, 750] on icon "button" at bounding box center [609, 754] width 17 height 13
type textarea "x"
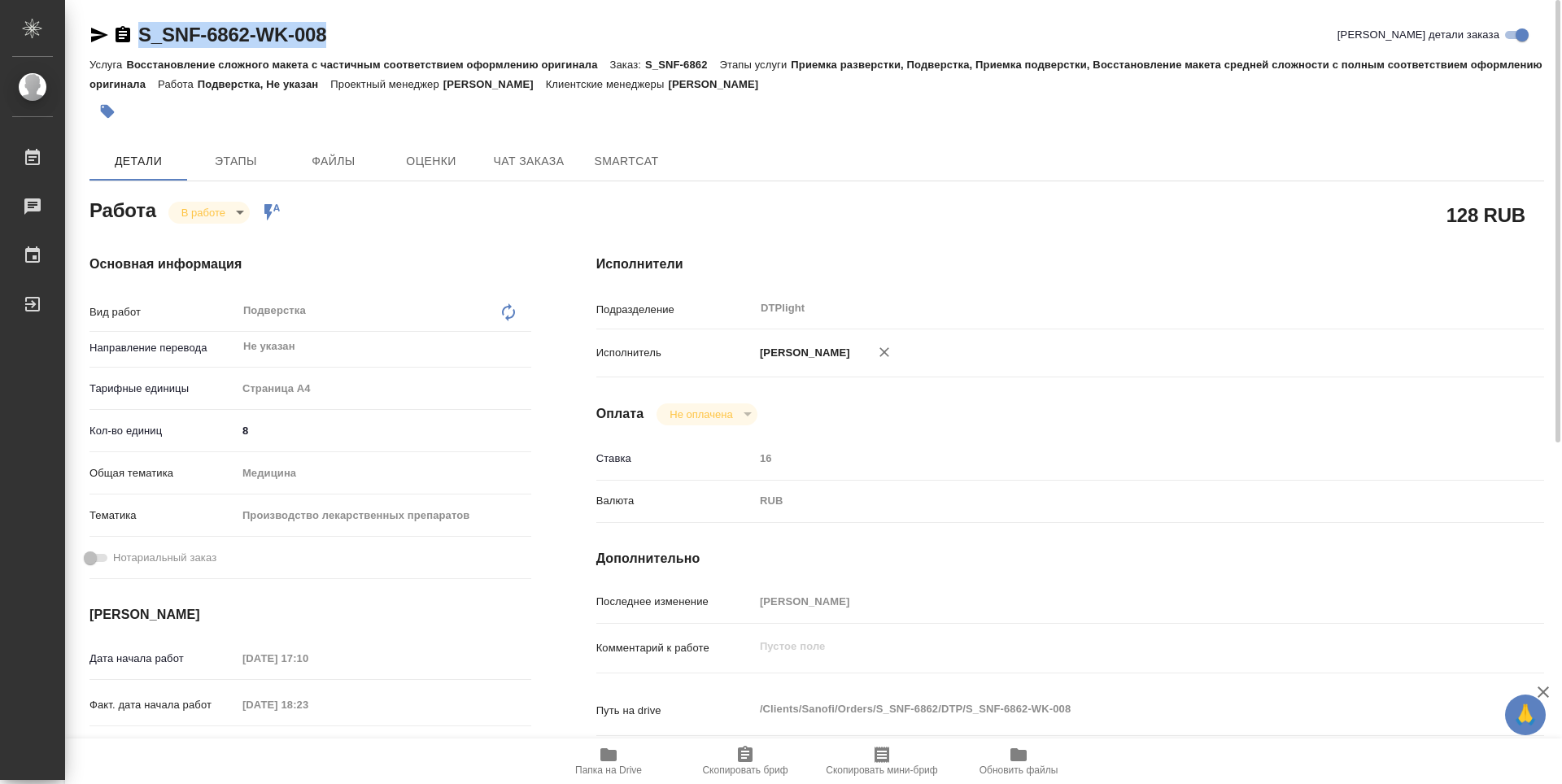
type textarea "x"
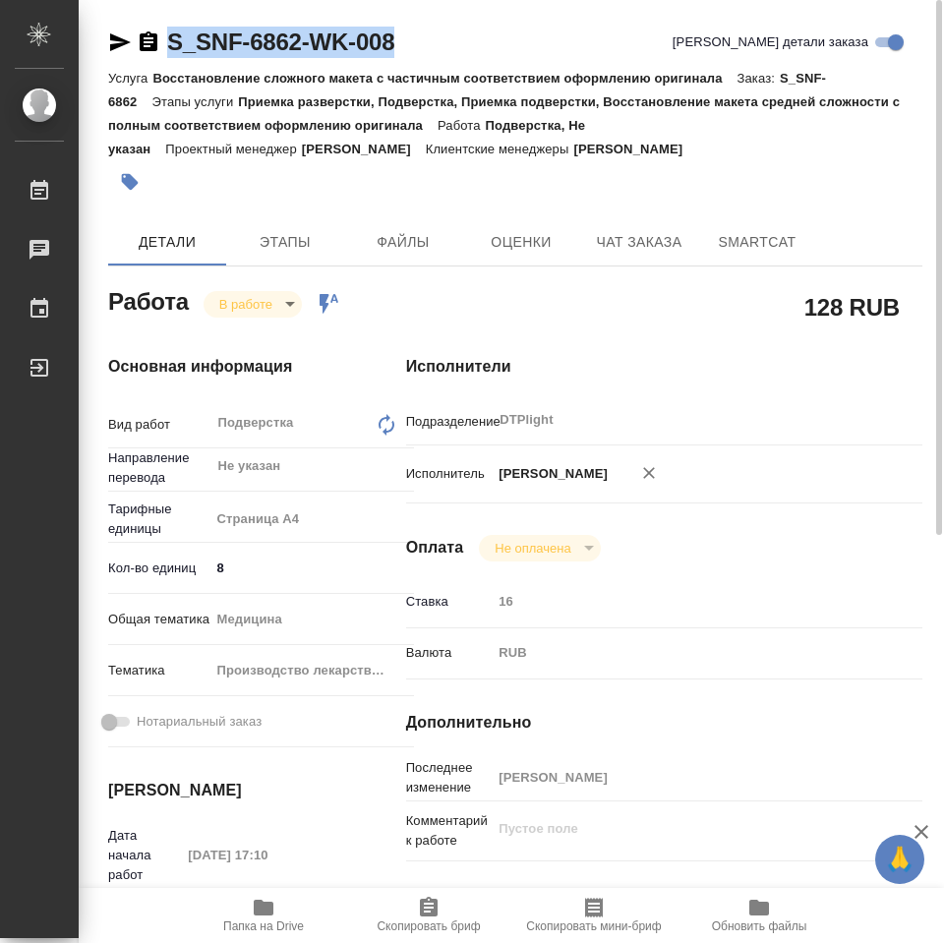
type textarea "x"
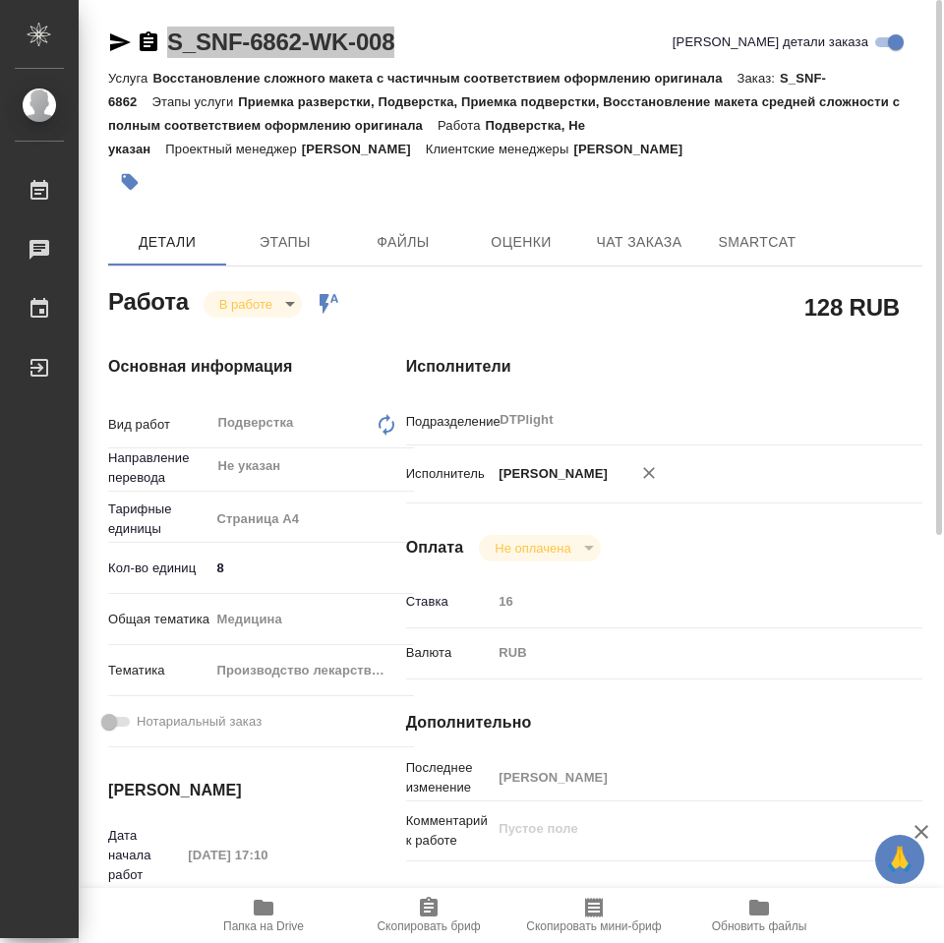
type textarea "x"
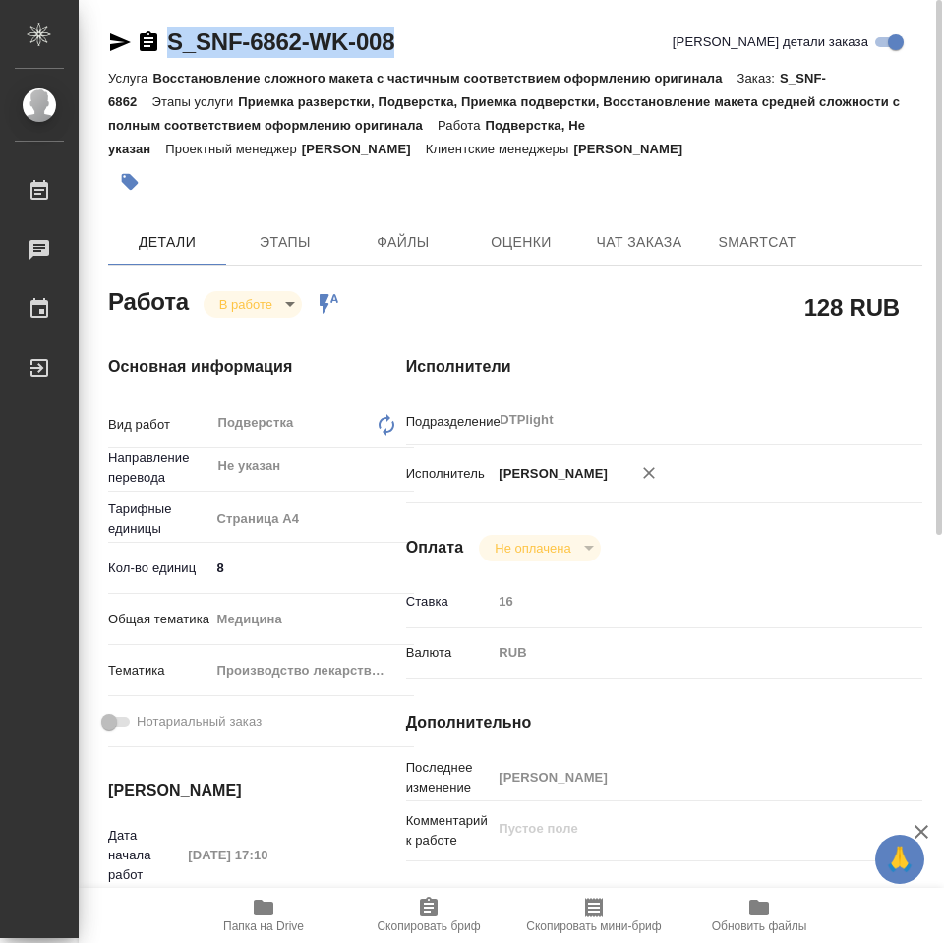
type textarea "x"
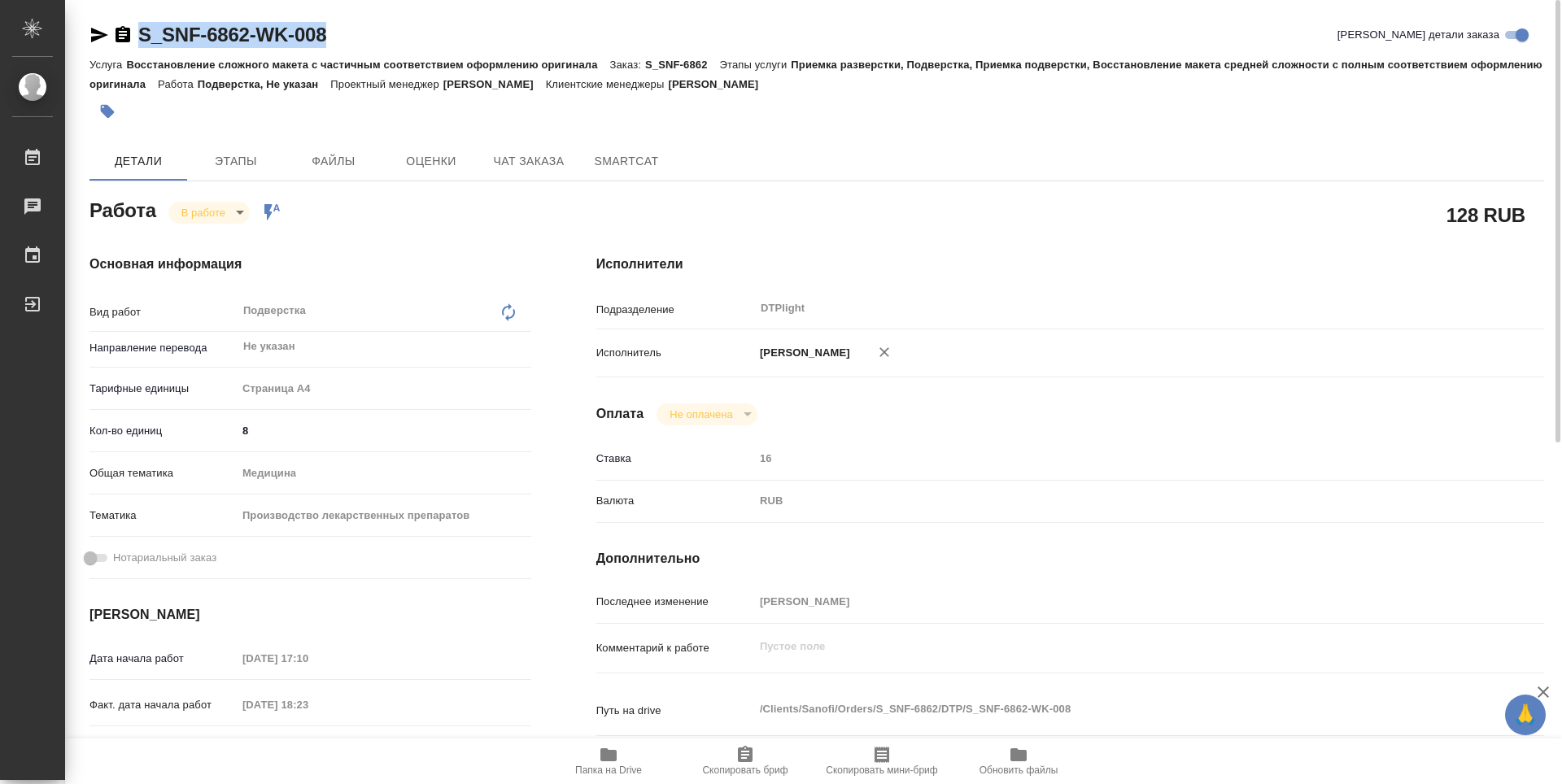
type textarea "x"
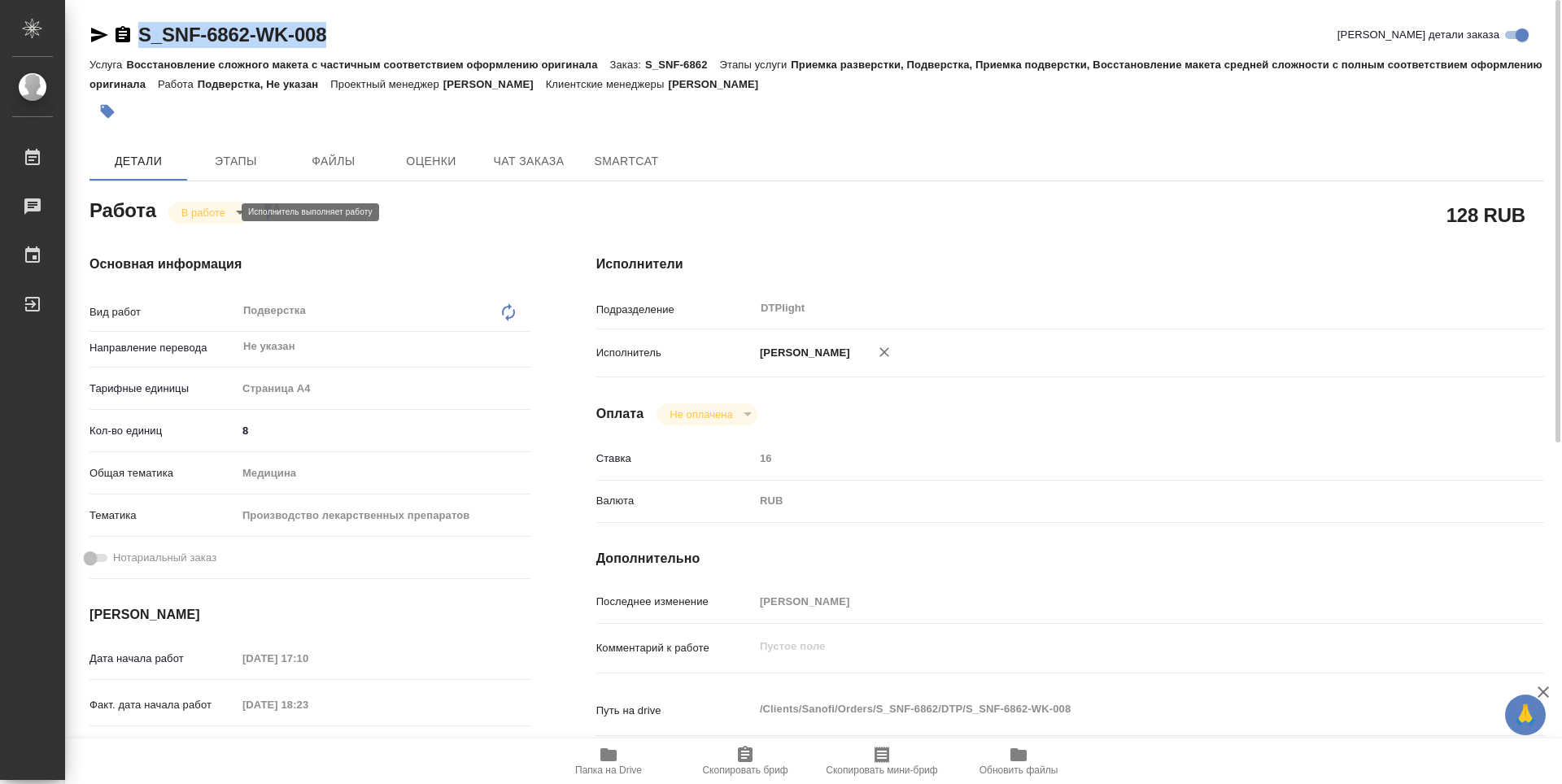
click at [204, 208] on body "🙏 .cls-1 fill:#fff; AWATERA Zubakova Viktoriya Работы 0 Чаты График Выйти S_SNF…" at bounding box center [781, 392] width 1562 height 784
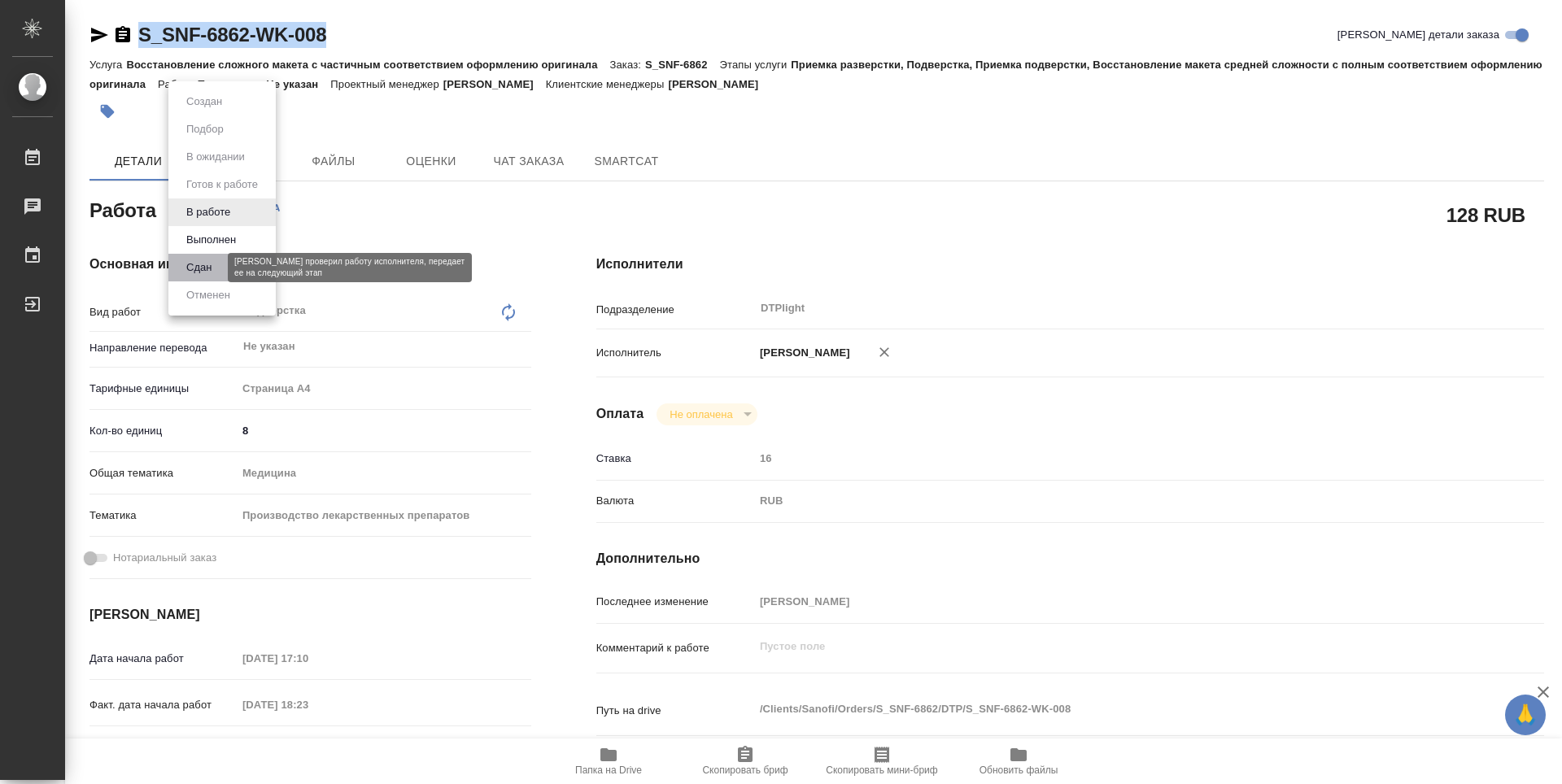
click at [206, 266] on button "Сдан" at bounding box center [199, 268] width 35 height 18
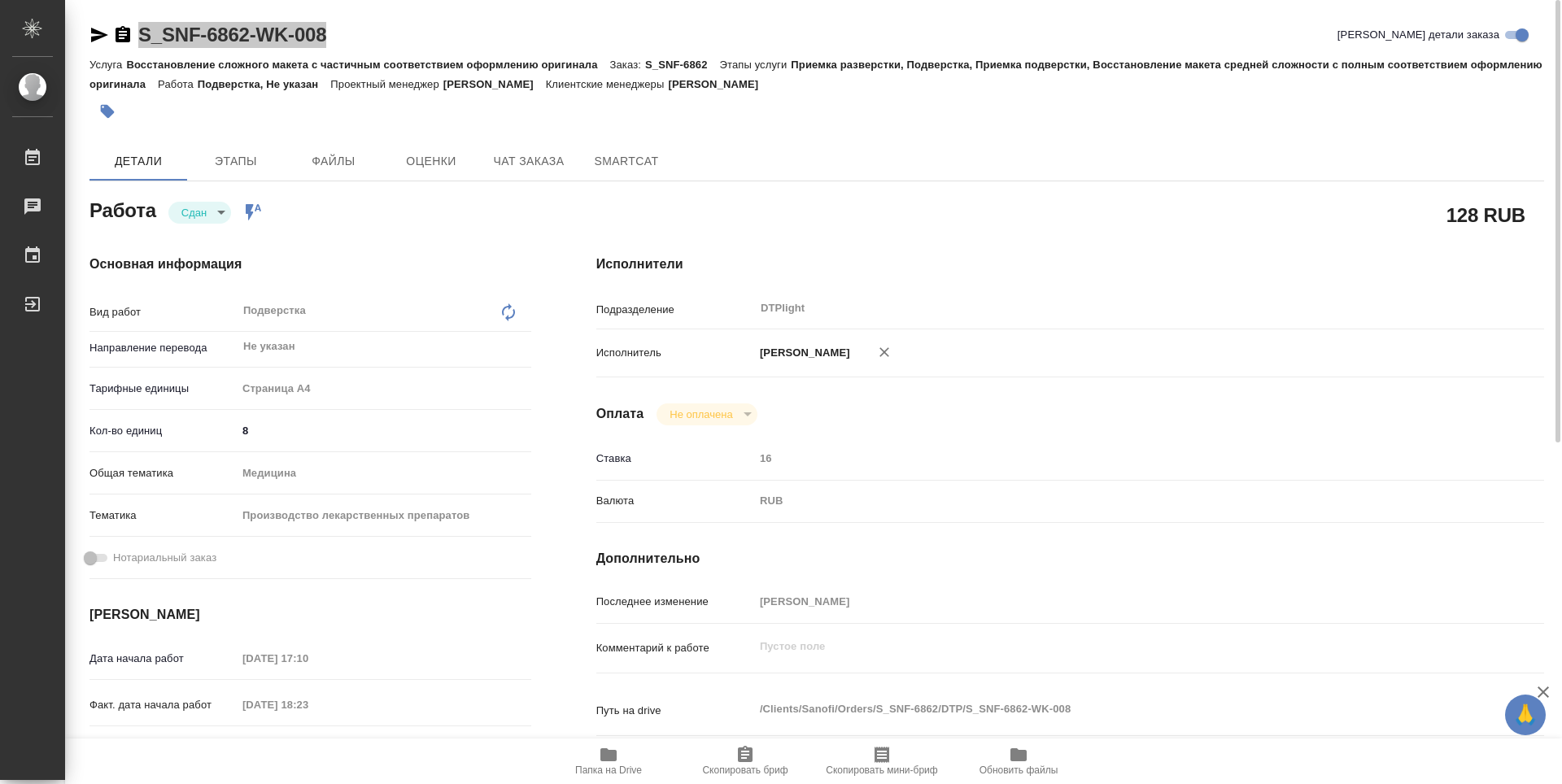
type textarea "x"
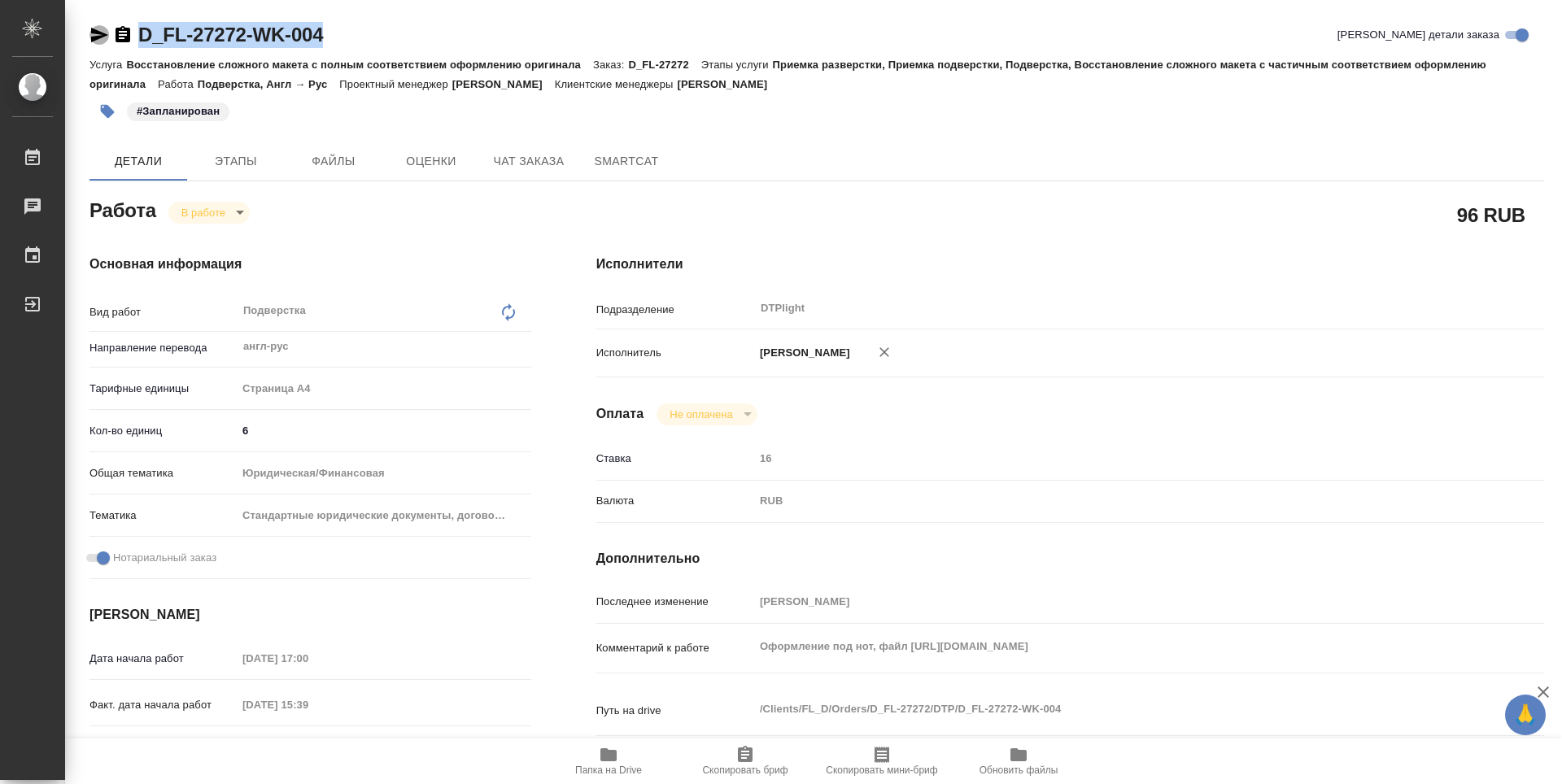
click at [102, 38] on icon "button" at bounding box center [99, 35] width 20 height 20
click at [602, 754] on icon "button" at bounding box center [609, 754] width 17 height 13
click at [204, 221] on body "🙏 .cls-1 fill:#fff; AWATERA Zubakova Viktoriya Работы 0 Чаты График Выйти D_FL-…" at bounding box center [781, 392] width 1562 height 784
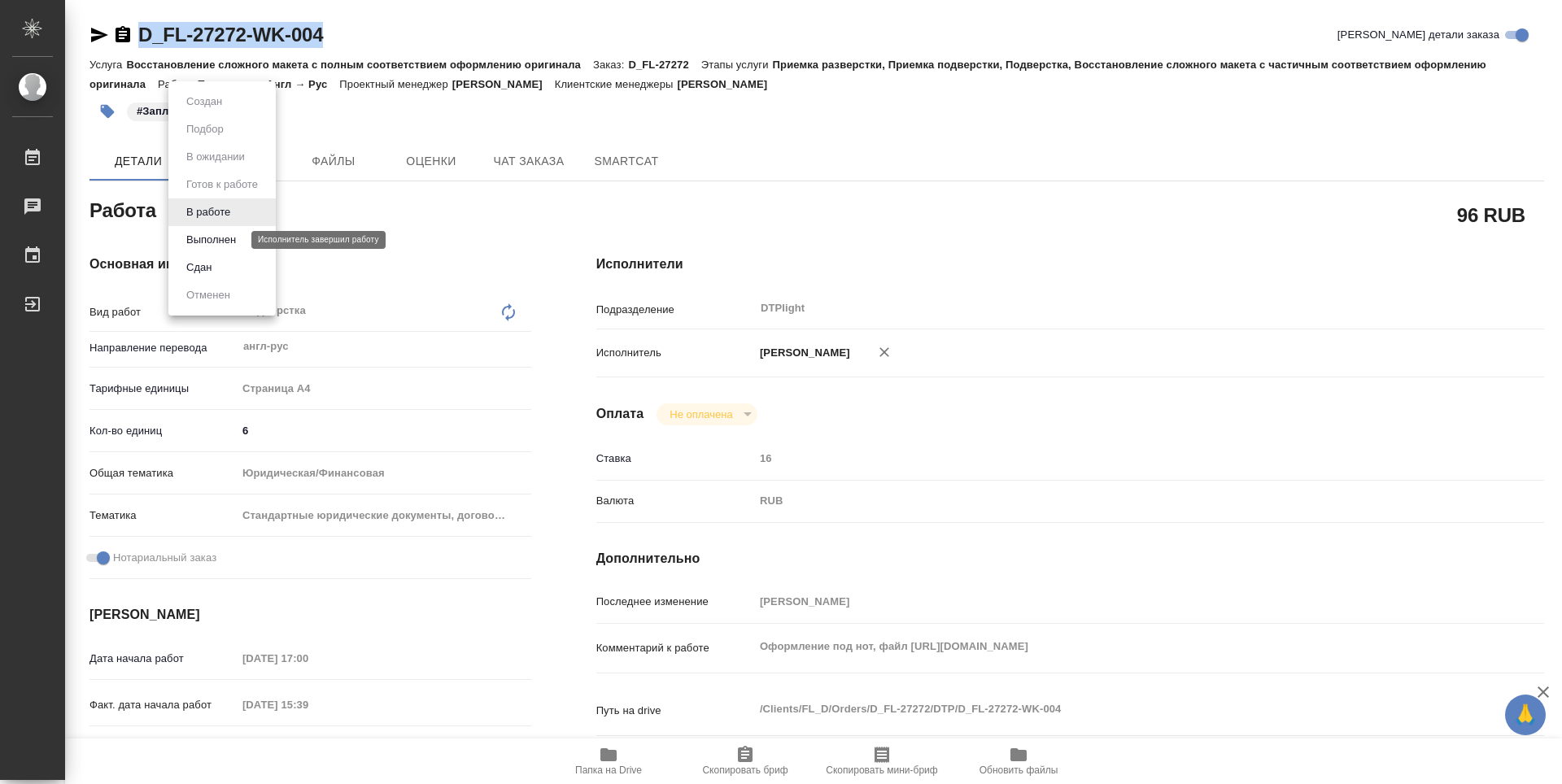
click at [217, 238] on button "Выполнен" at bounding box center [211, 240] width 60 height 18
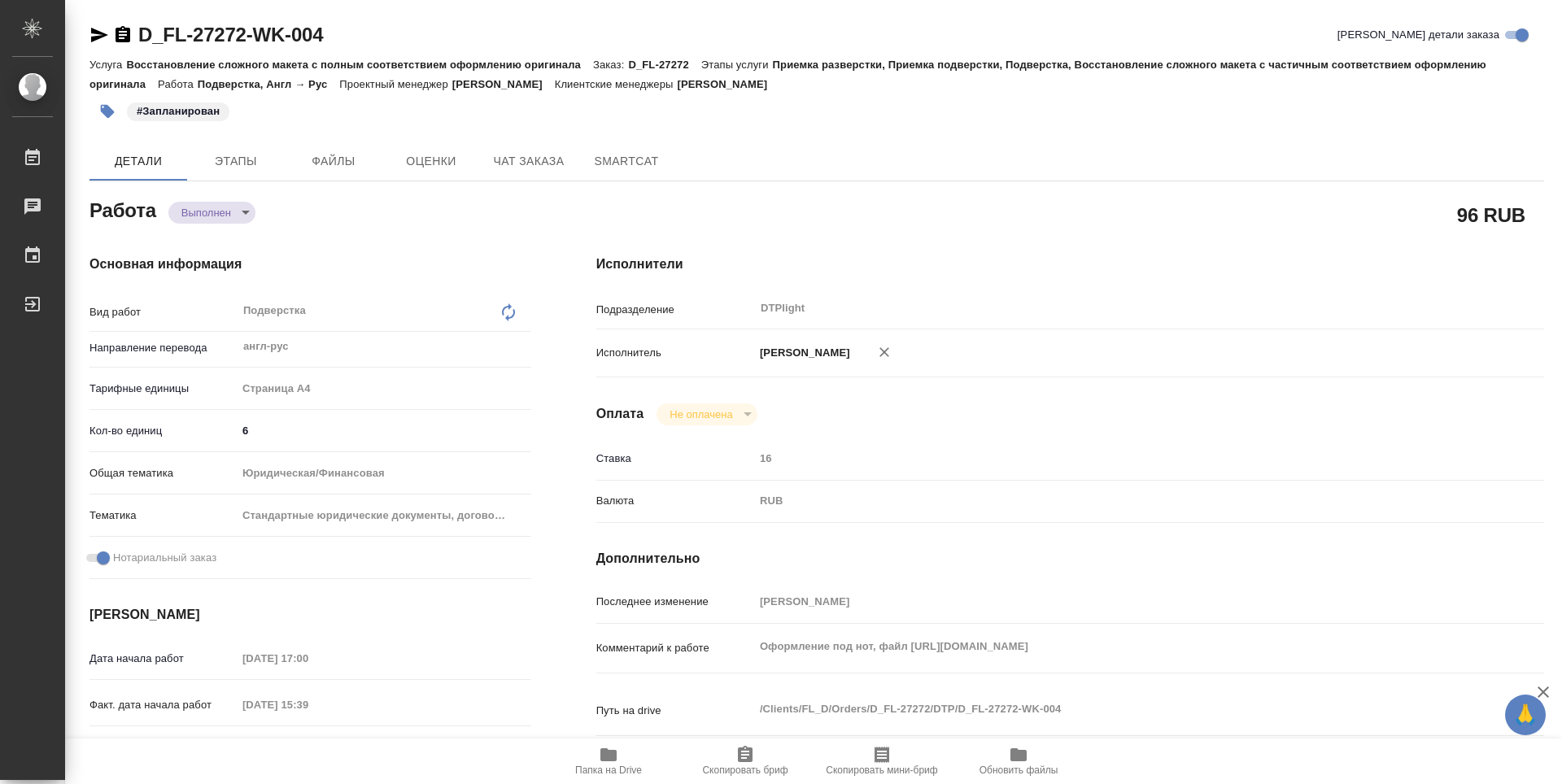
type textarea "x"
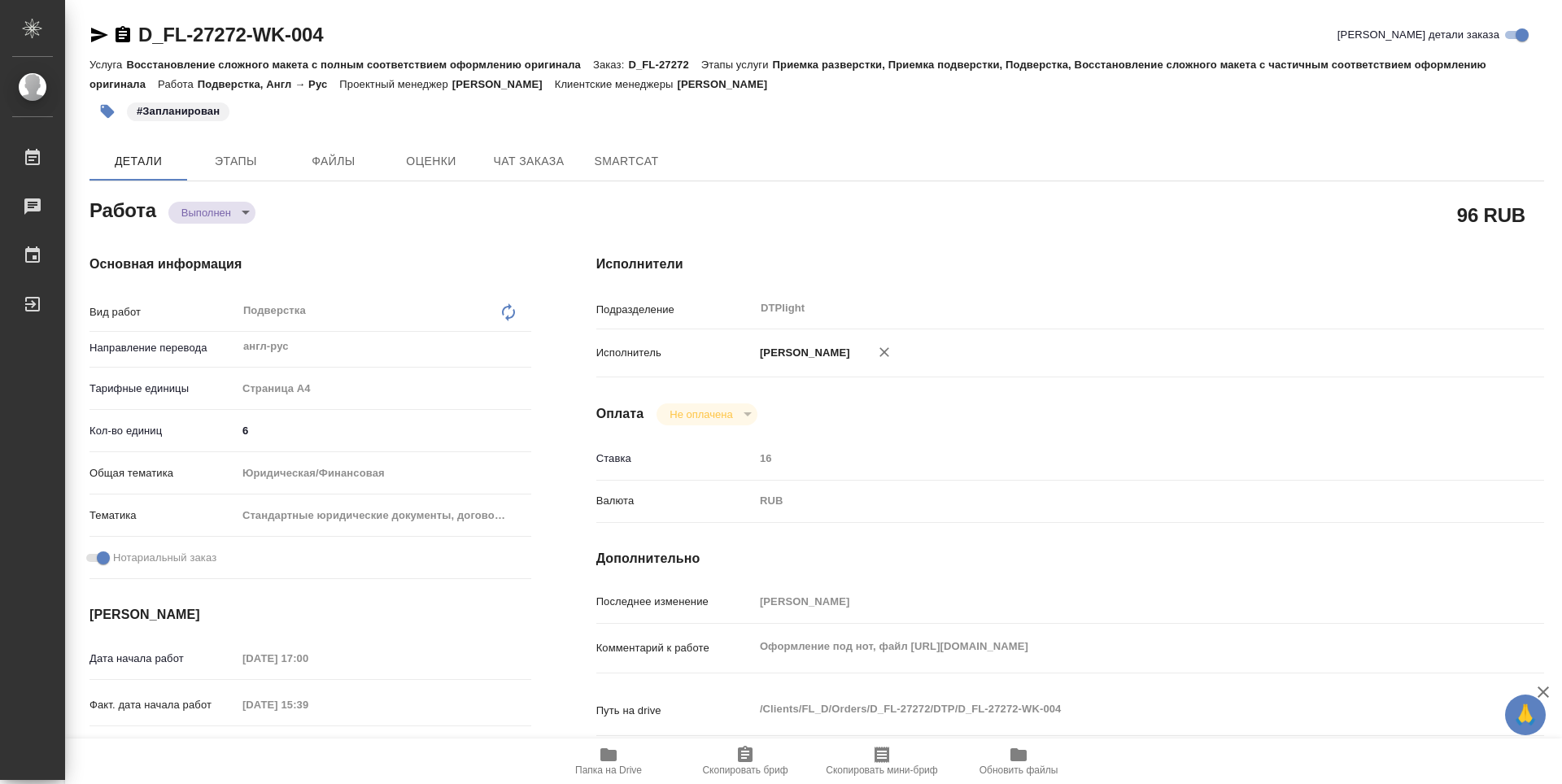
type textarea "x"
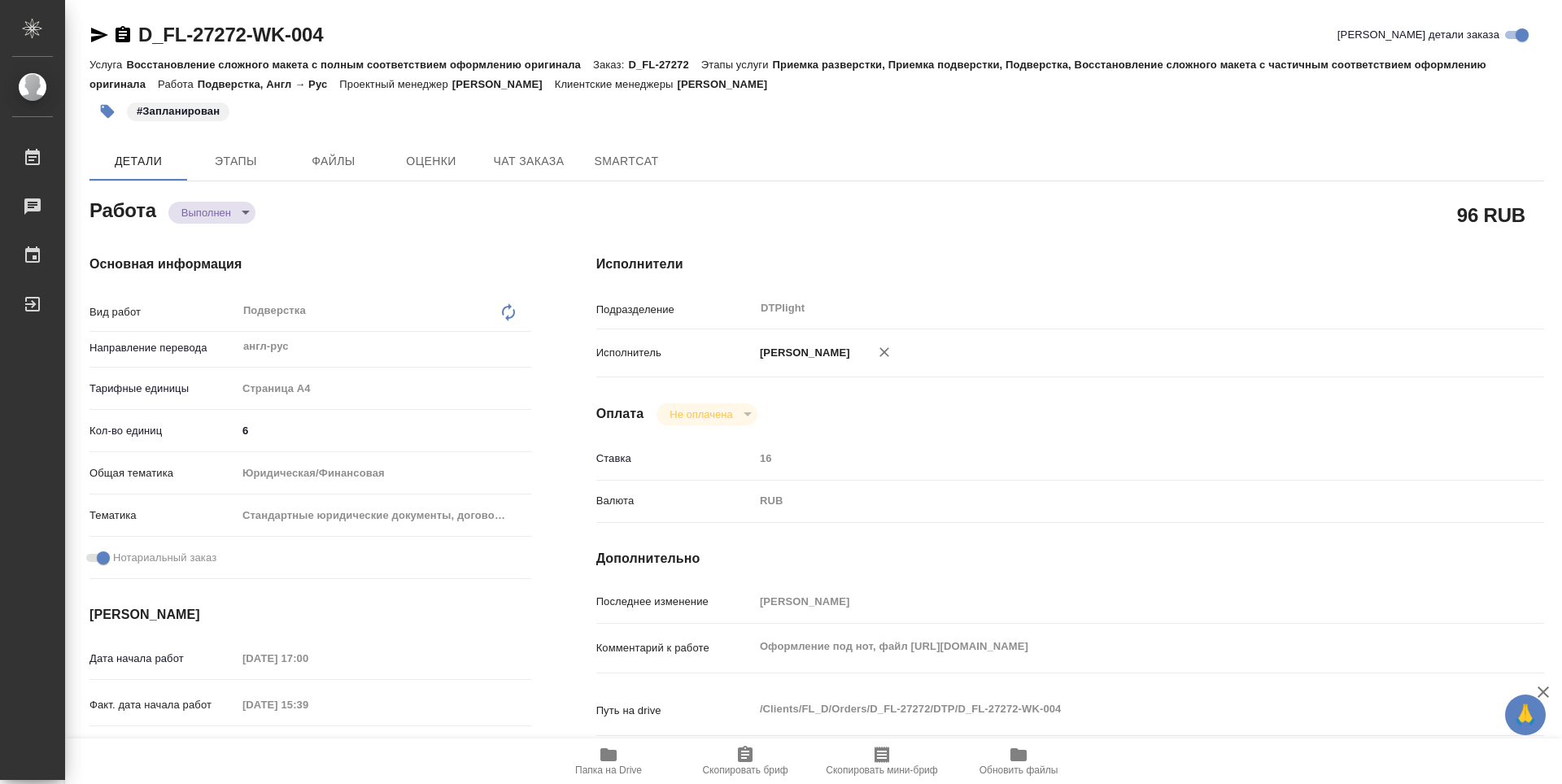
type textarea "x"
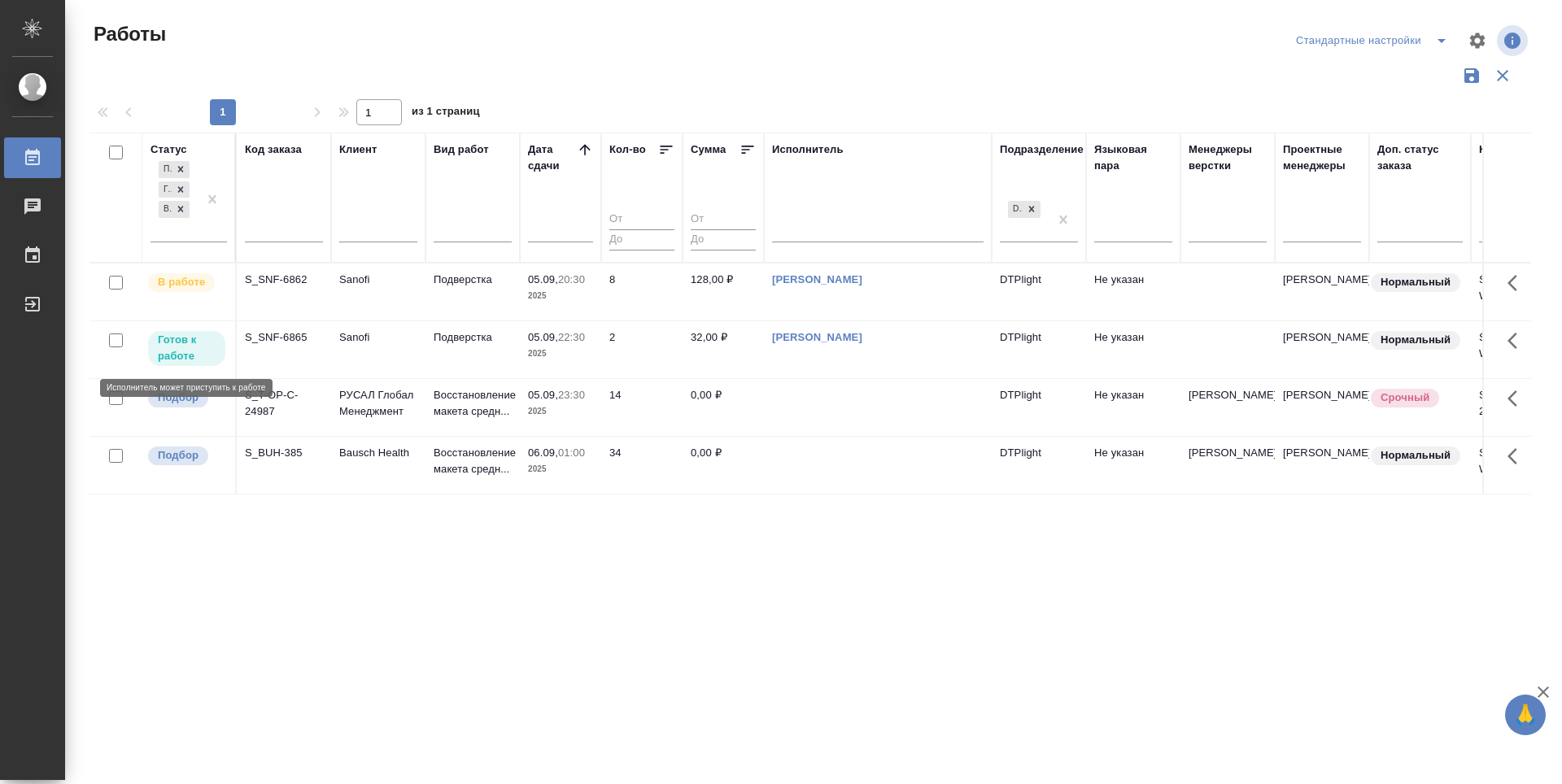
click at [183, 340] on p "Готов к работе" at bounding box center [187, 347] width 58 height 32
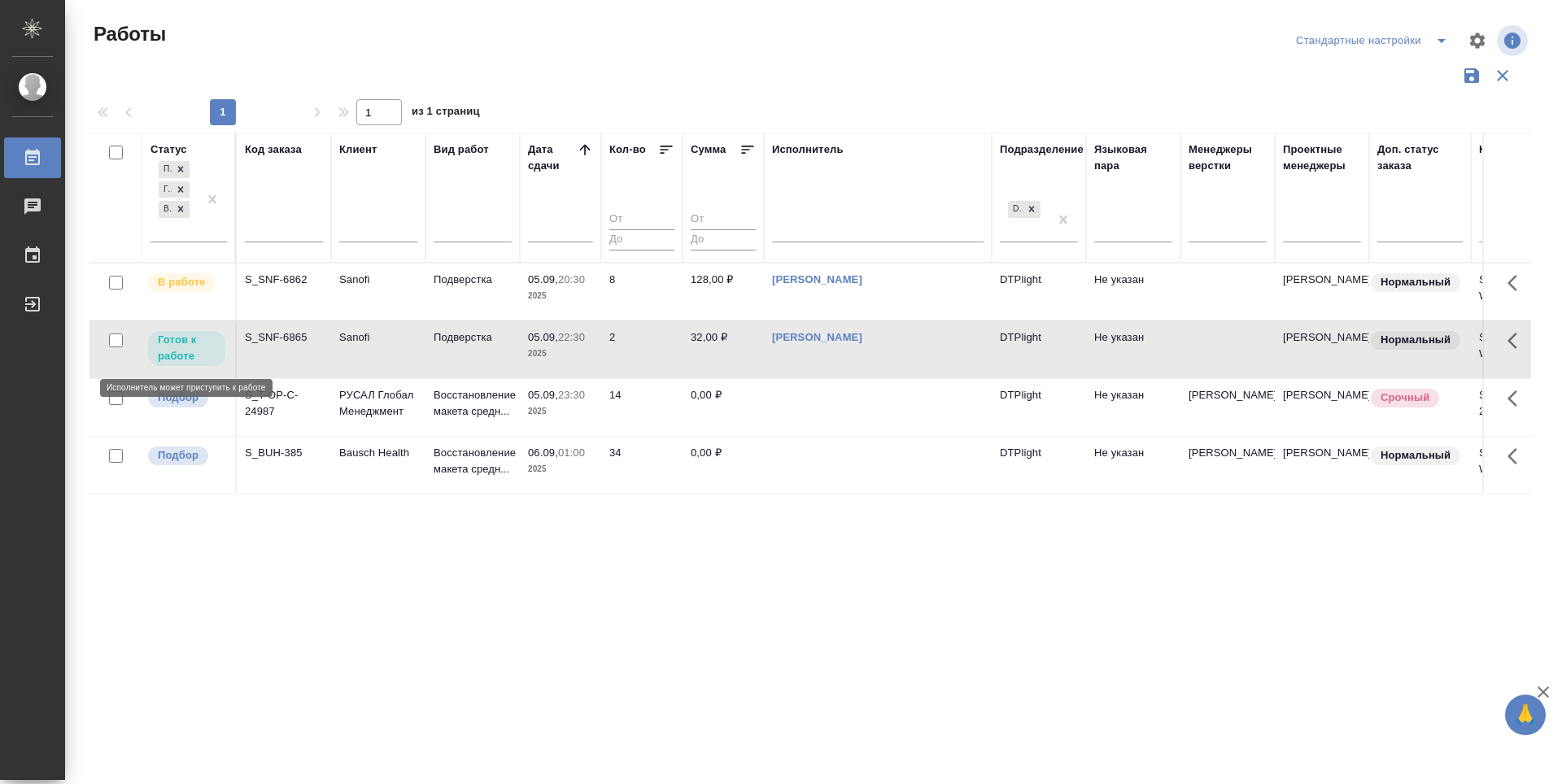
click at [183, 340] on p "Готов к работе" at bounding box center [187, 347] width 58 height 32
click at [187, 398] on p "Подбор" at bounding box center [178, 398] width 41 height 17
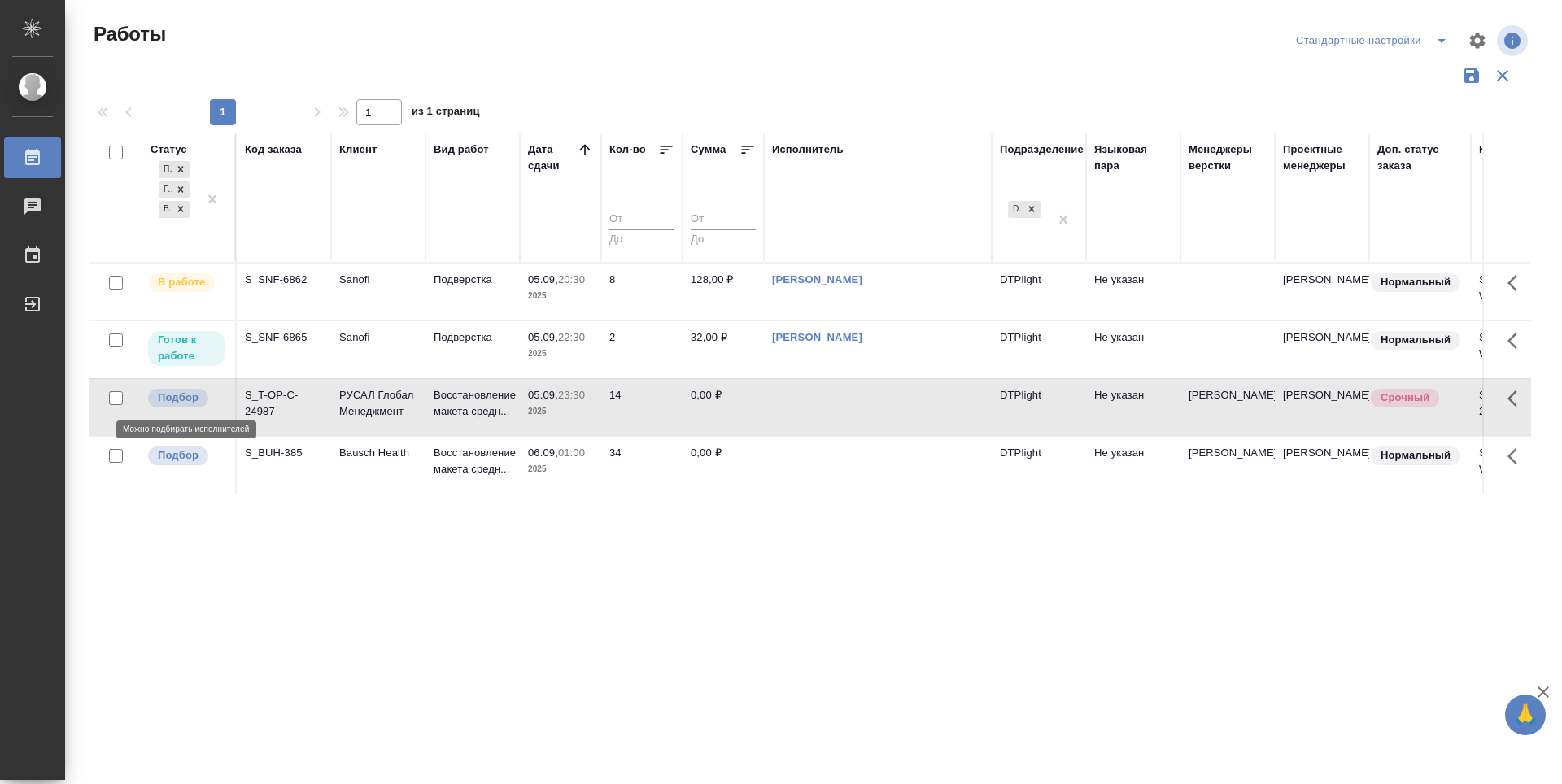
click at [187, 398] on p "Подбор" at bounding box center [178, 398] width 41 height 17
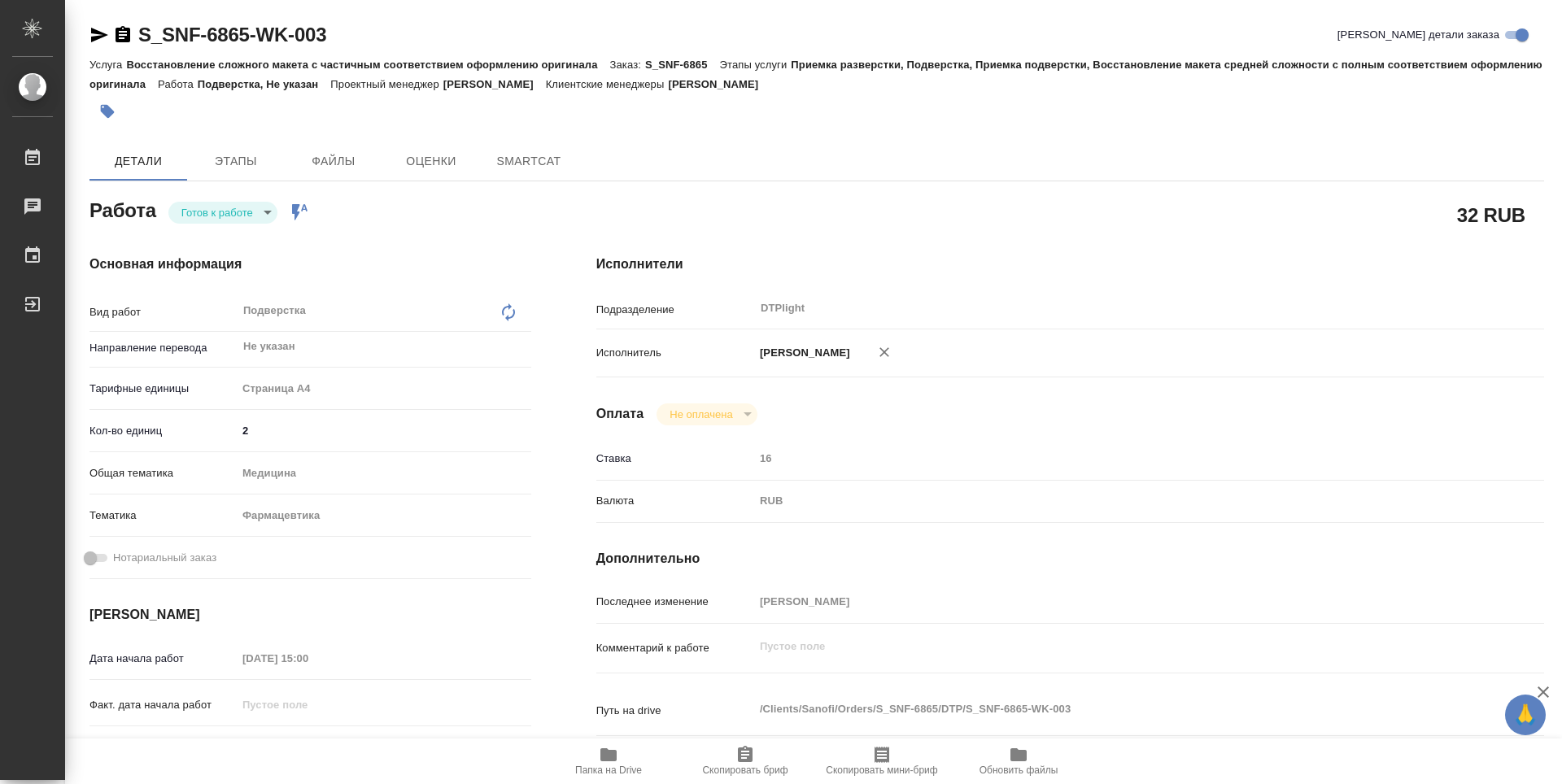
type textarea "x"
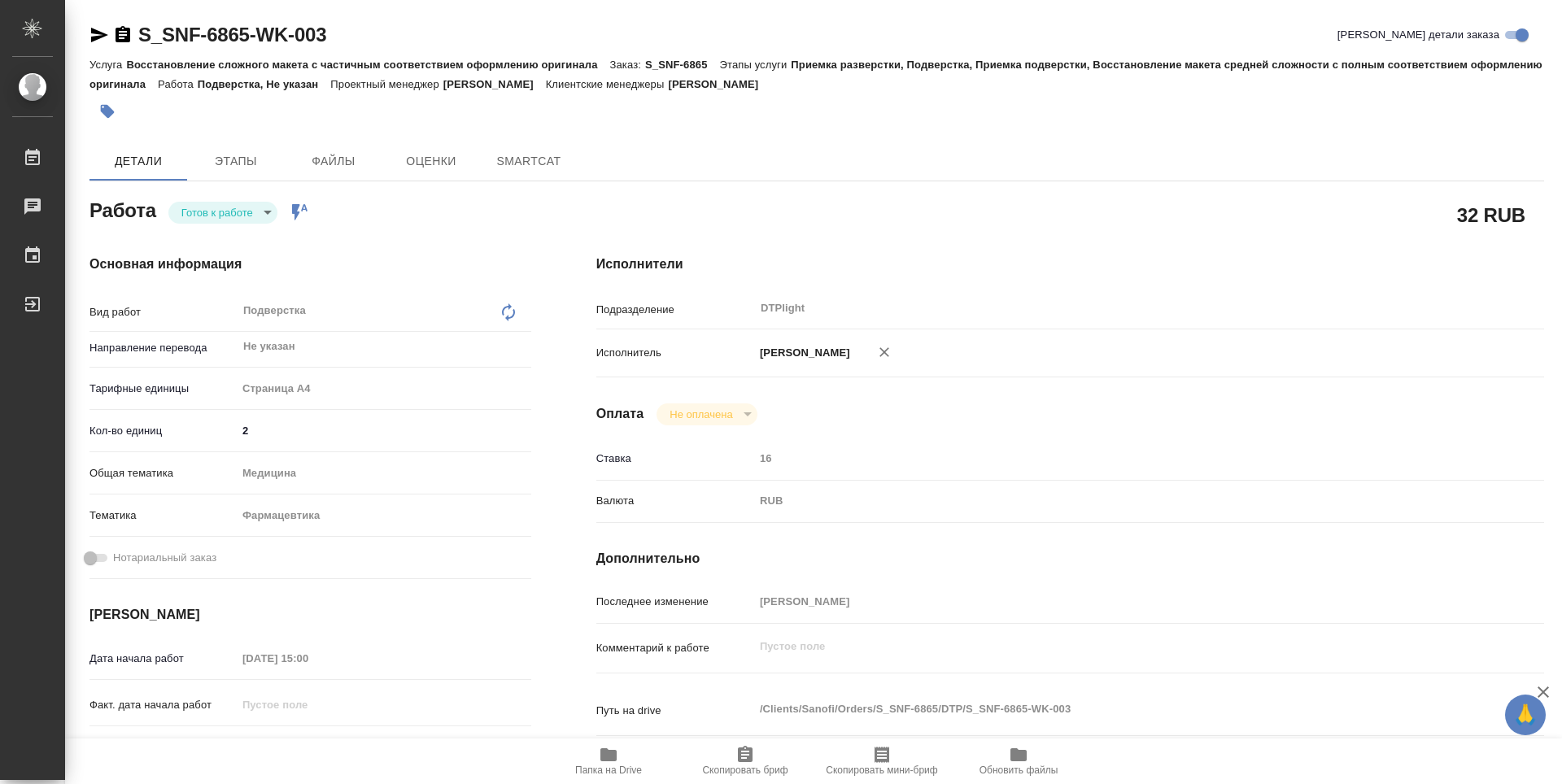
type textarea "x"
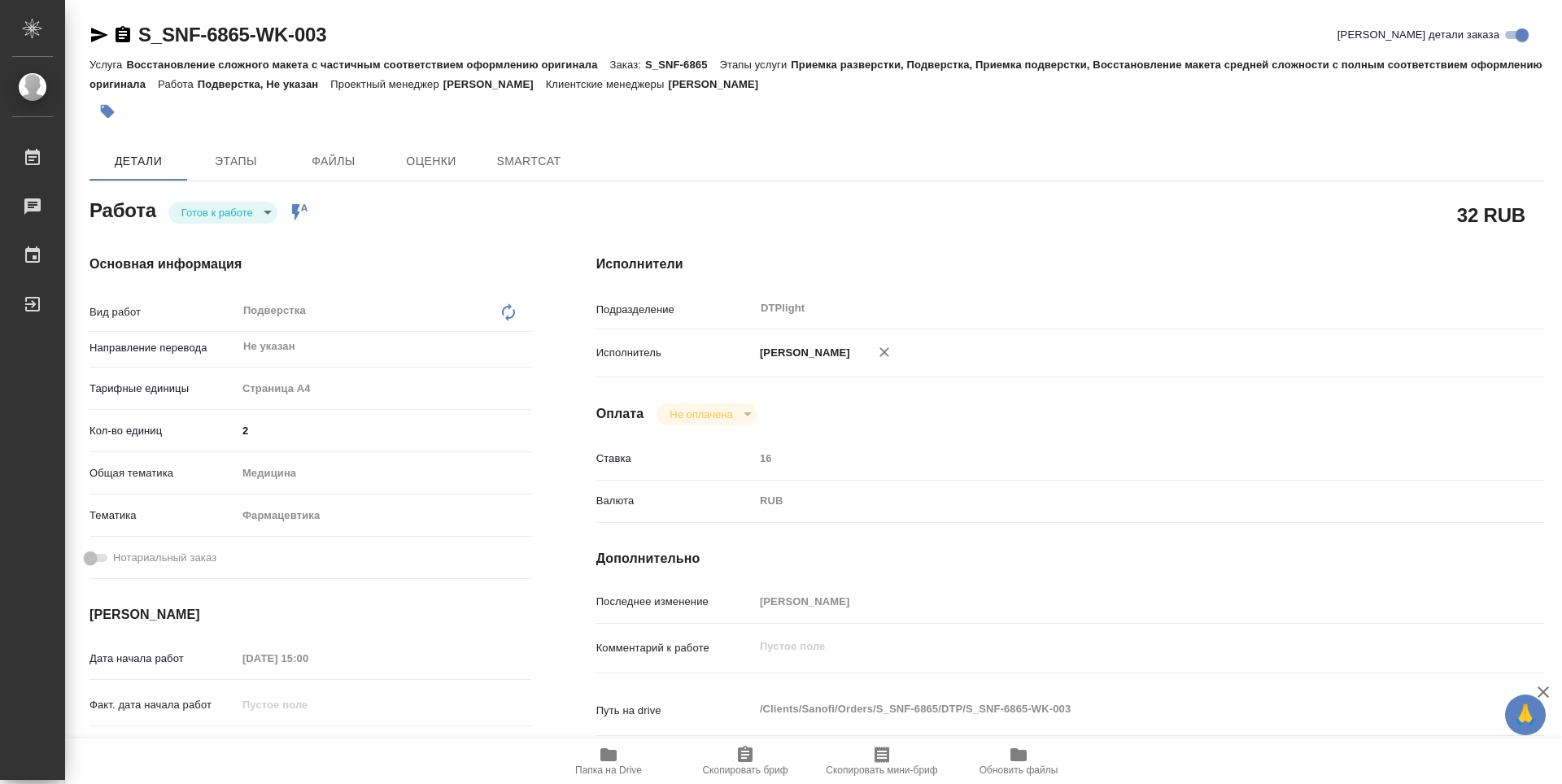
type textarea "x"
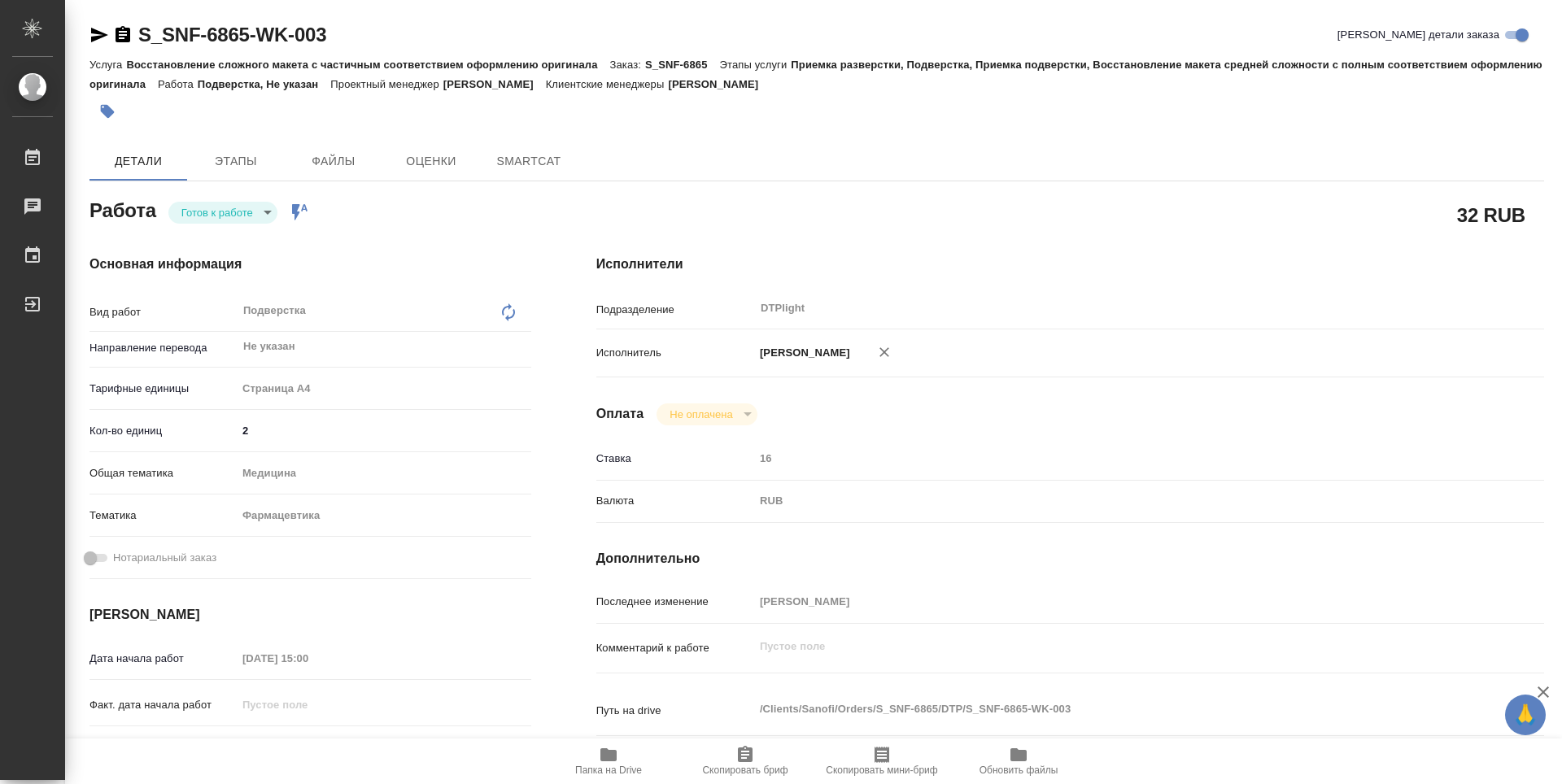
type textarea "x"
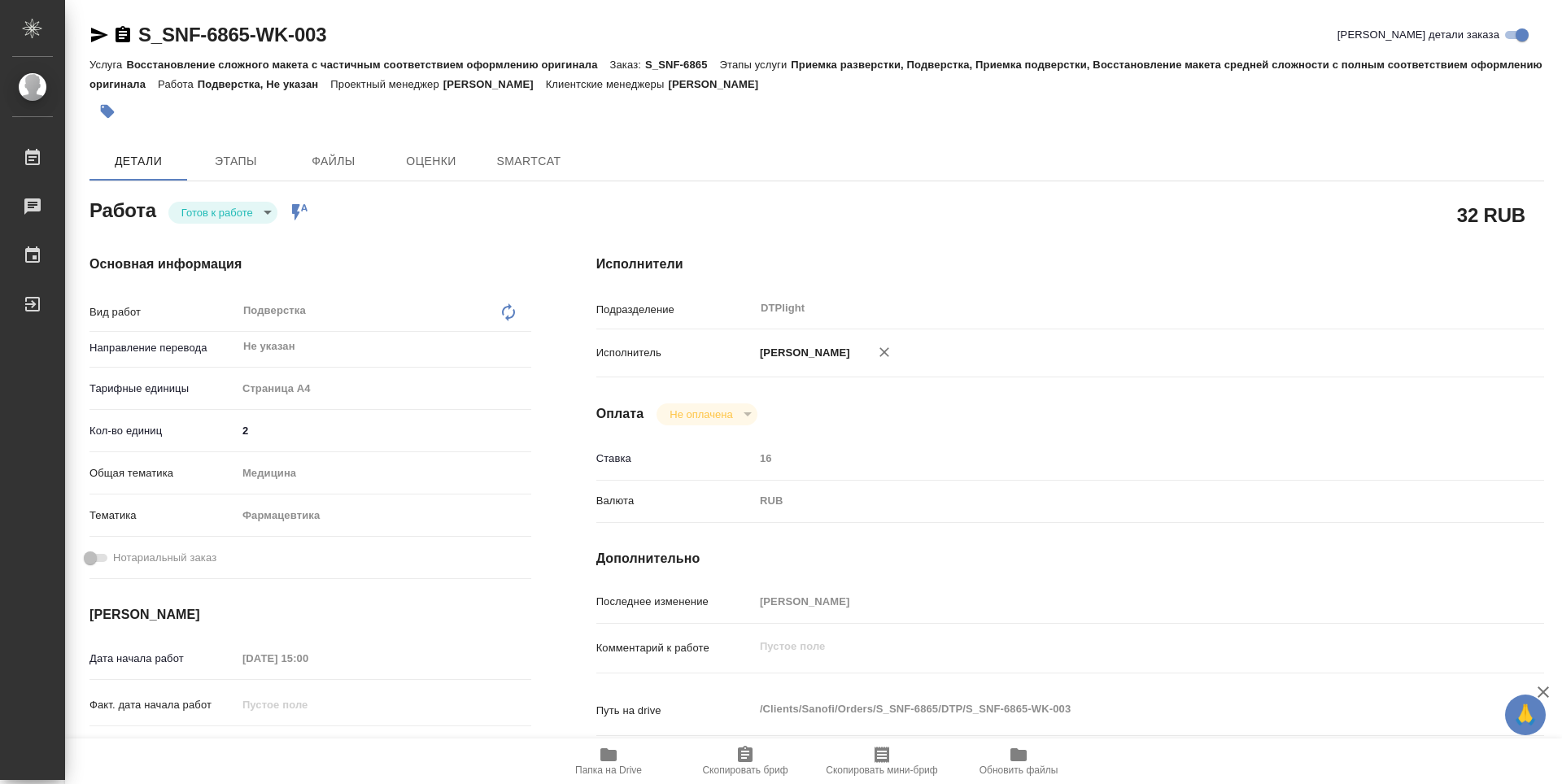
type textarea "x"
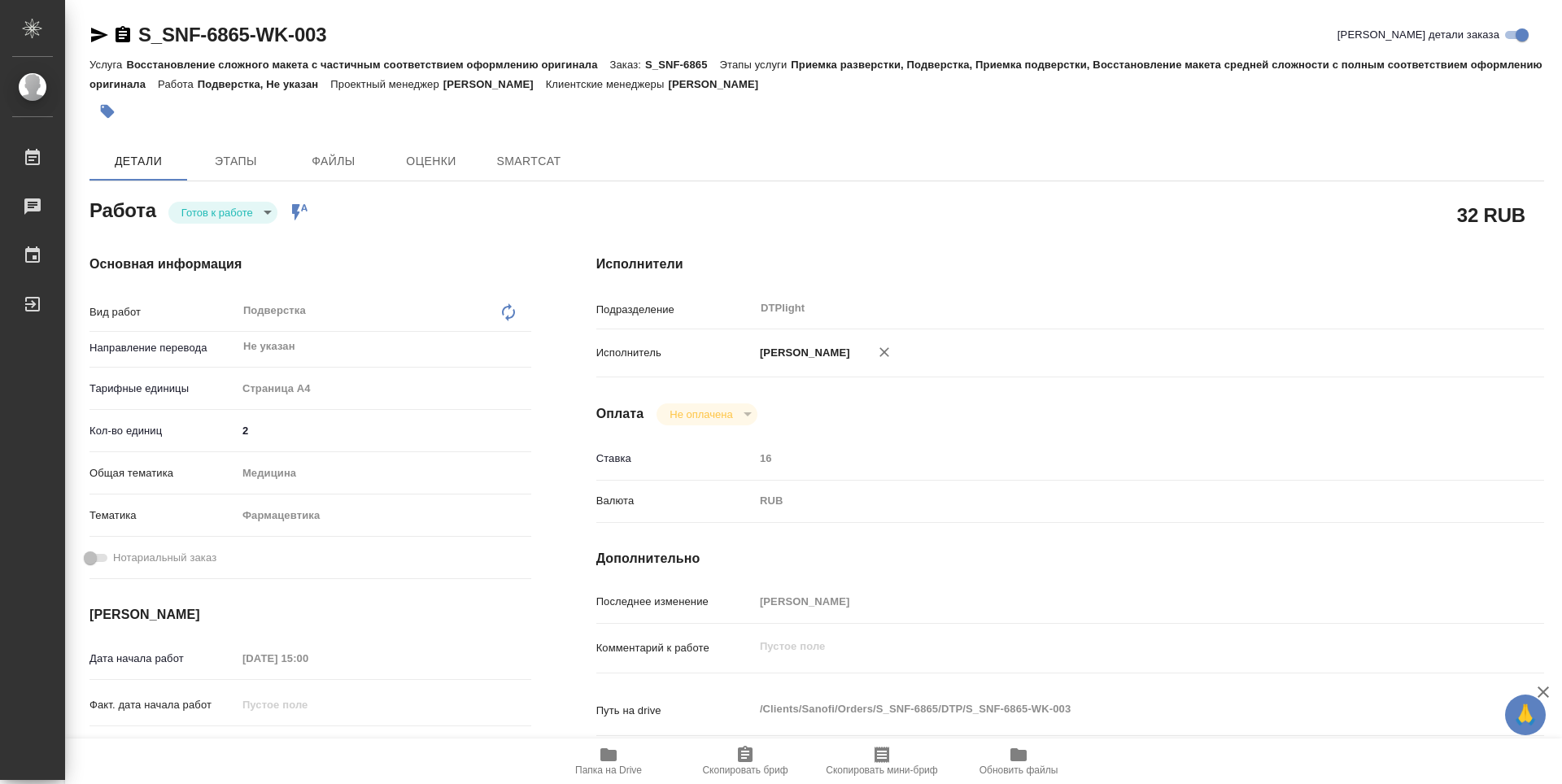
type textarea "x"
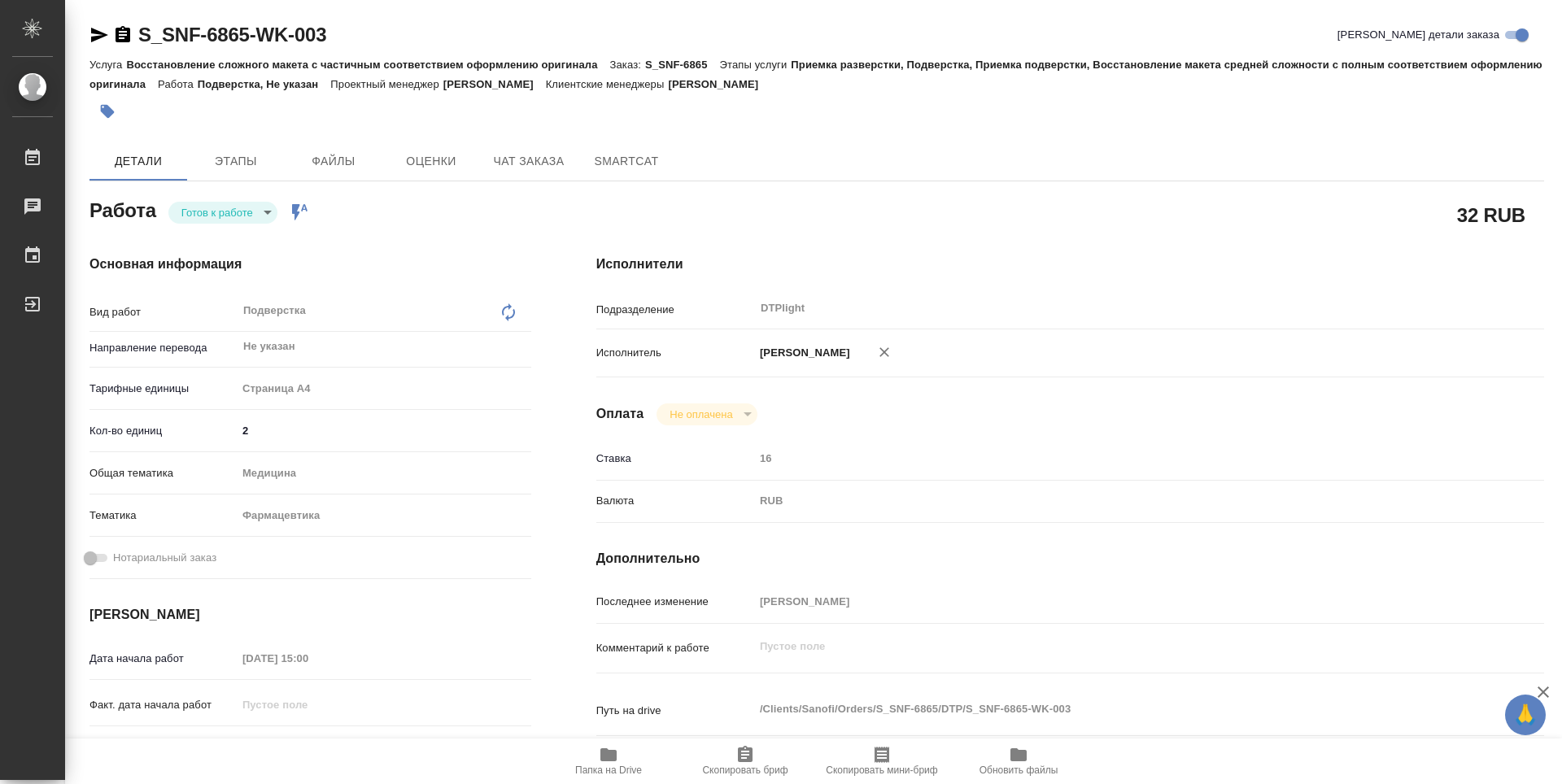
type textarea "x"
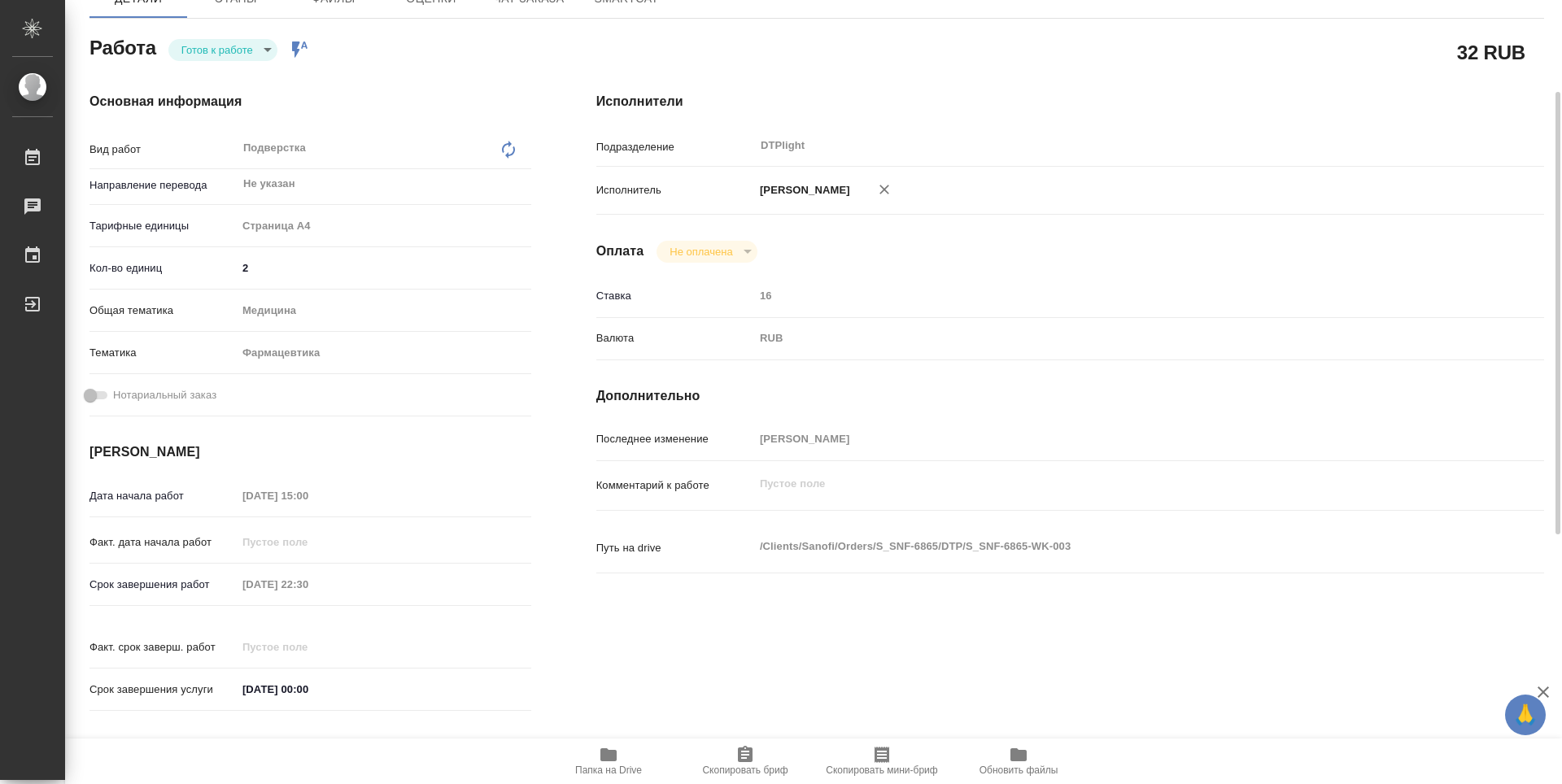
type textarea "x"
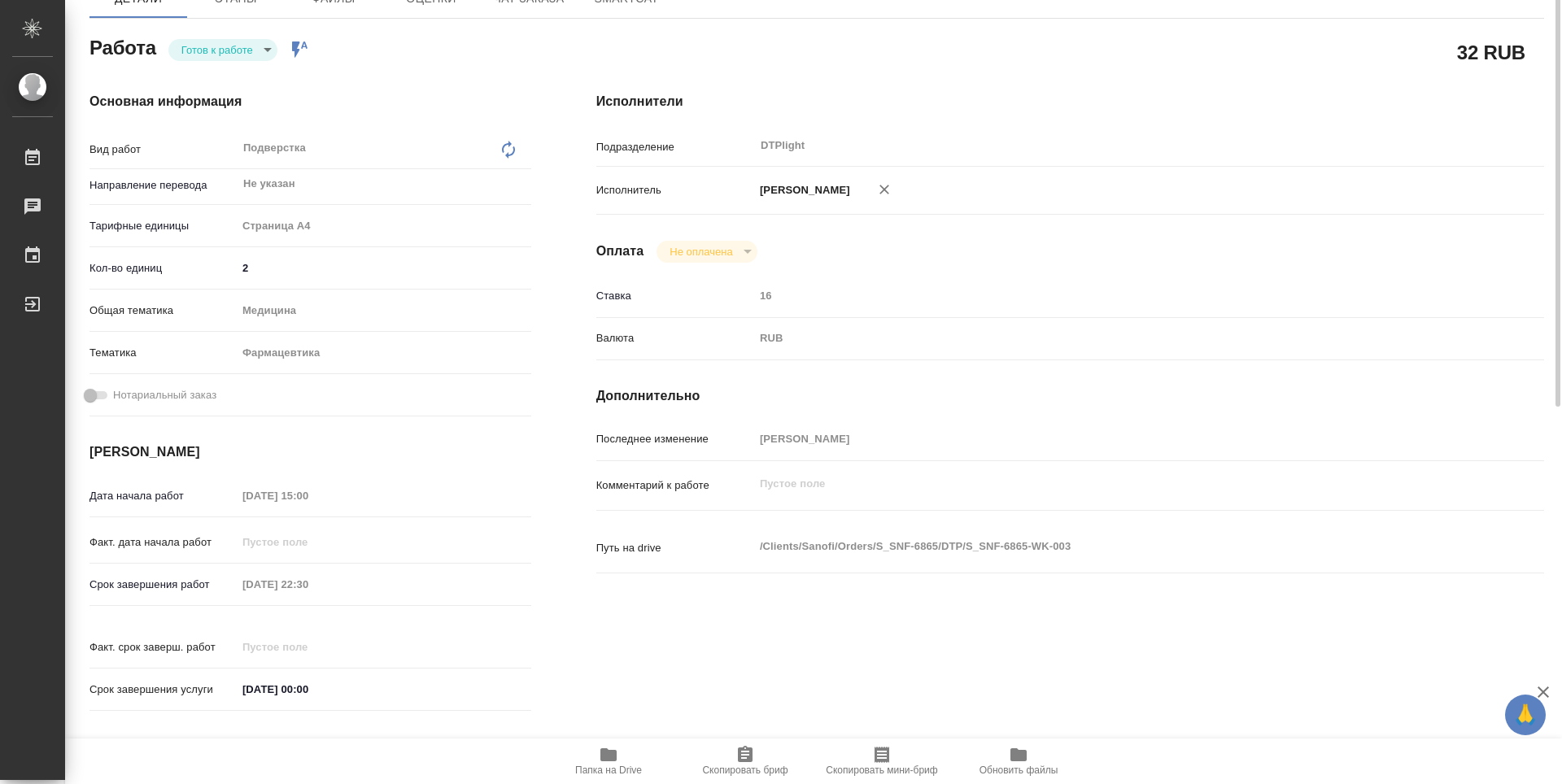
scroll to position [81, 0]
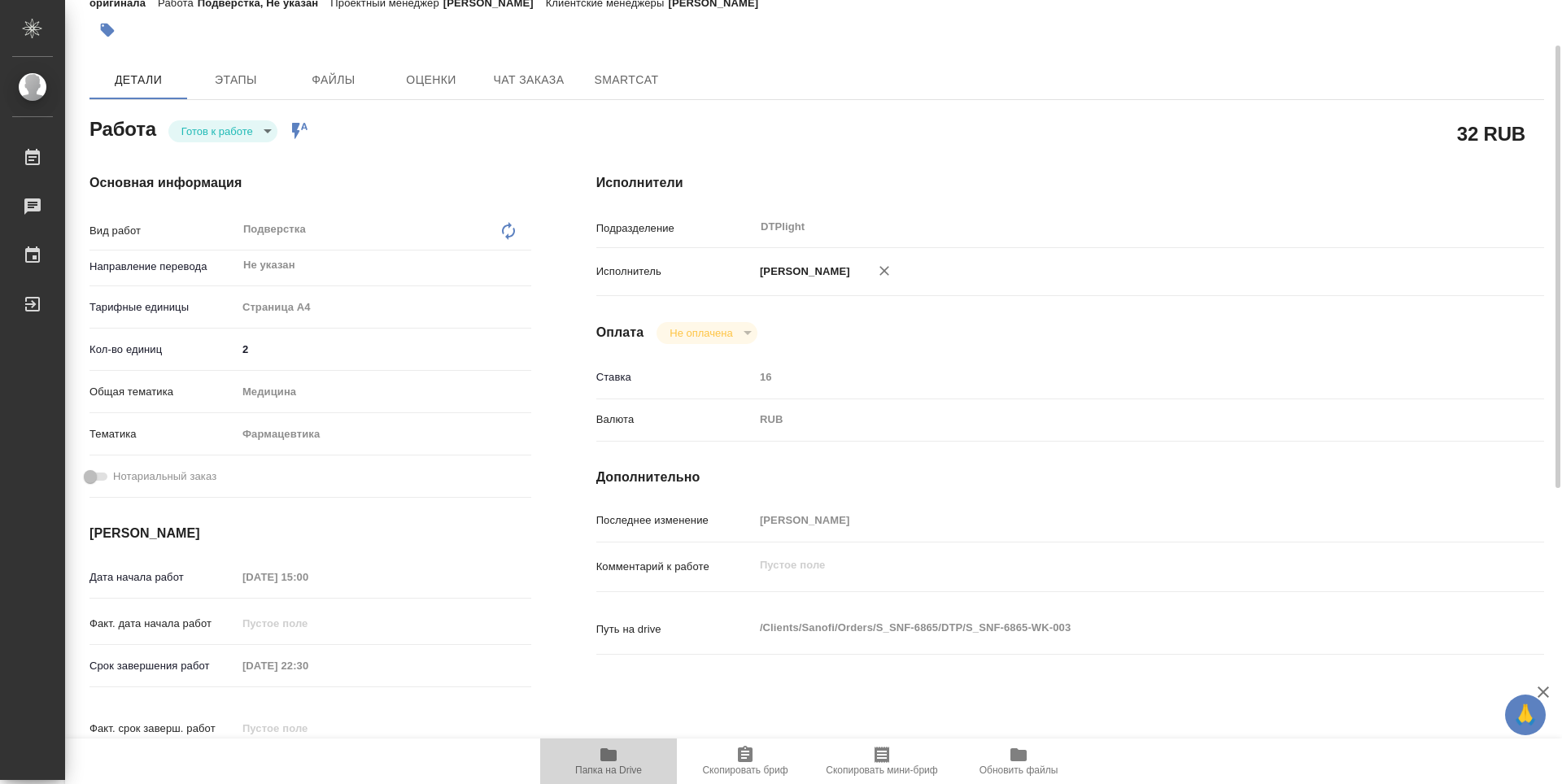
click at [600, 751] on icon "button" at bounding box center [609, 755] width 20 height 20
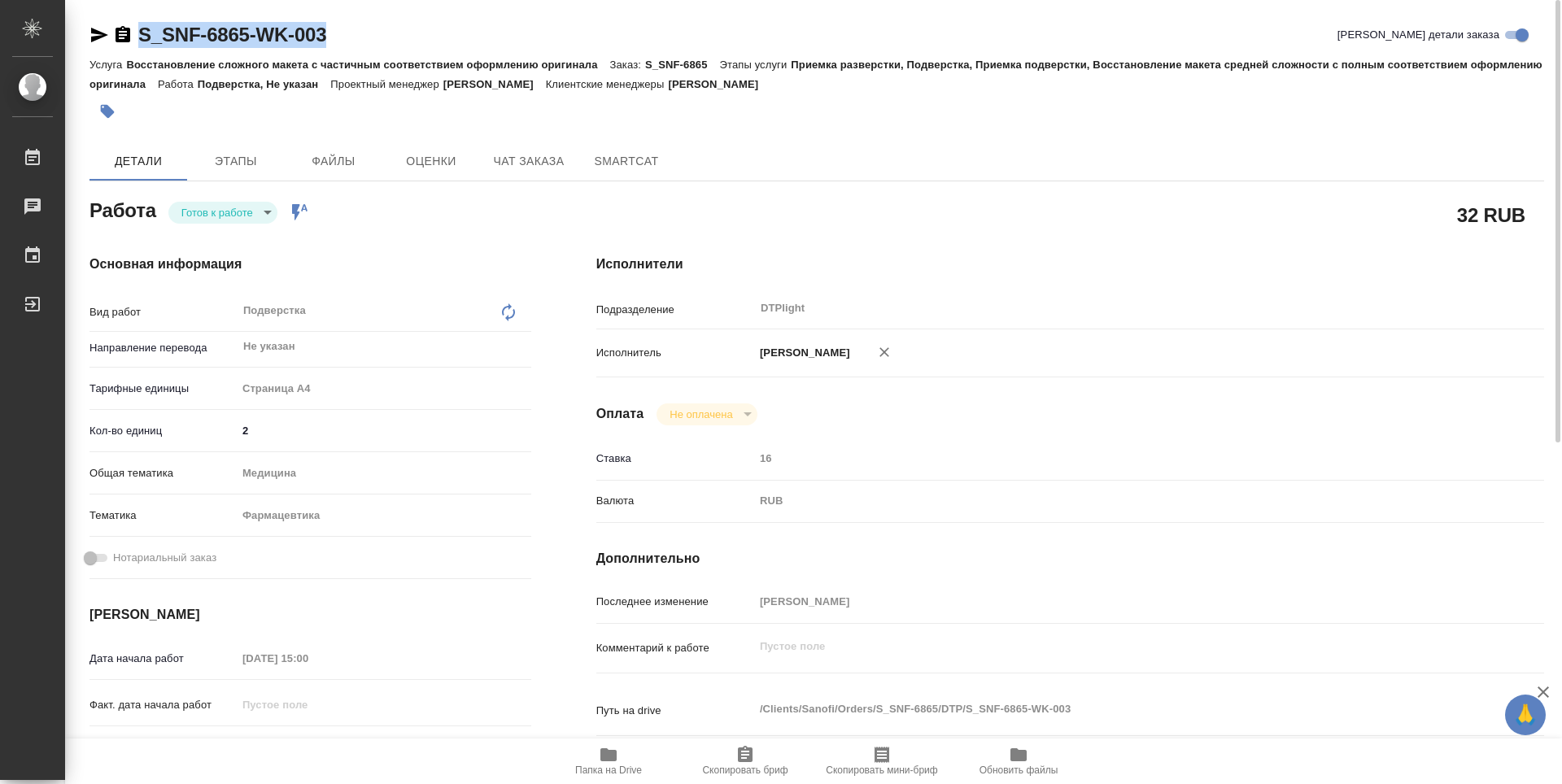
drag, startPoint x: 341, startPoint y: 26, endPoint x: 124, endPoint y: 36, distance: 217.2
click at [124, 36] on div "S_SNF-6865-WK-003 Кратко детали заказа" at bounding box center [817, 35] width 1454 height 26
copy link "S_SNF-6865-WK-003"
click at [229, 213] on body "🙏 .cls-1 fill:#fff; AWATERA Zubakova Viktoriya Работы 0 Чаты График Выйти S_SNF…" at bounding box center [781, 392] width 1562 height 784
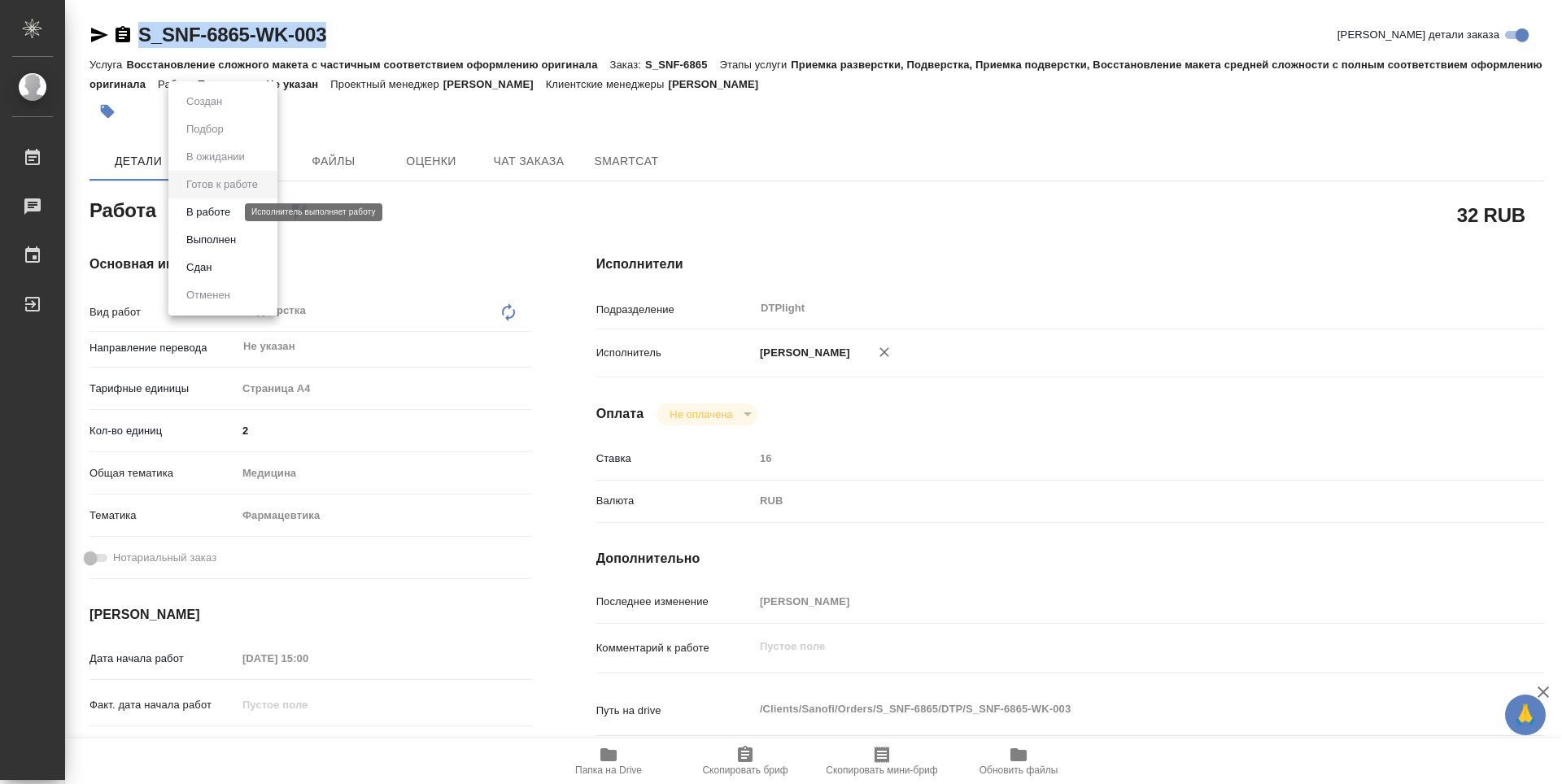
click at [220, 214] on button "В работе" at bounding box center [208, 213] width 54 height 18
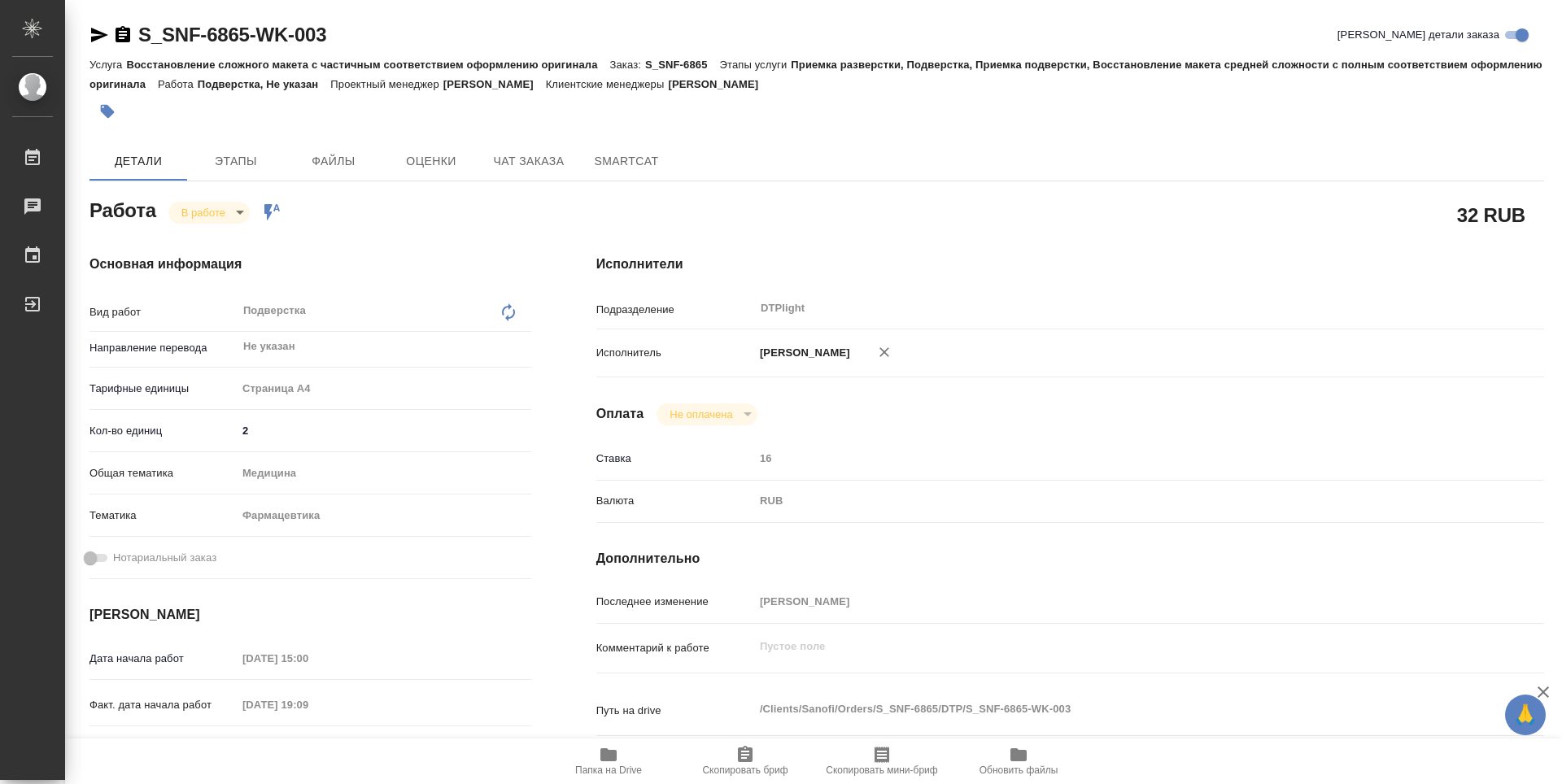
type textarea "x"
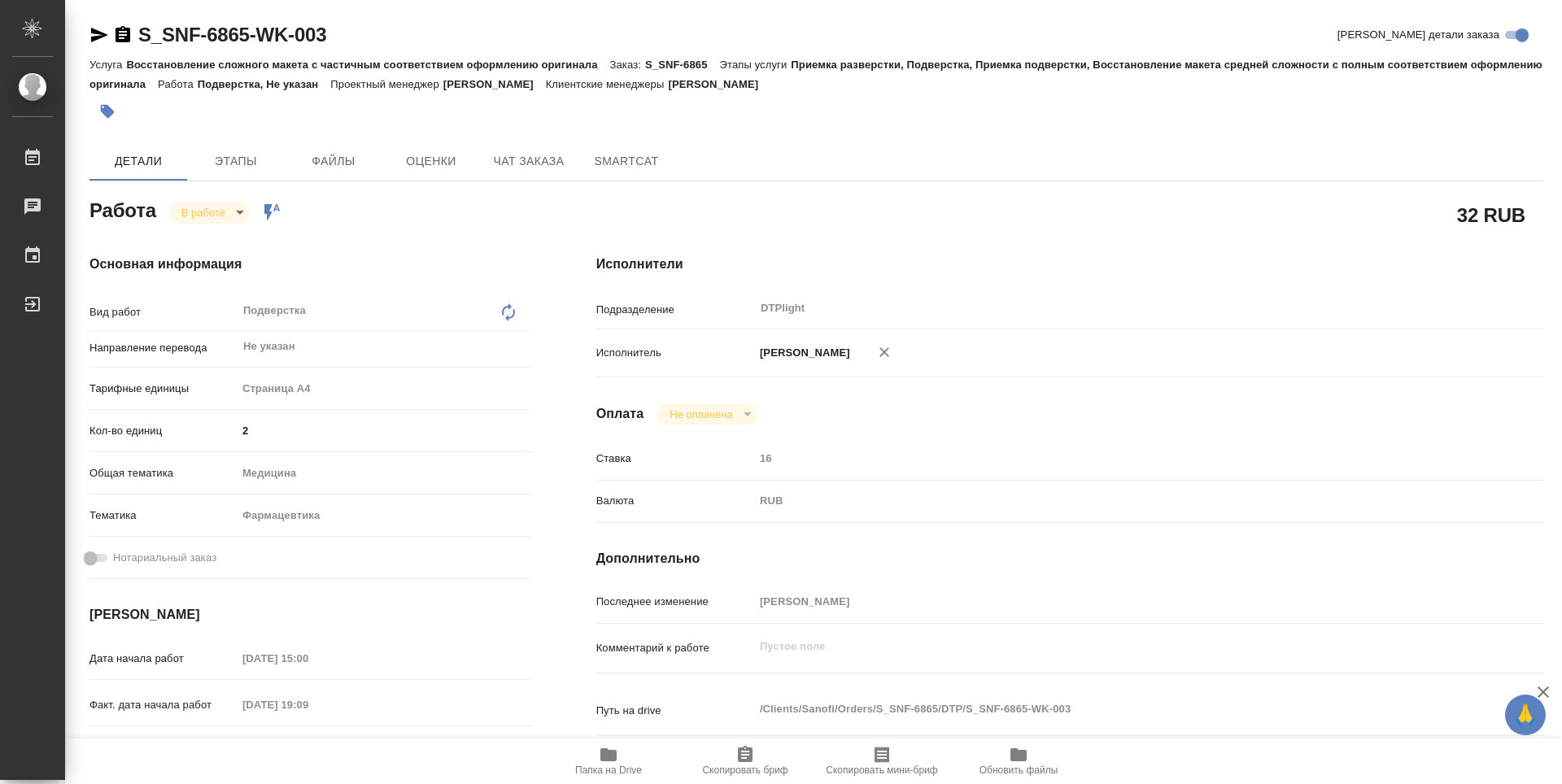
type textarea "x"
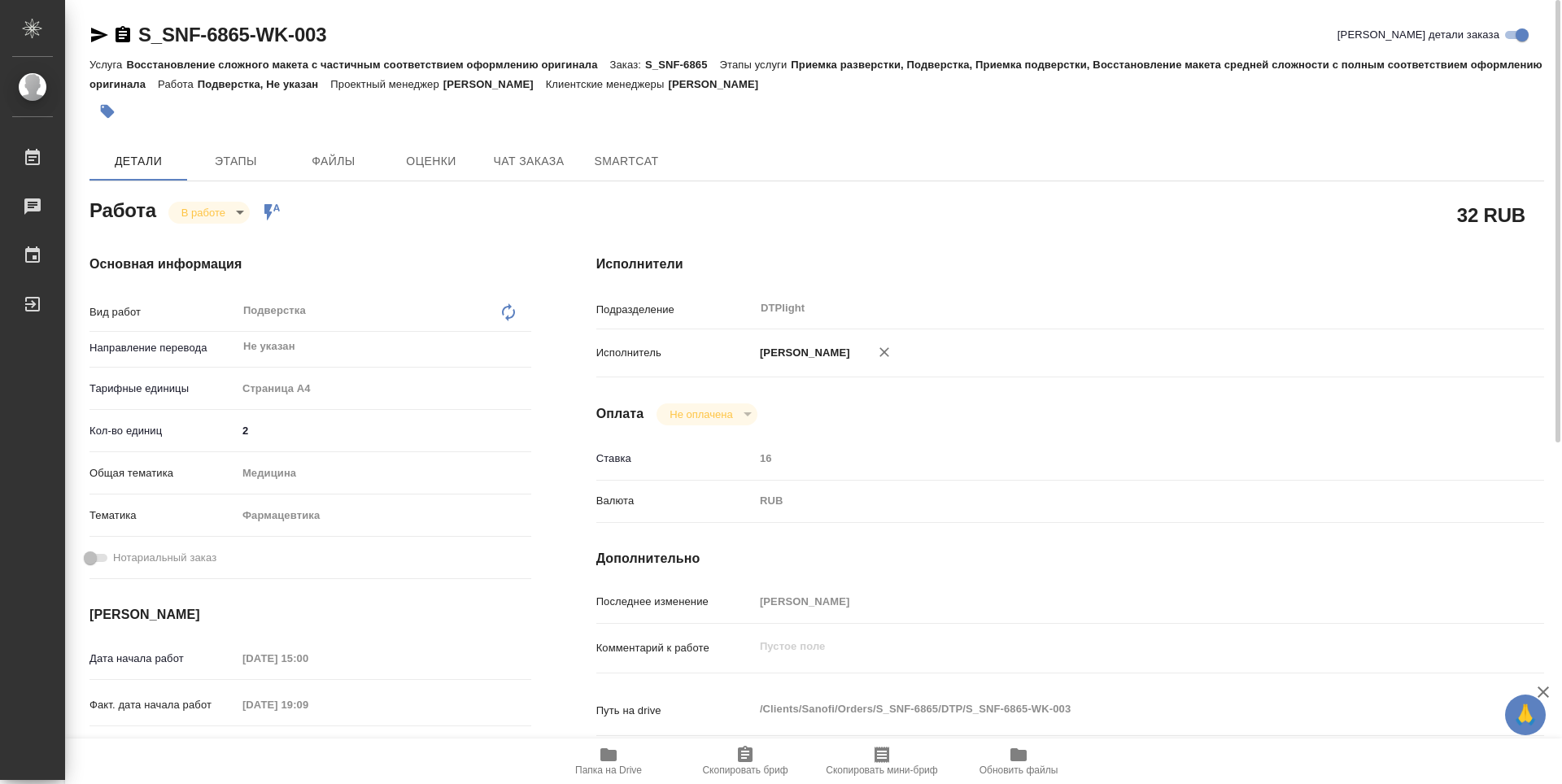
type textarea "x"
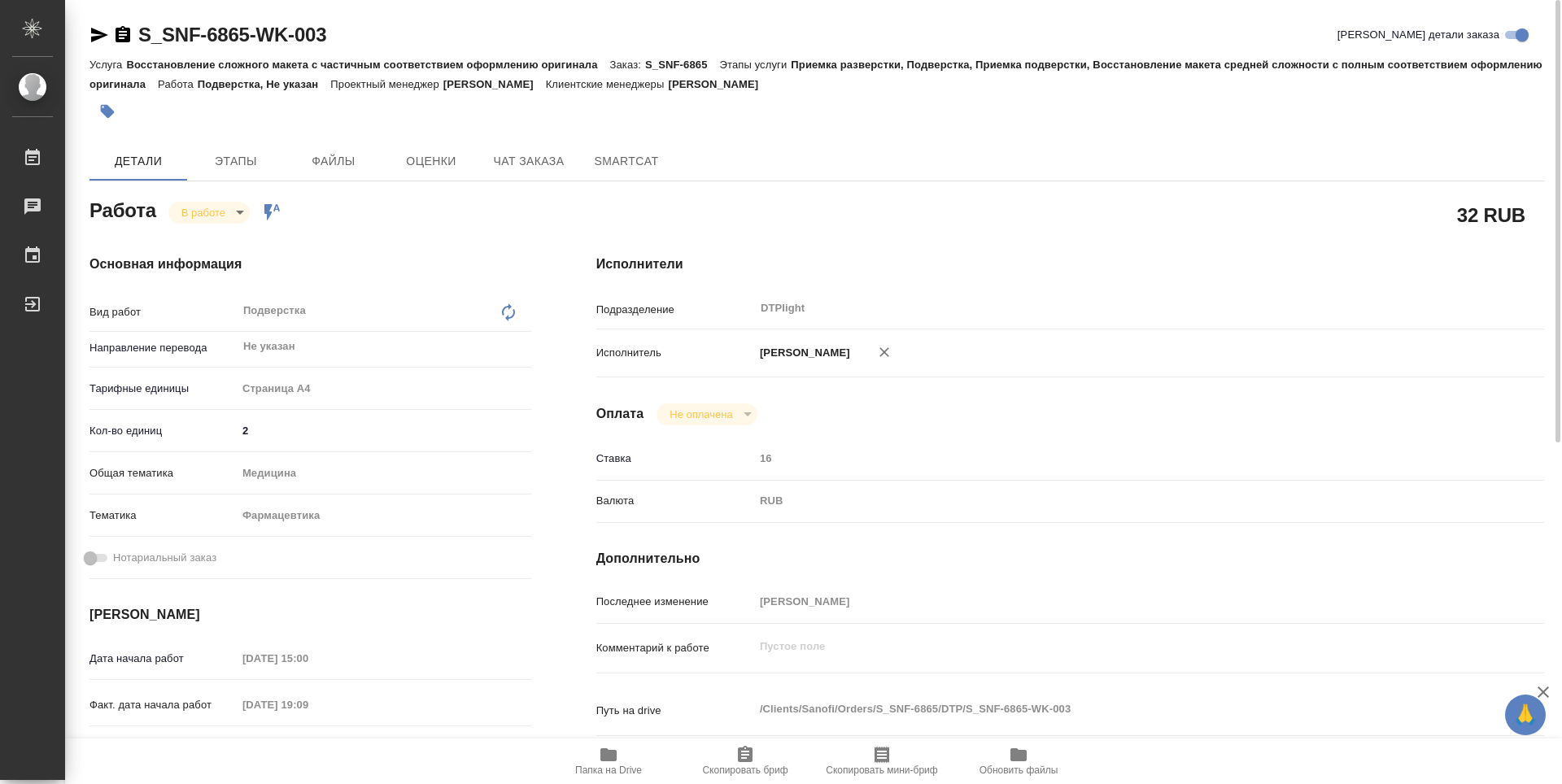
type textarea "x"
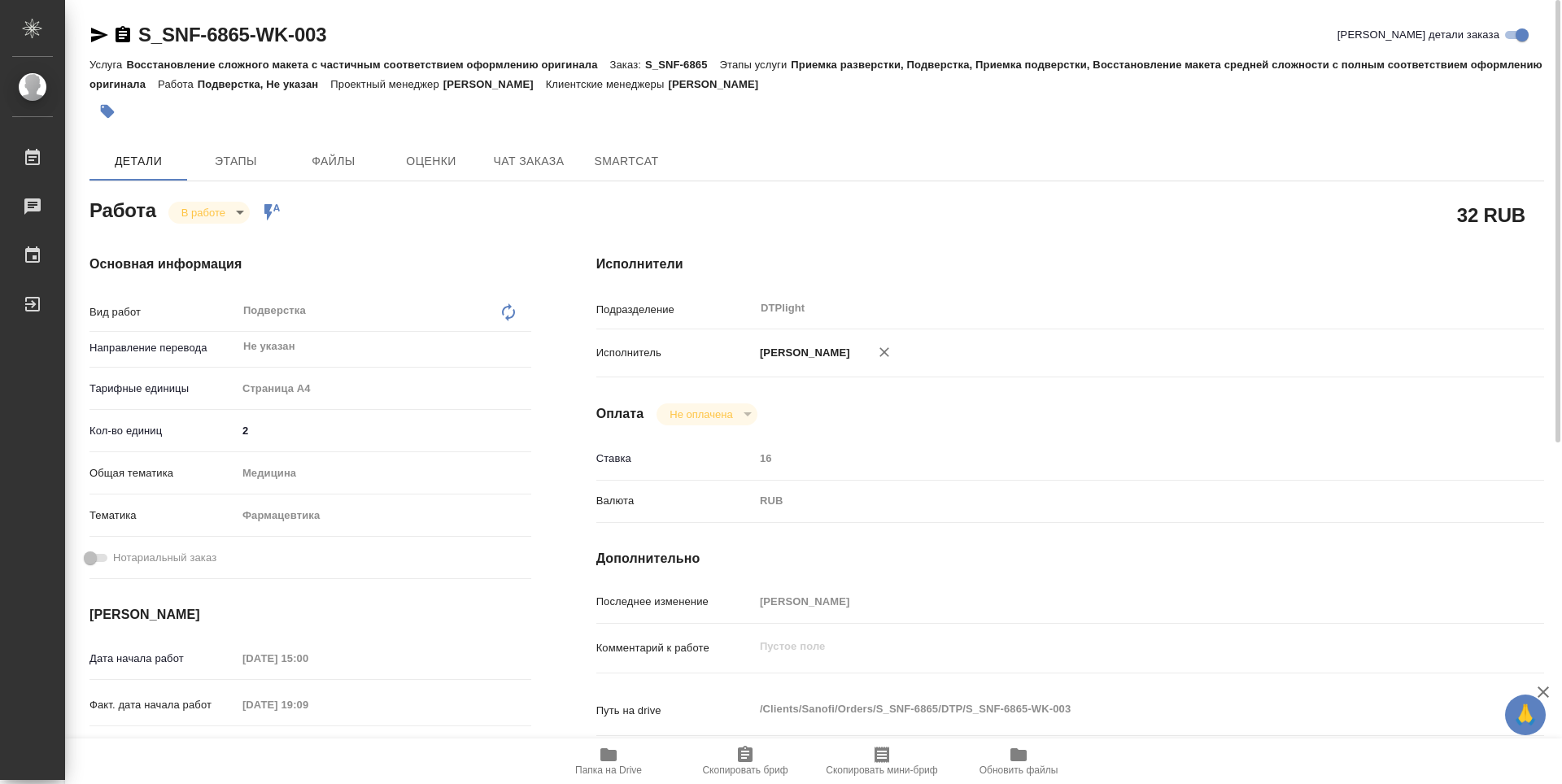
click at [612, 761] on icon "button" at bounding box center [609, 754] width 17 height 13
click at [218, 209] on body "🙏 .cls-1 fill:#fff; AWATERA Zubakova Viktoriya Работы 0 Чаты График Выйти S_SNF…" at bounding box center [781, 392] width 1562 height 784
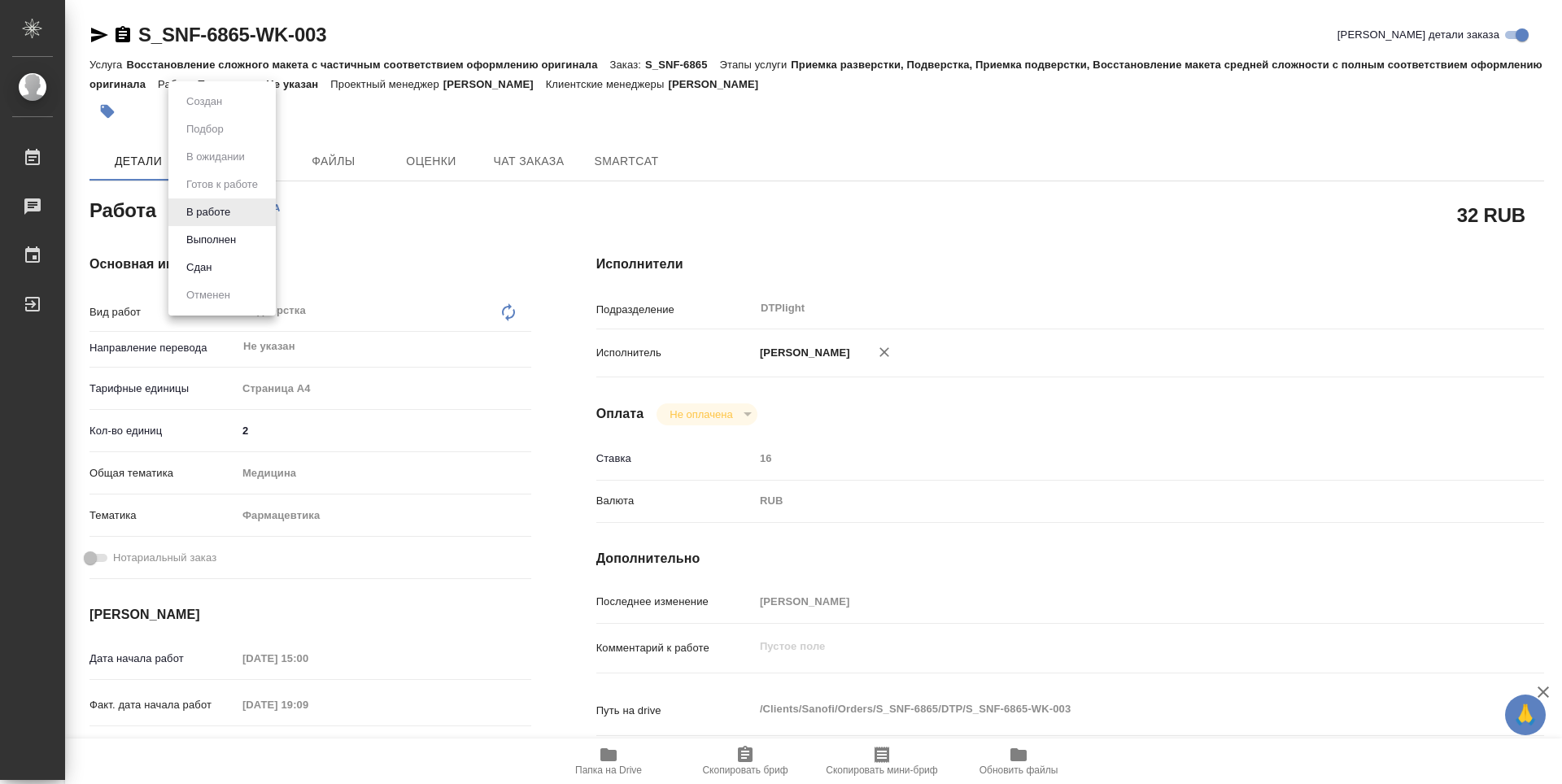
click at [218, 261] on li "Сдан" at bounding box center [223, 267] width 108 height 27
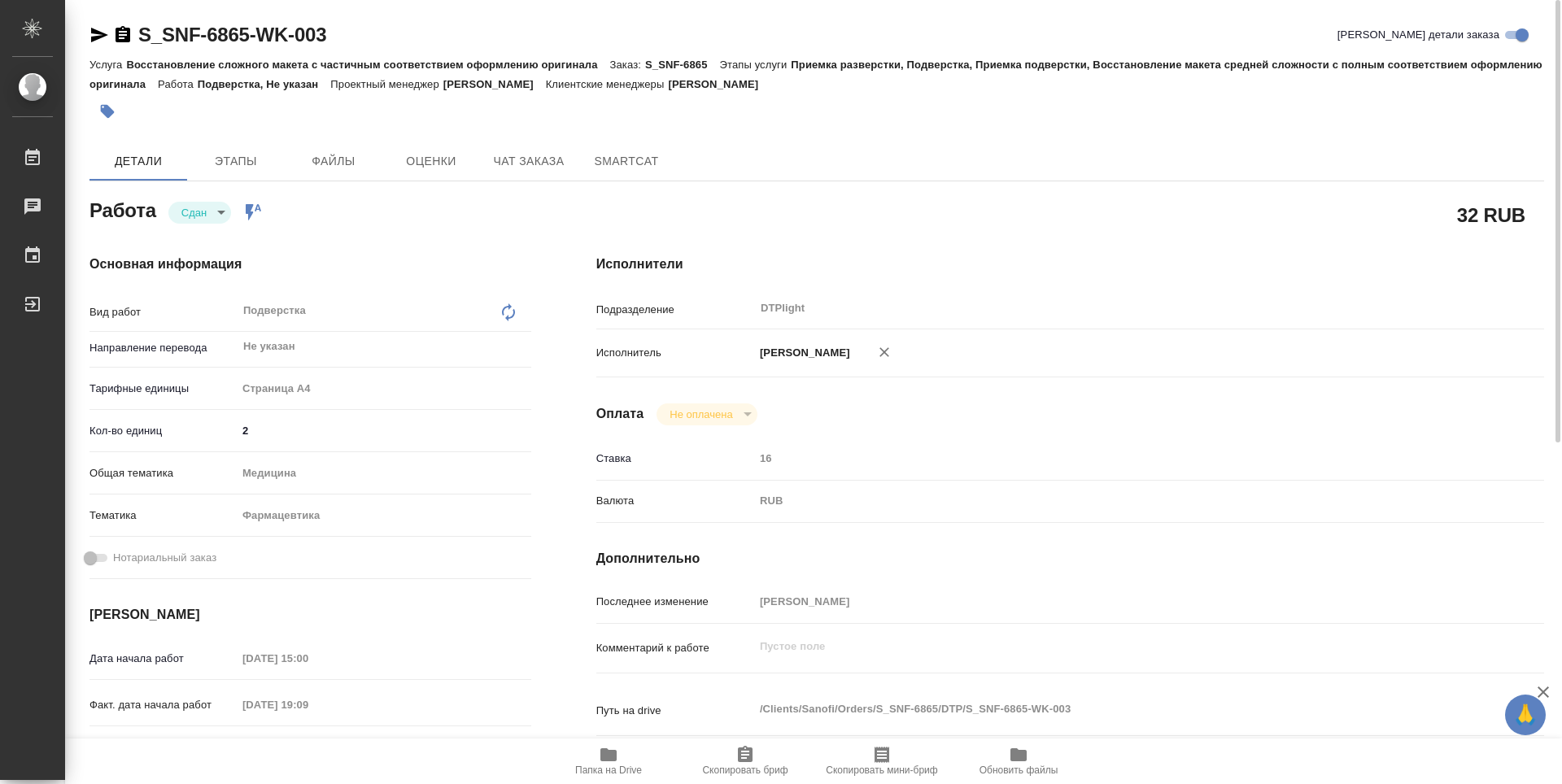
type textarea "x"
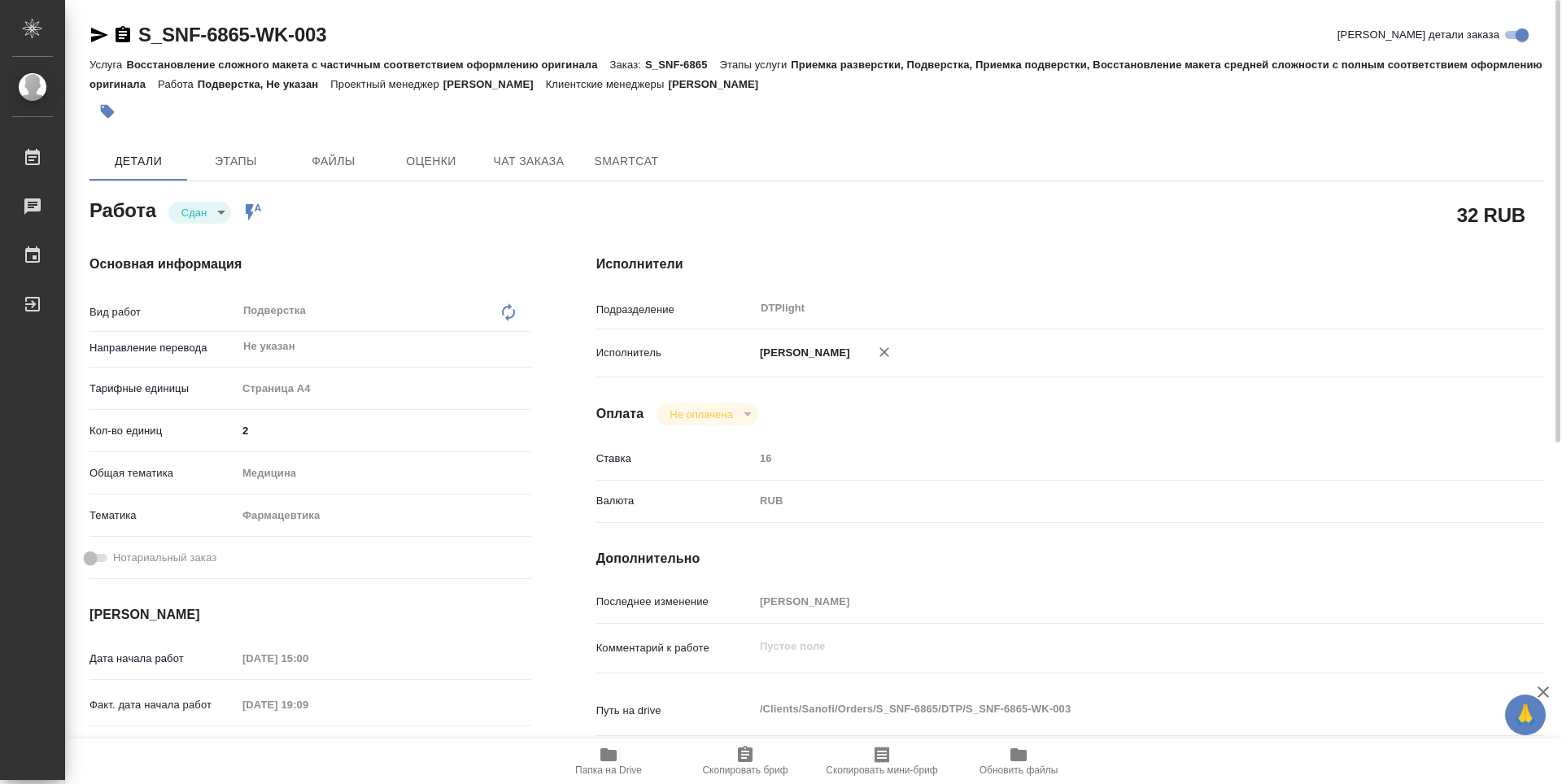
type textarea "x"
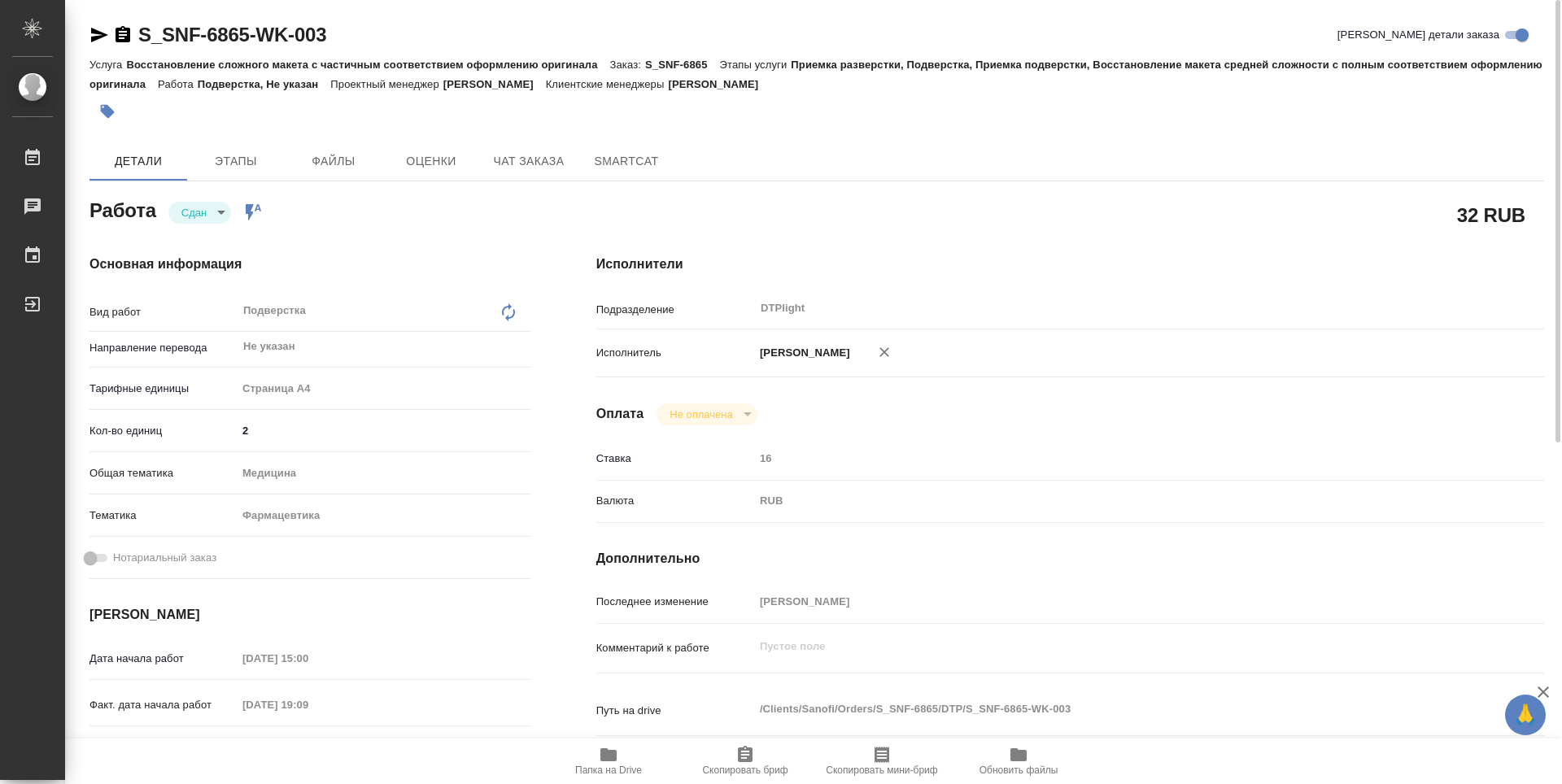
type textarea "x"
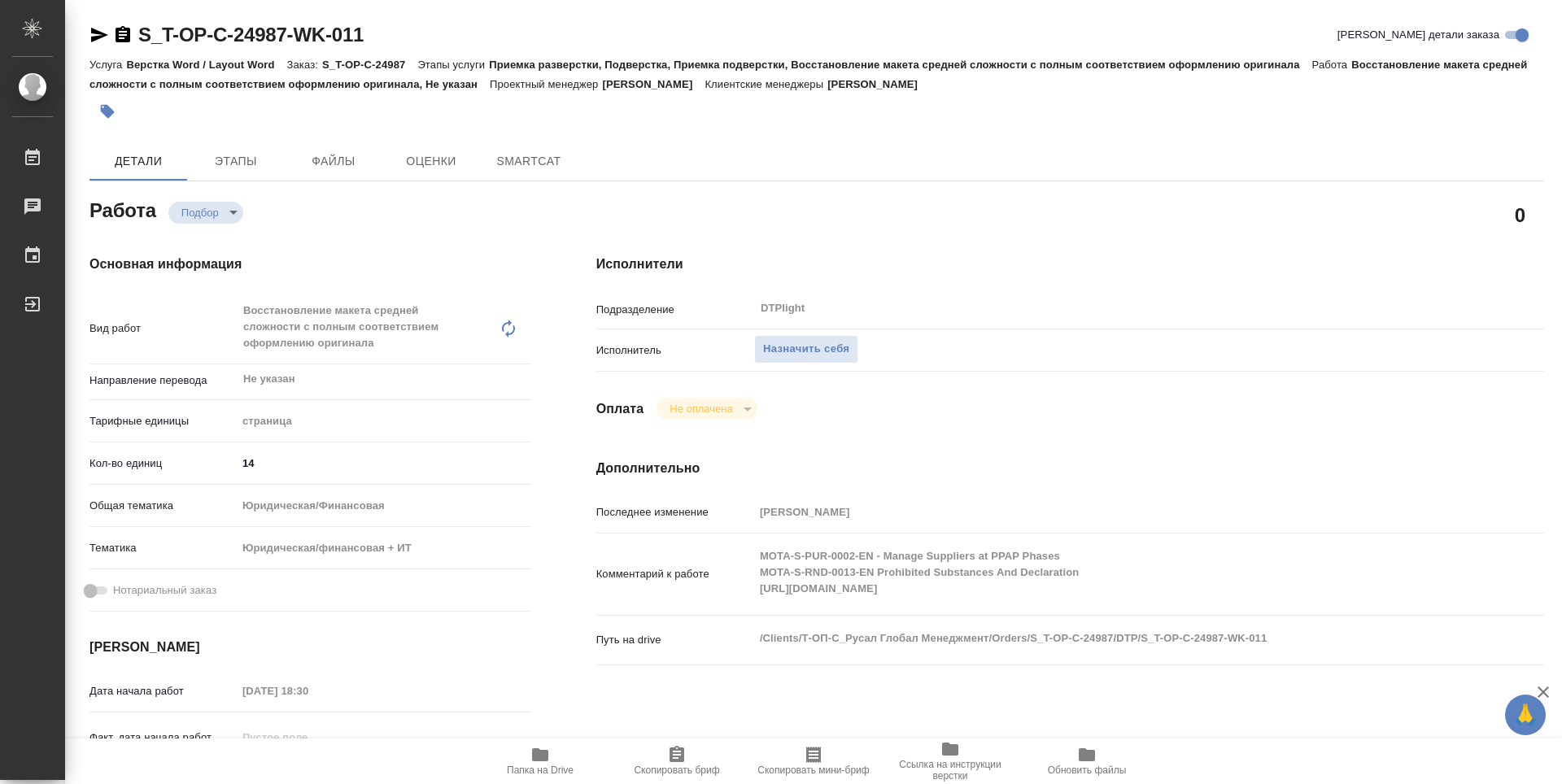
type textarea "x"
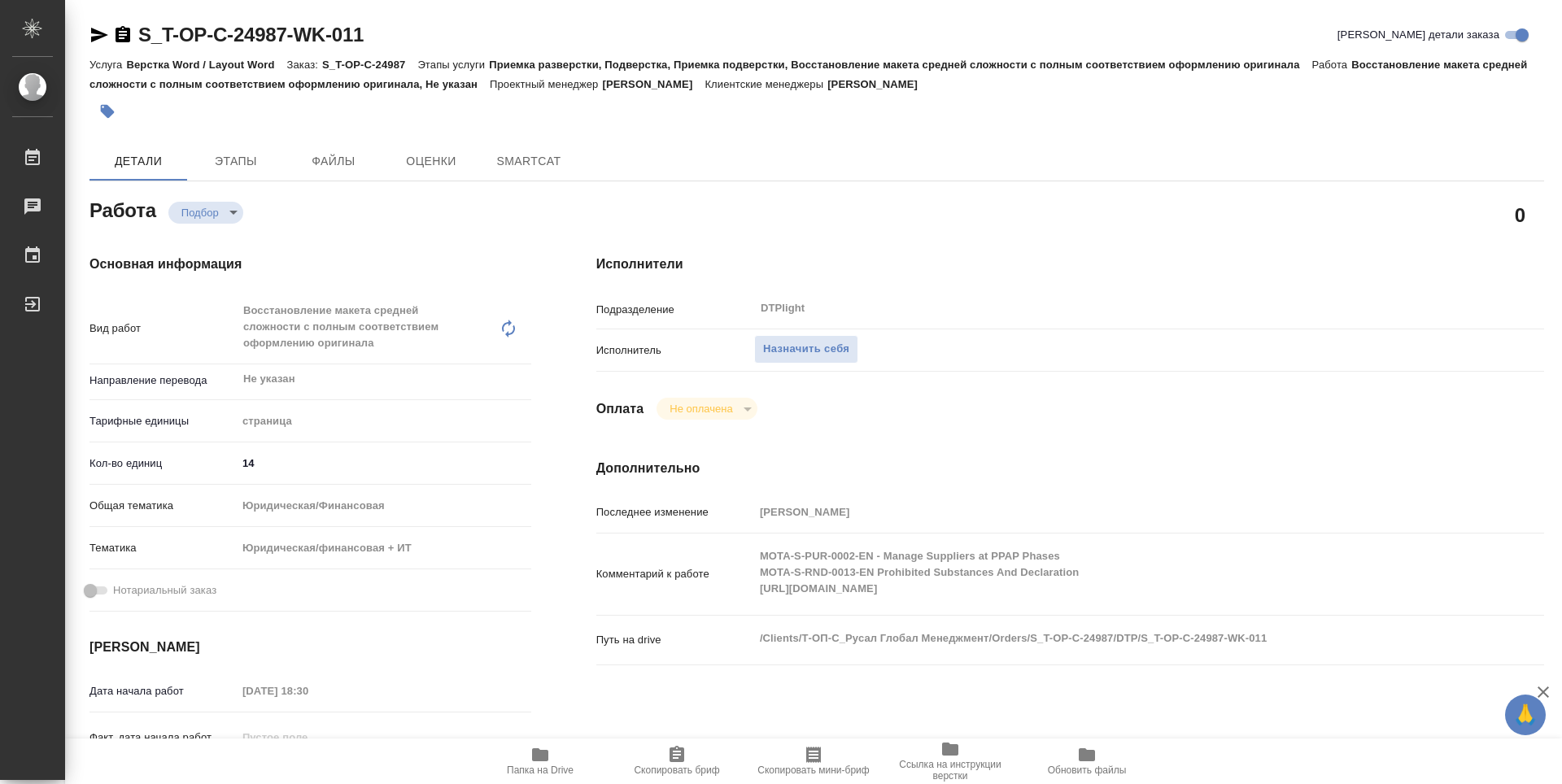
type textarea "x"
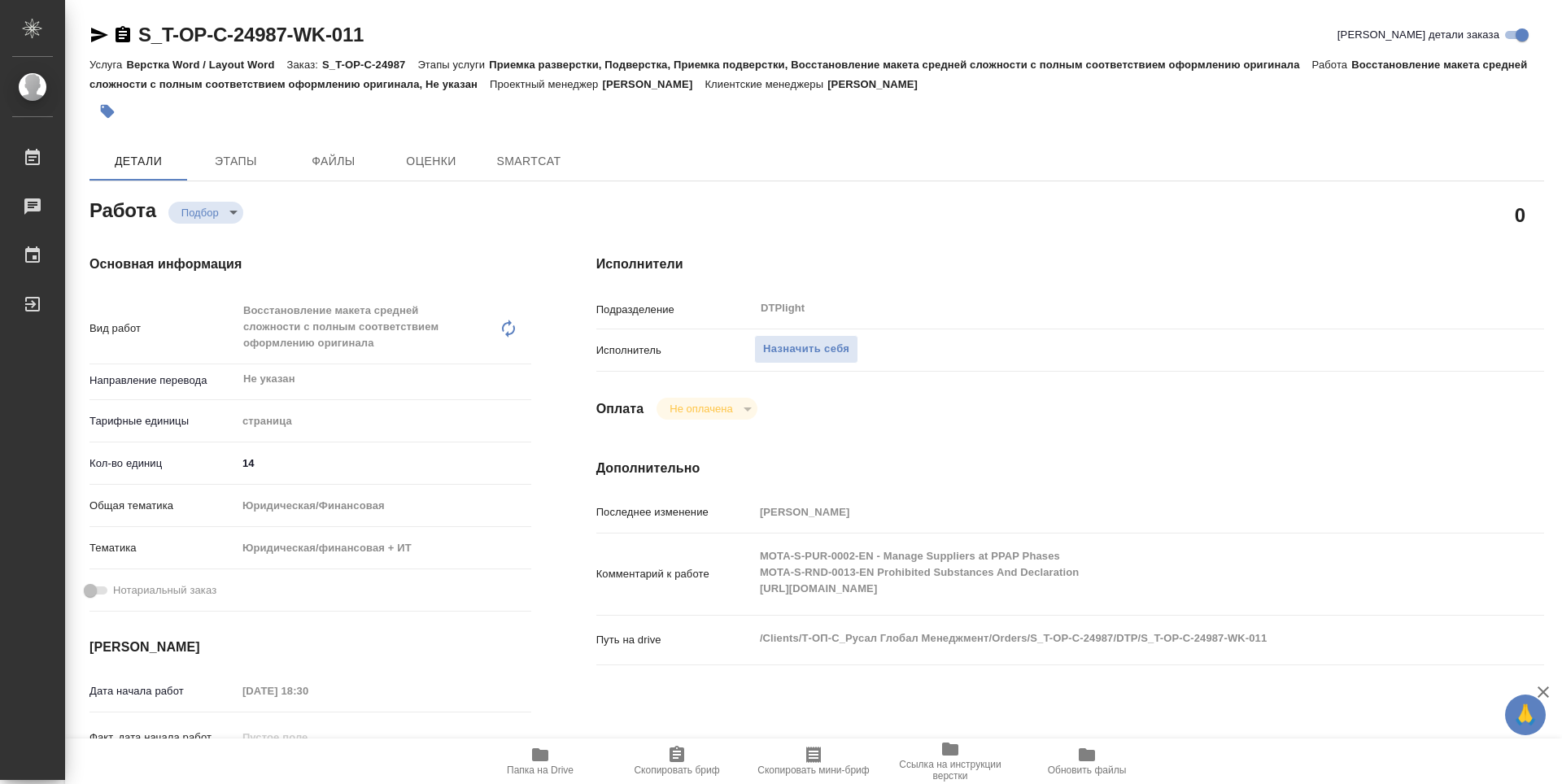
type textarea "x"
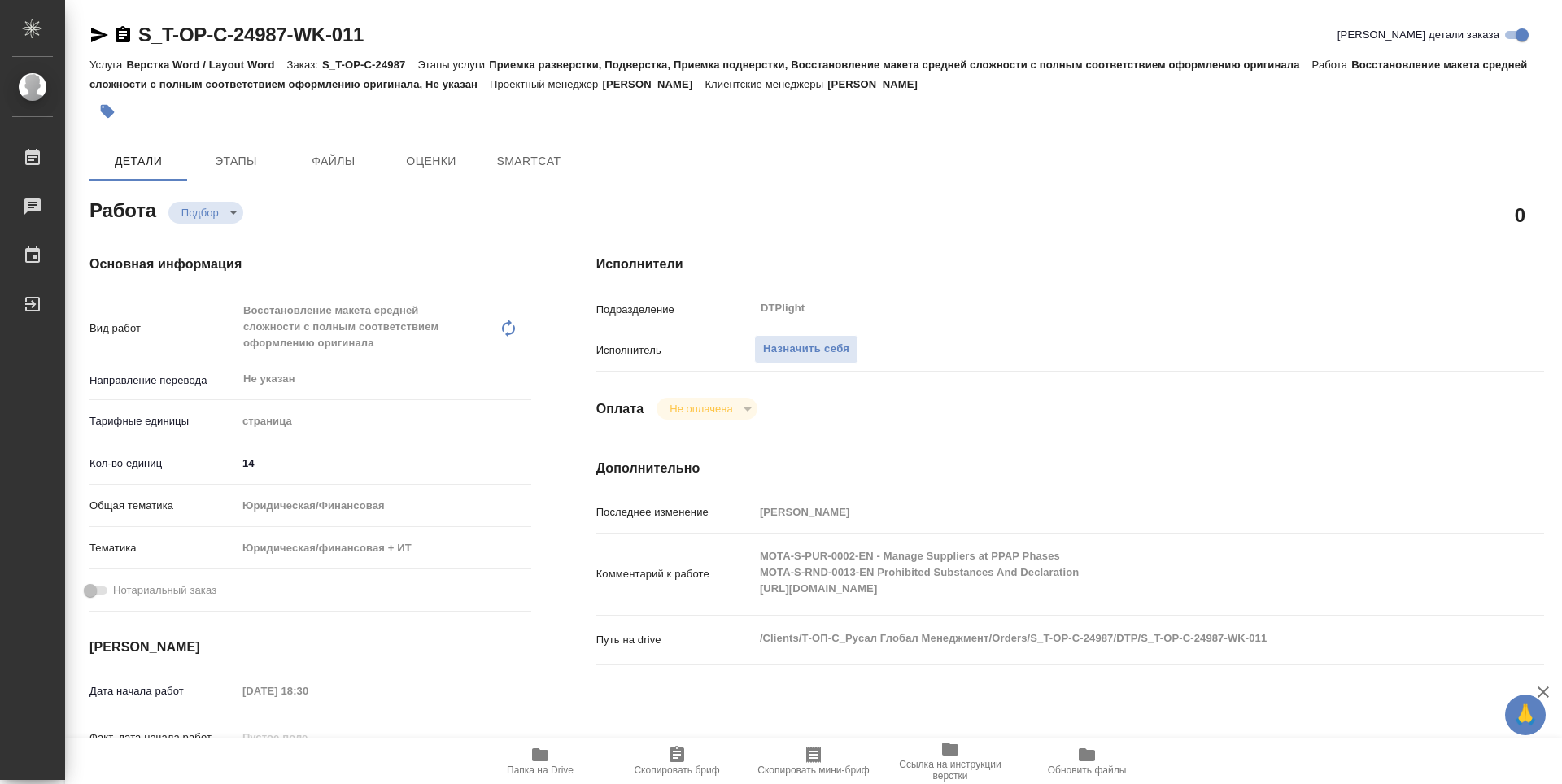
type textarea "x"
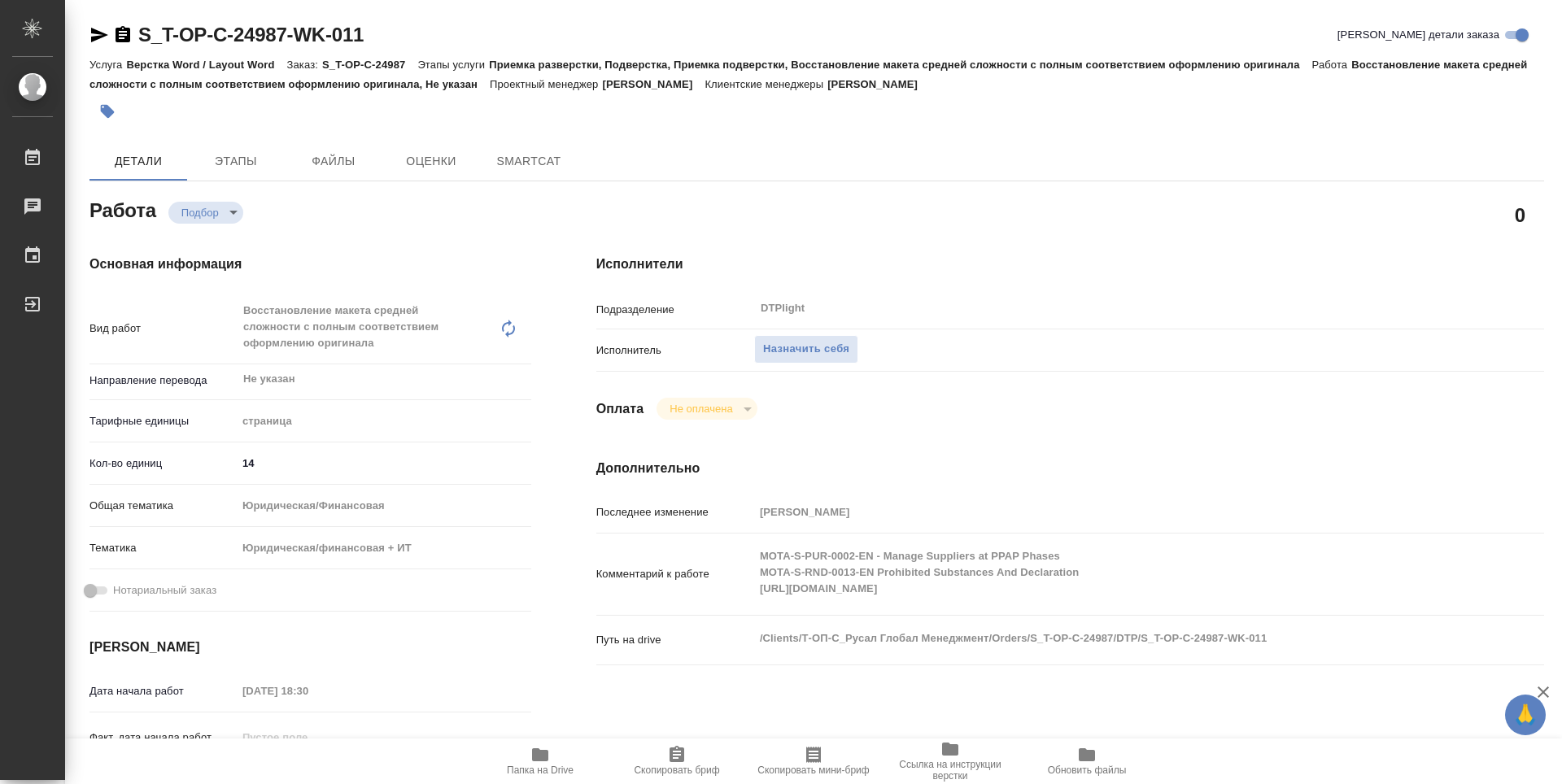
type textarea "x"
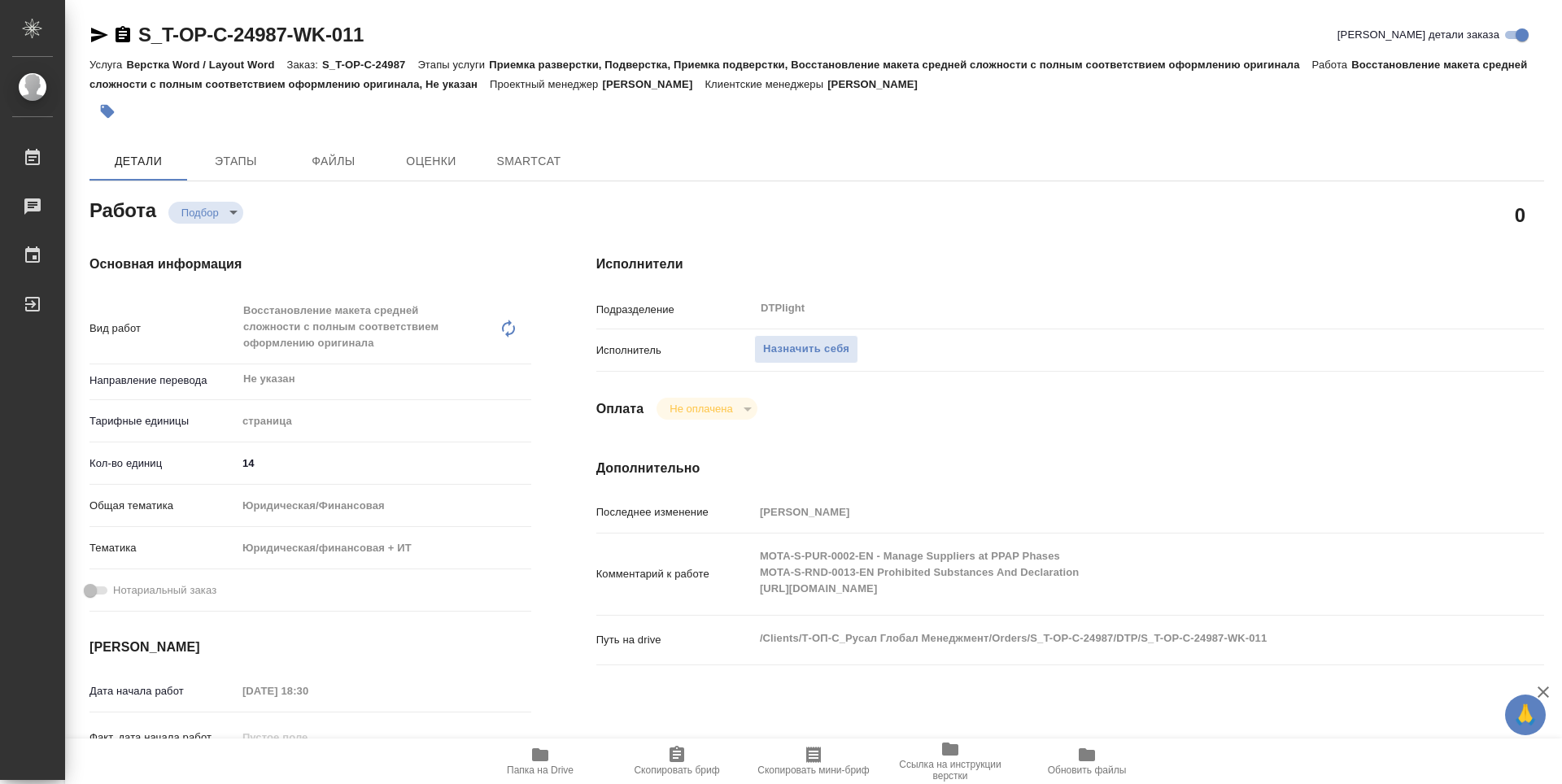
type textarea "x"
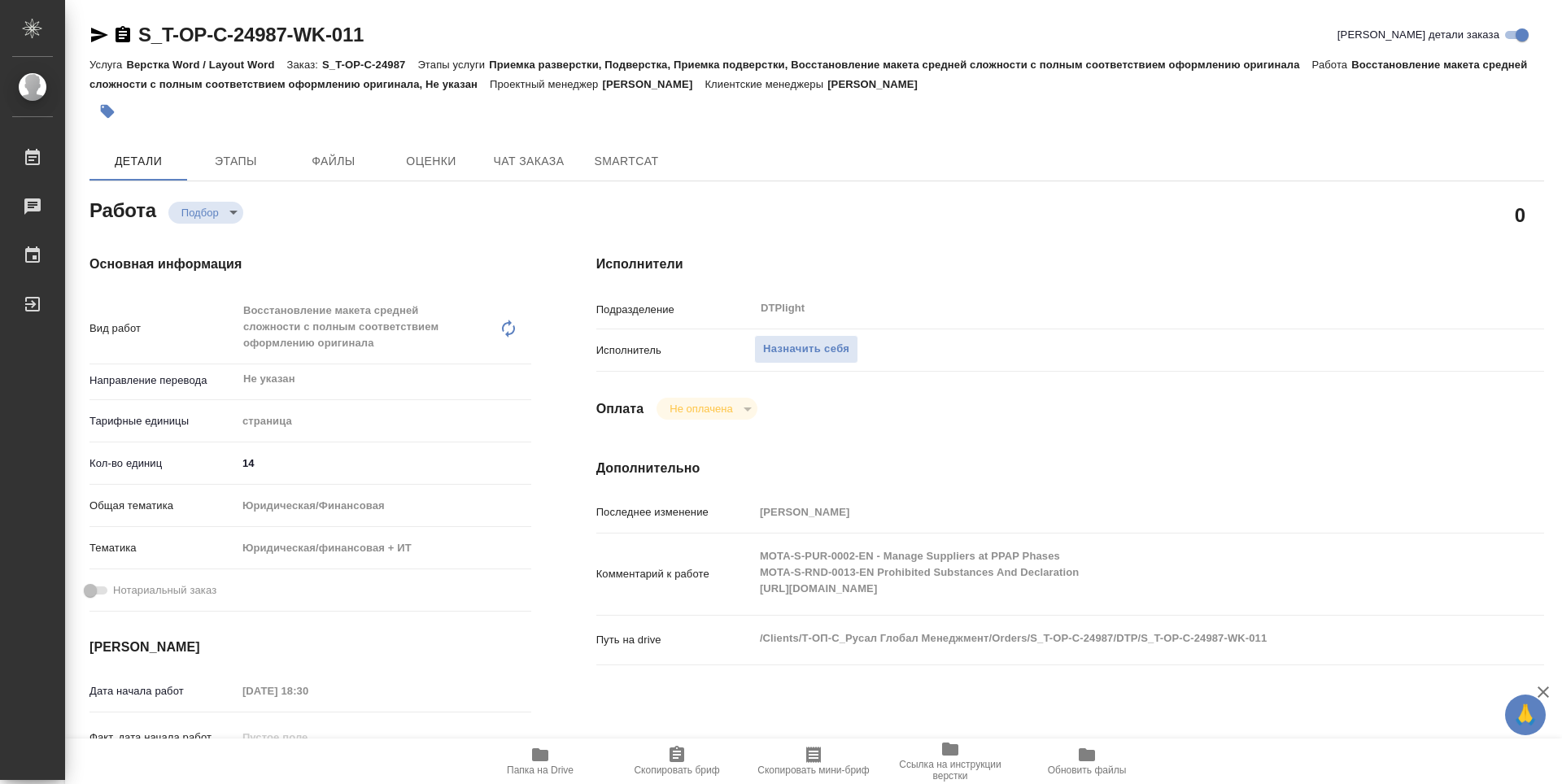
type textarea "x"
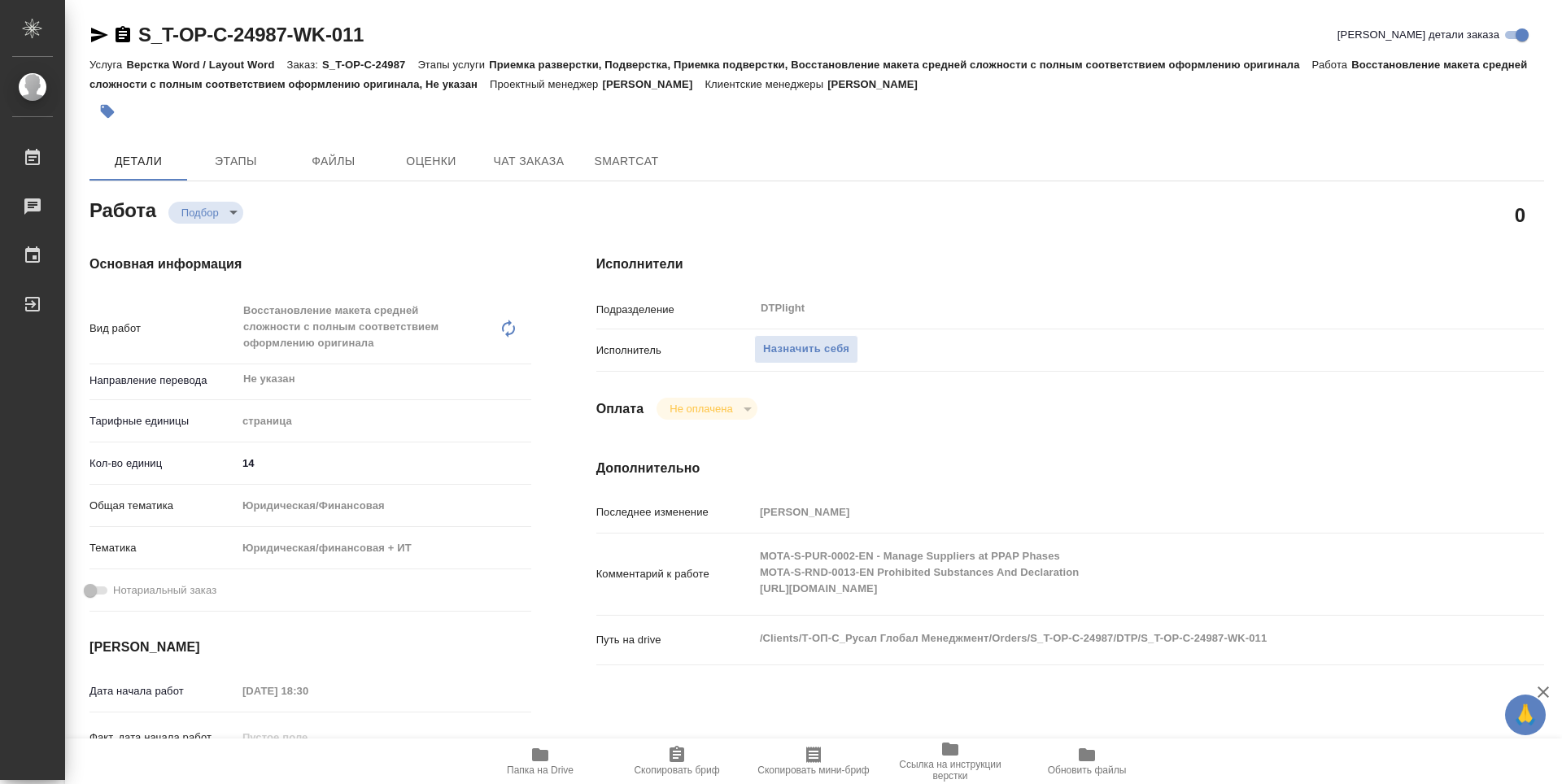
type textarea "x"
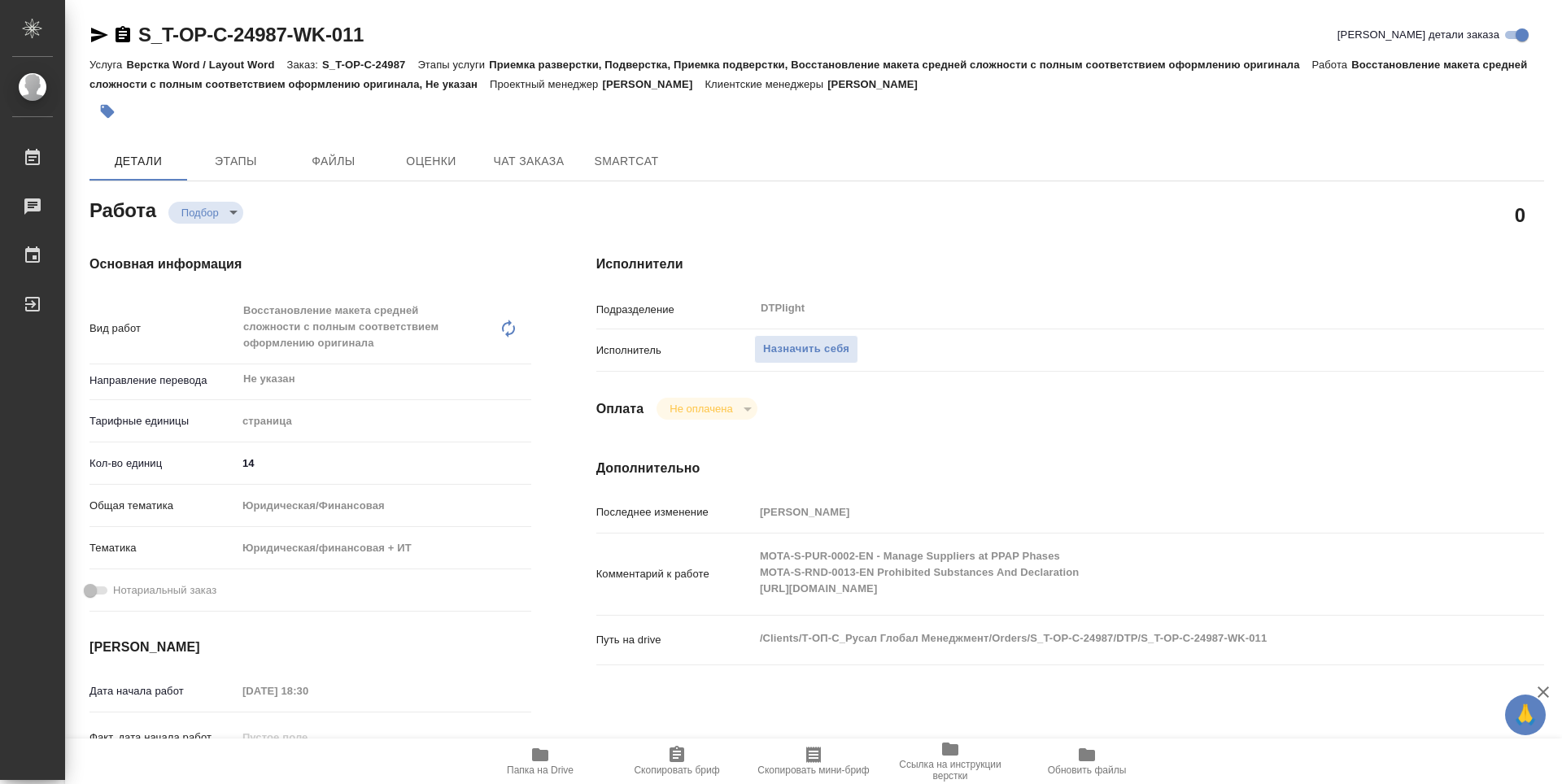
click at [545, 755] on icon "button" at bounding box center [540, 754] width 17 height 13
click at [1013, 449] on div "Исполнители Подразделение DTPlight ​ Исполнитель Назначить себя Оплата Не оплач…" at bounding box center [1070, 585] width 1013 height 727
click at [838, 348] on span "Назначить себя" at bounding box center [806, 349] width 86 height 19
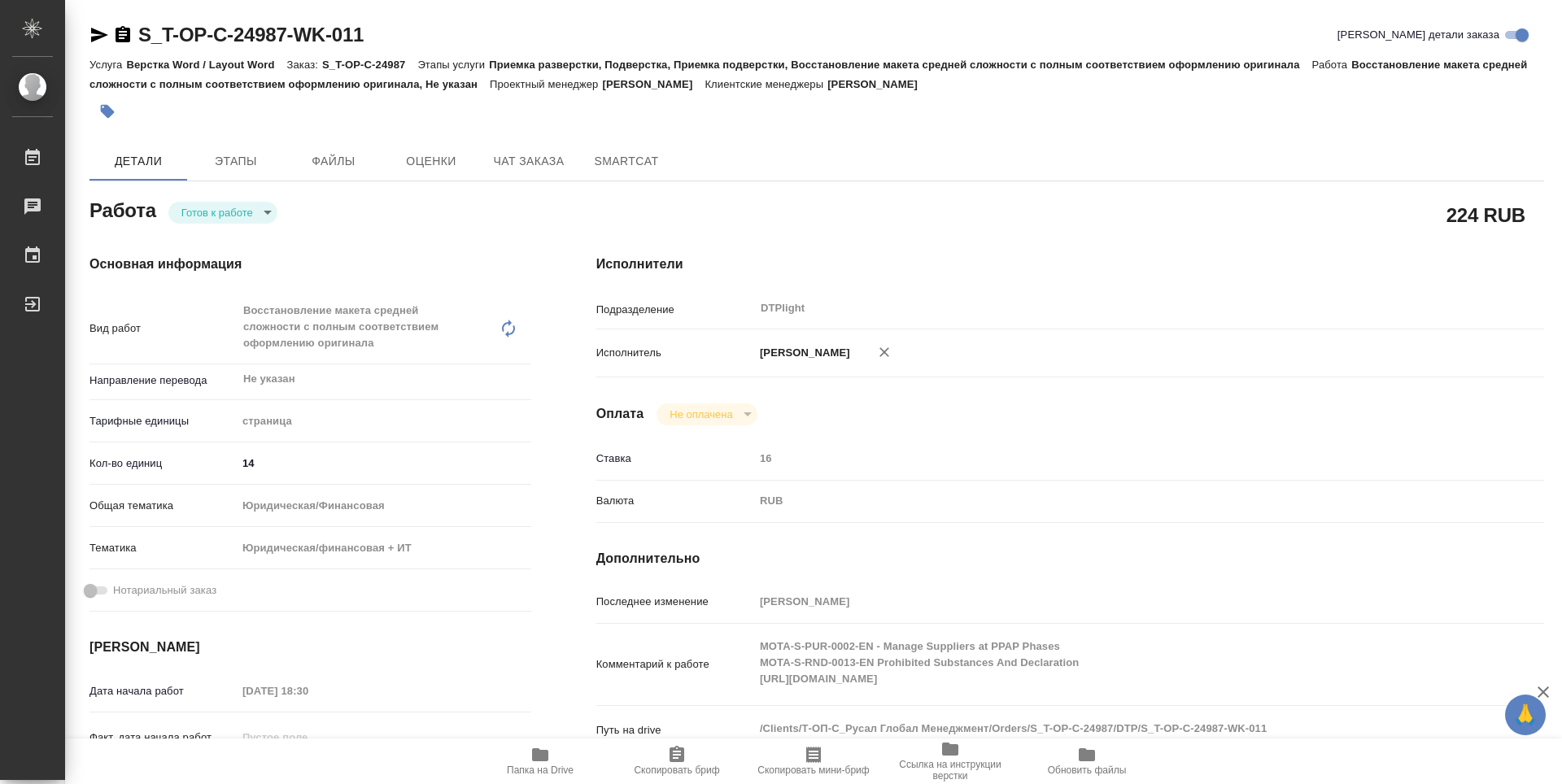
type textarea "x"
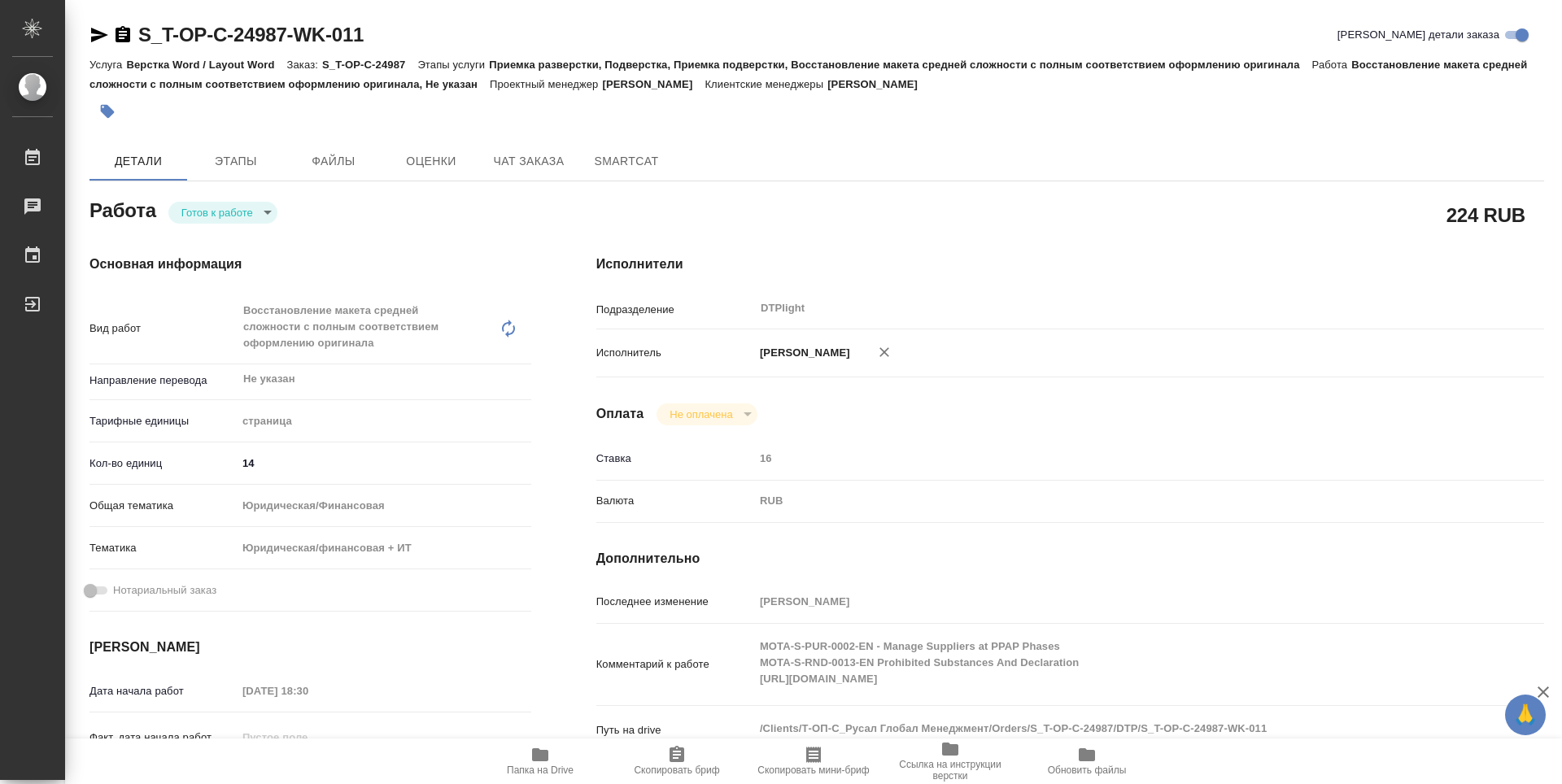
type textarea "x"
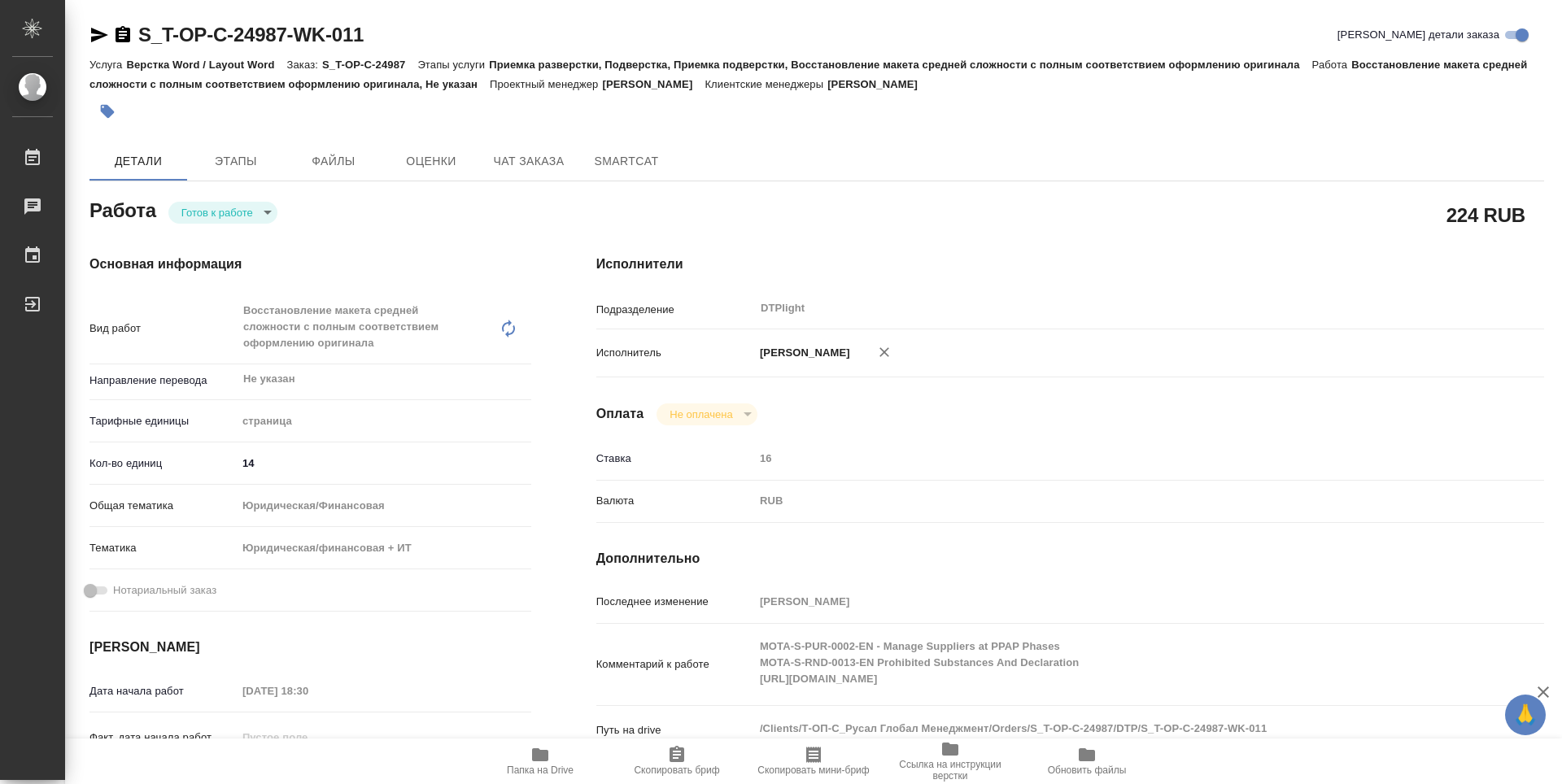
type textarea "x"
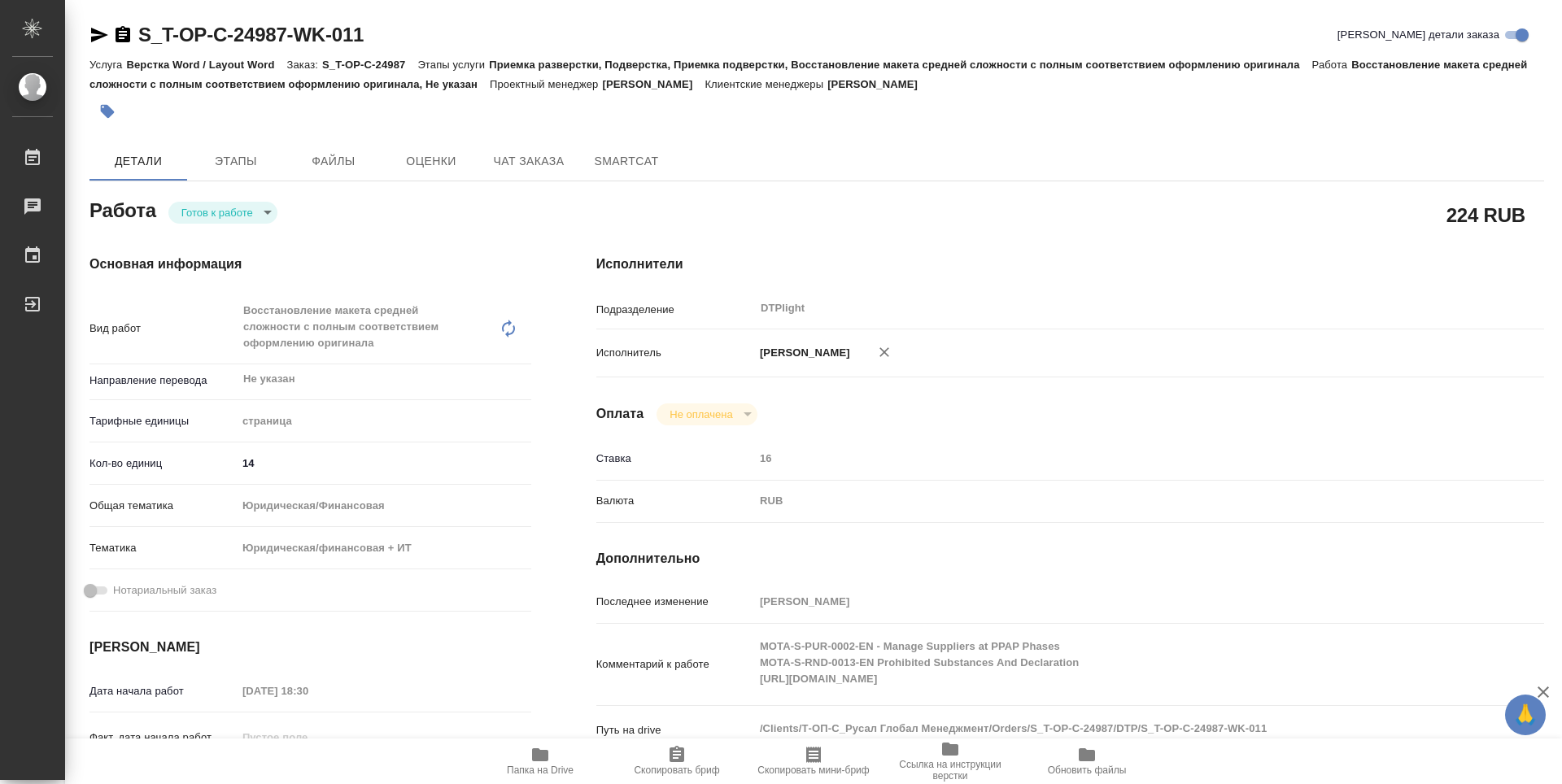
type textarea "x"
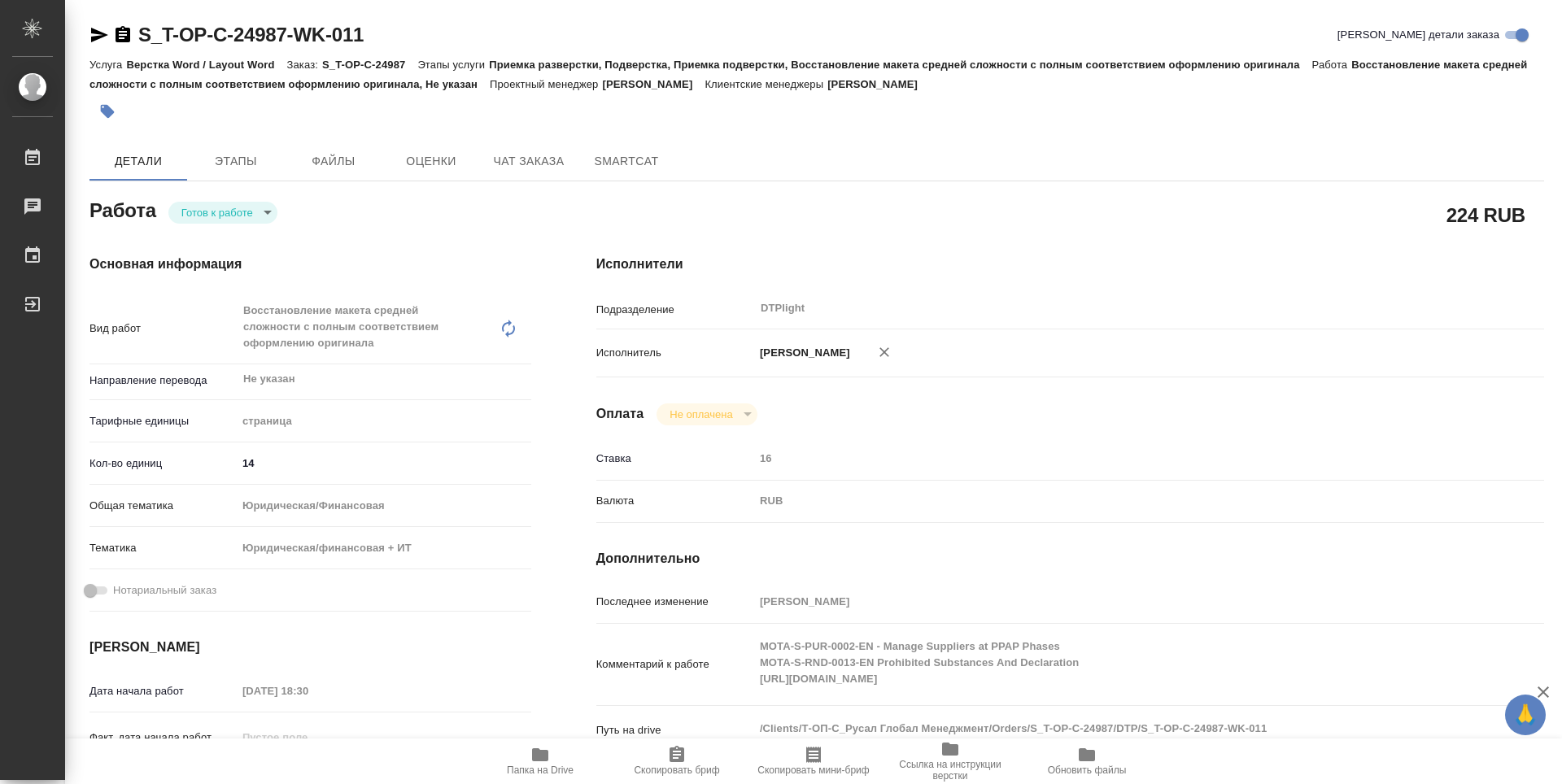
scroll to position [81, 0]
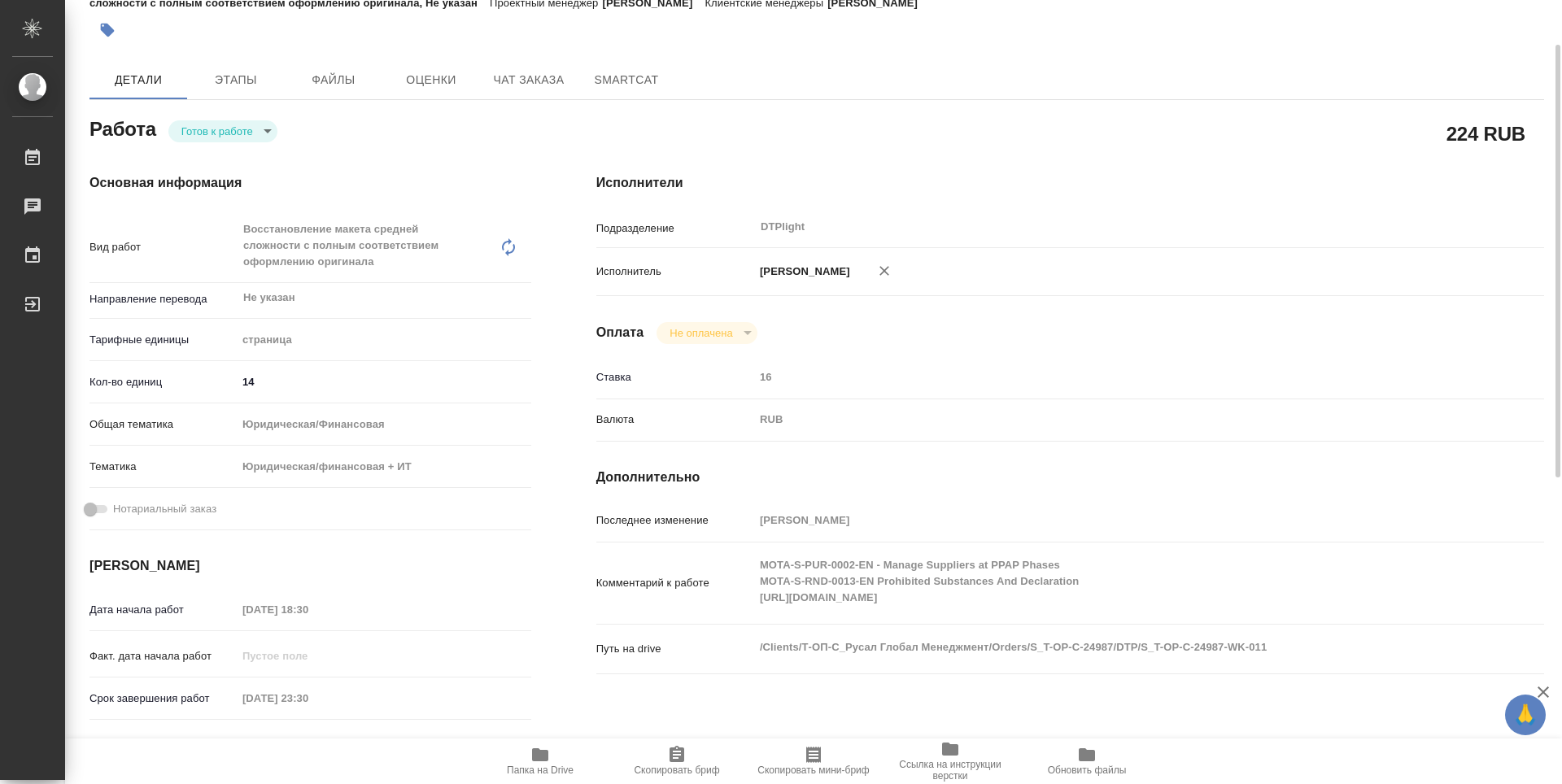
type textarea "x"
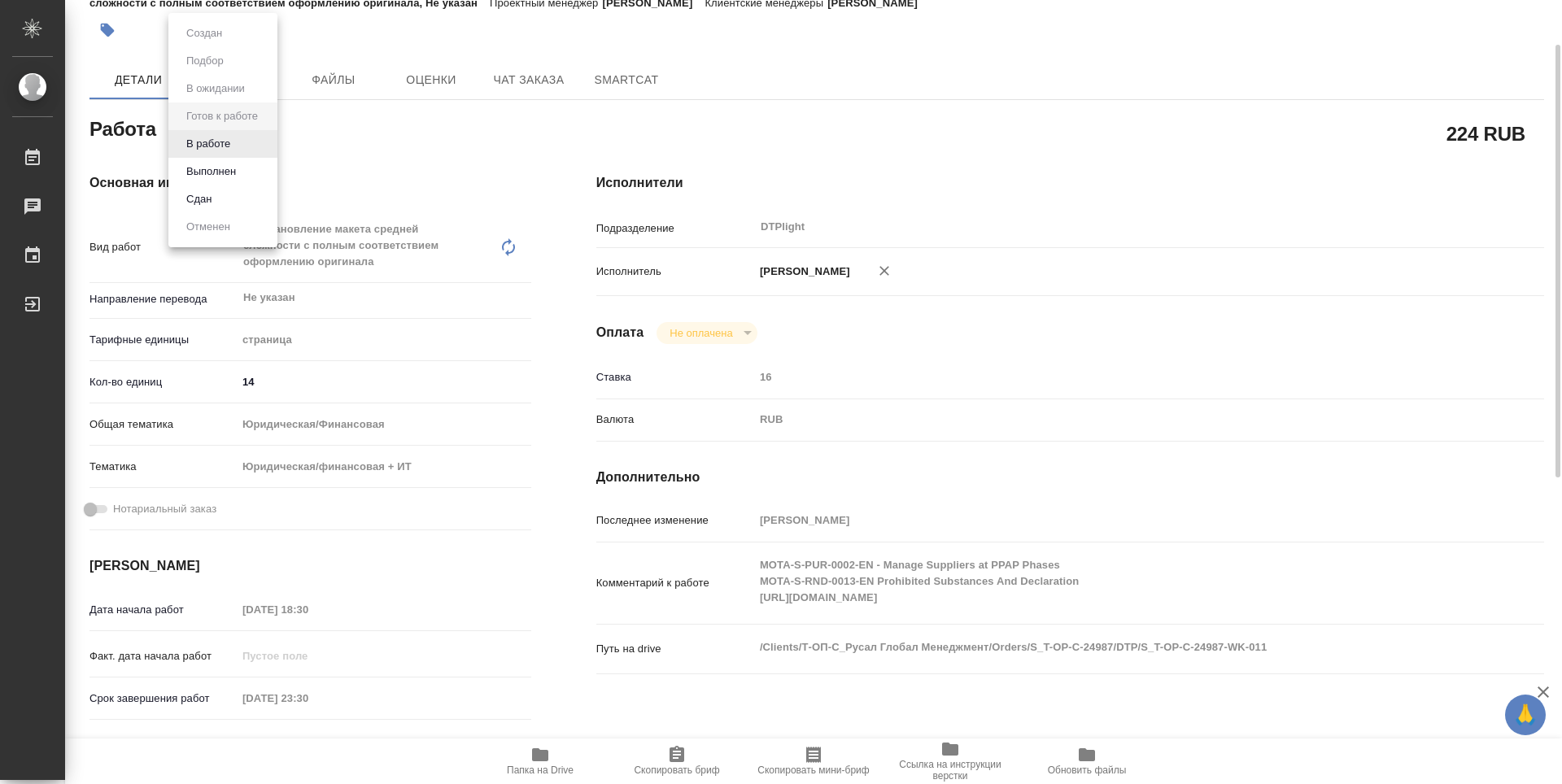
click at [236, 134] on body "🙏 .cls-1 fill:#fff; AWATERA Zubakova Viktoriya Работы 0 Чаты График Выйти S_T-O…" at bounding box center [781, 392] width 1562 height 784
click at [236, 137] on li "В работе" at bounding box center [223, 143] width 109 height 27
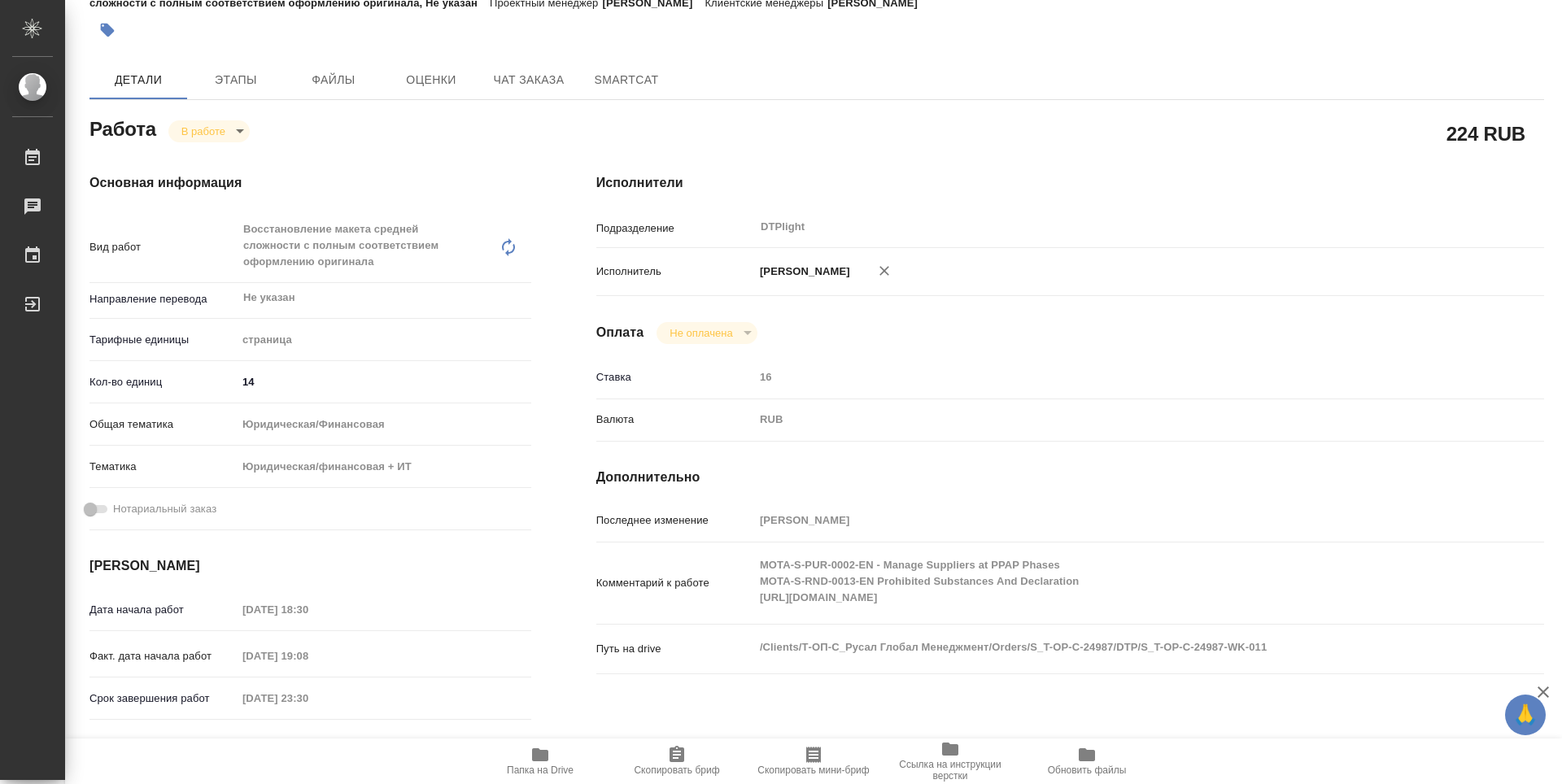
type textarea "x"
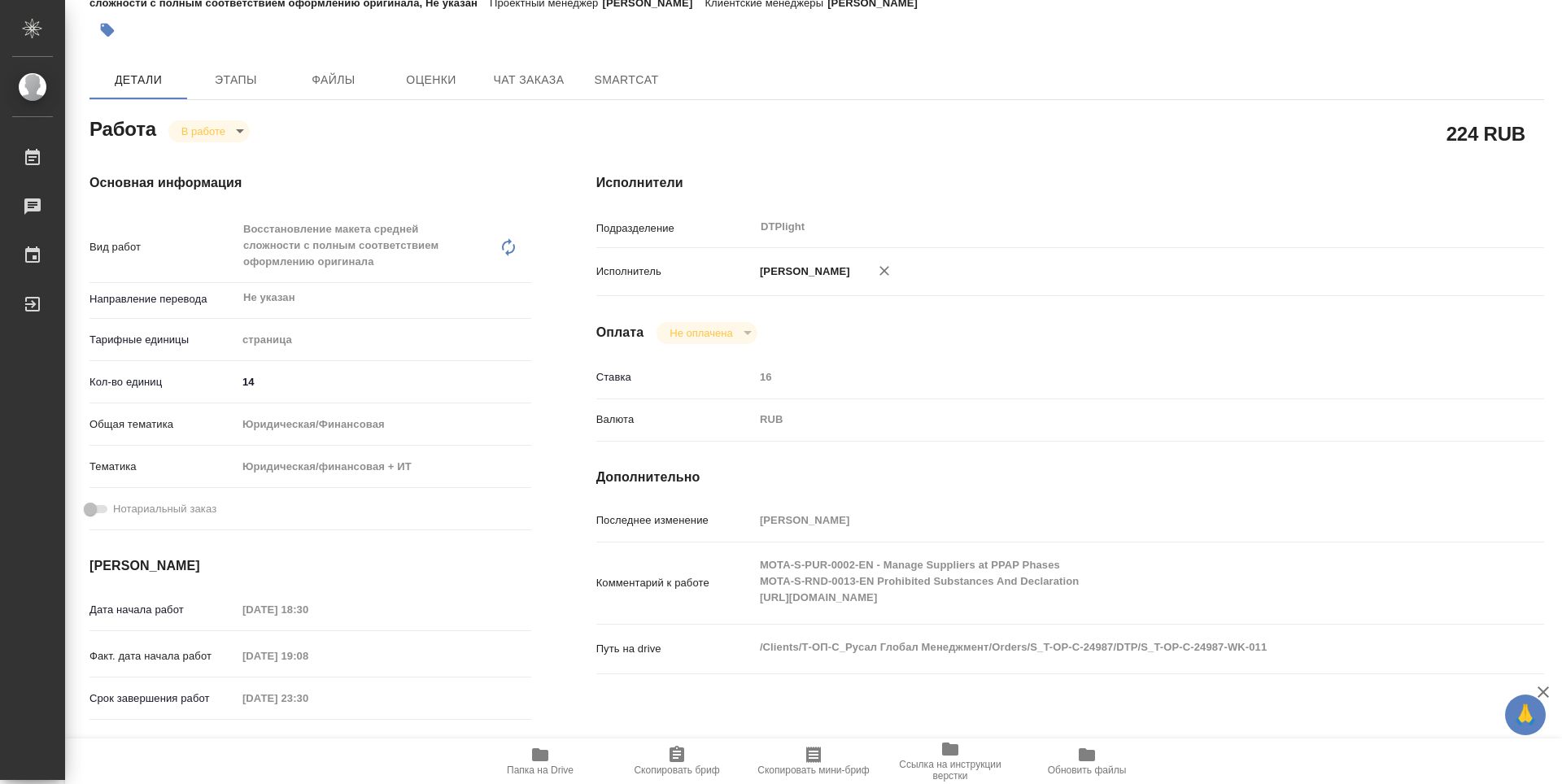
type textarea "x"
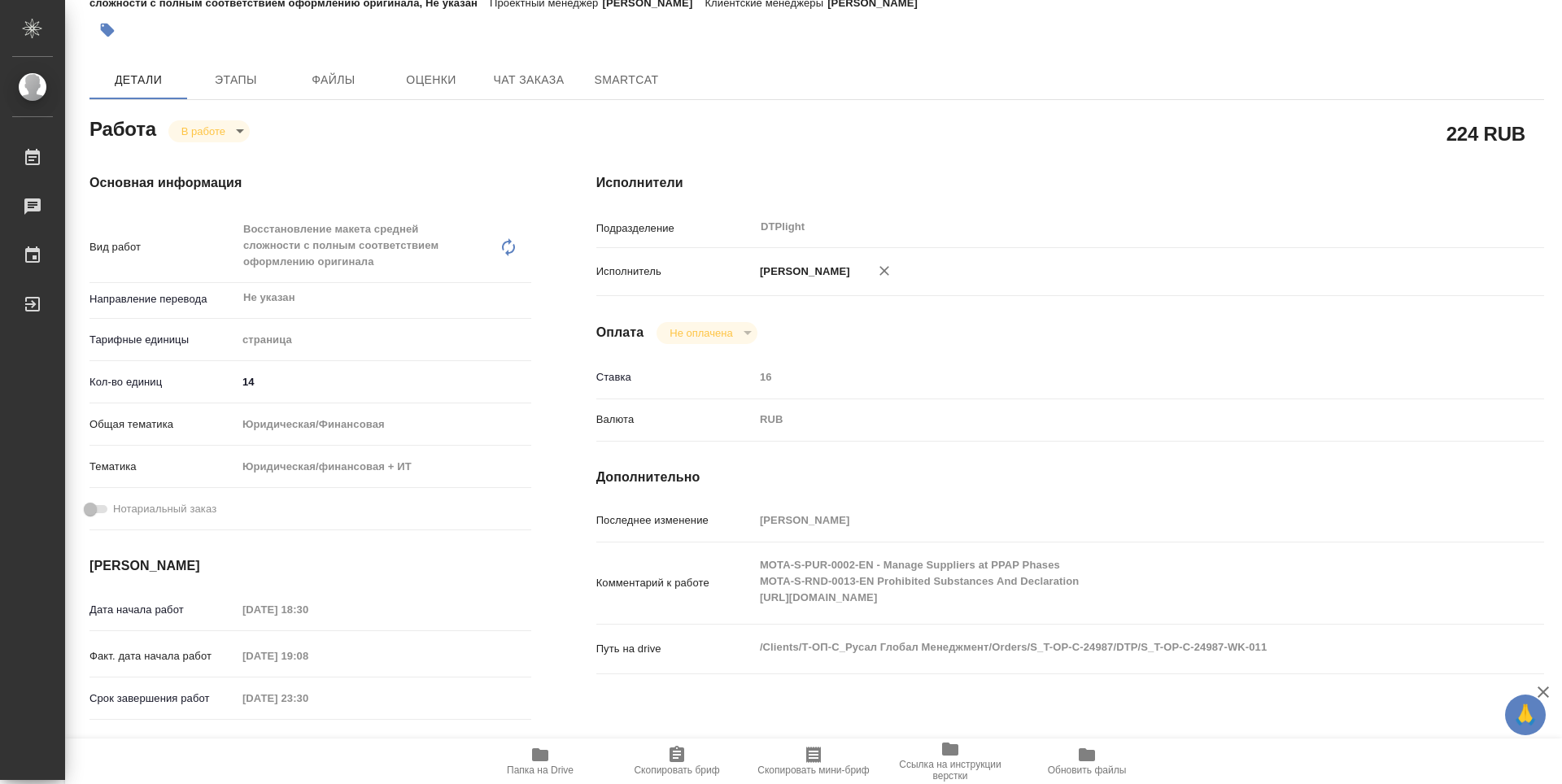
type textarea "x"
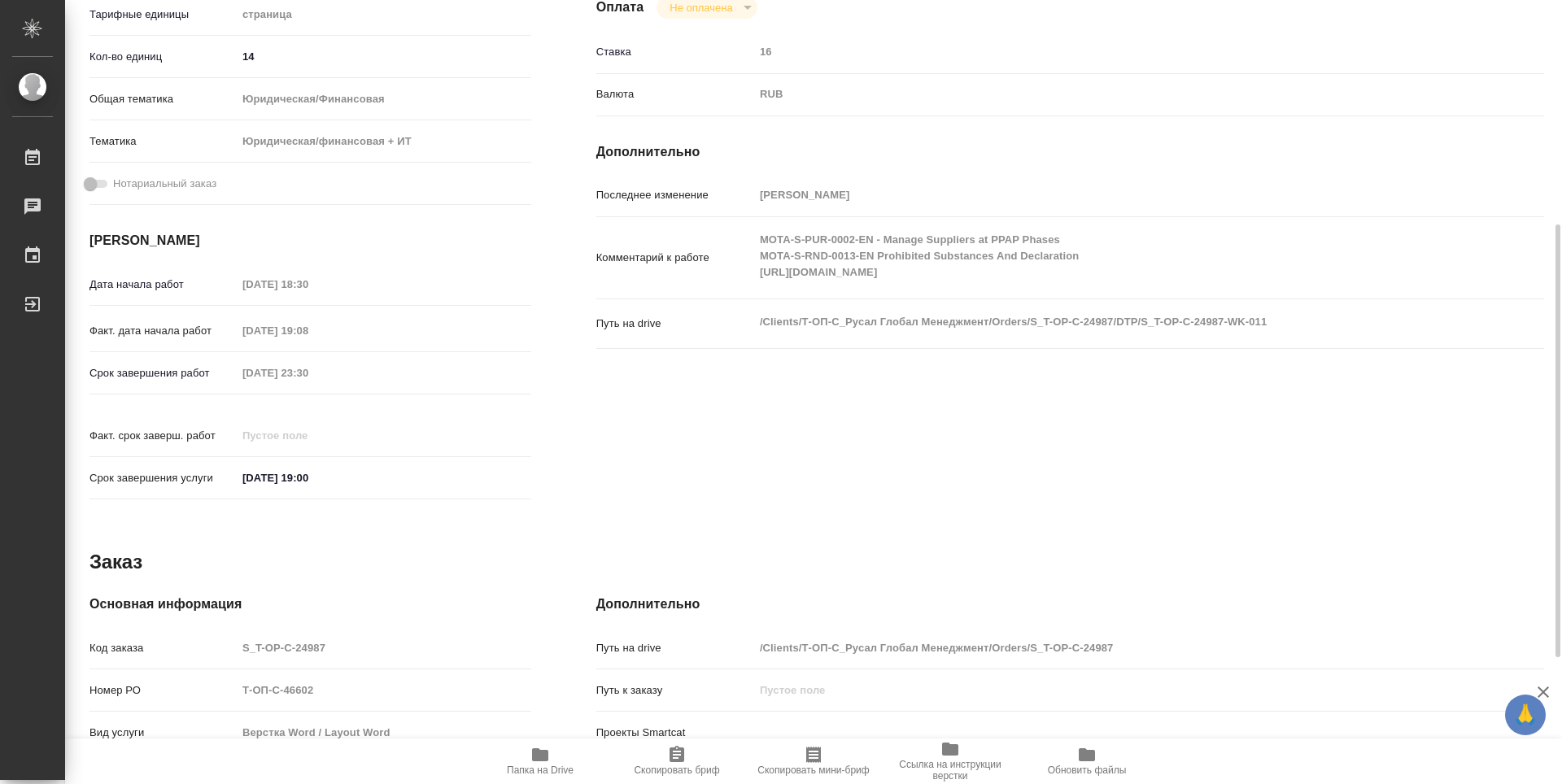
type textarea "x"
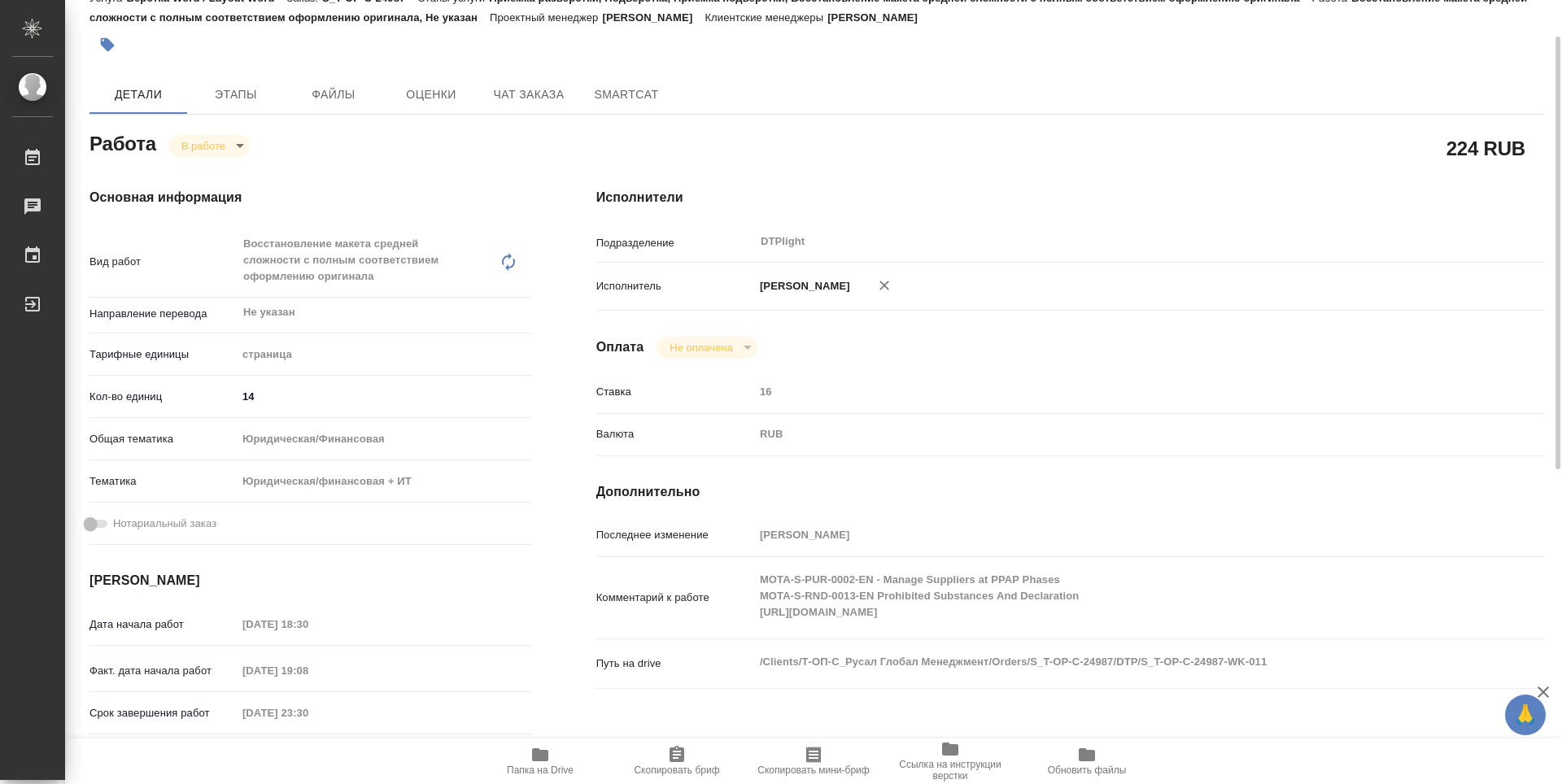
scroll to position [0, 0]
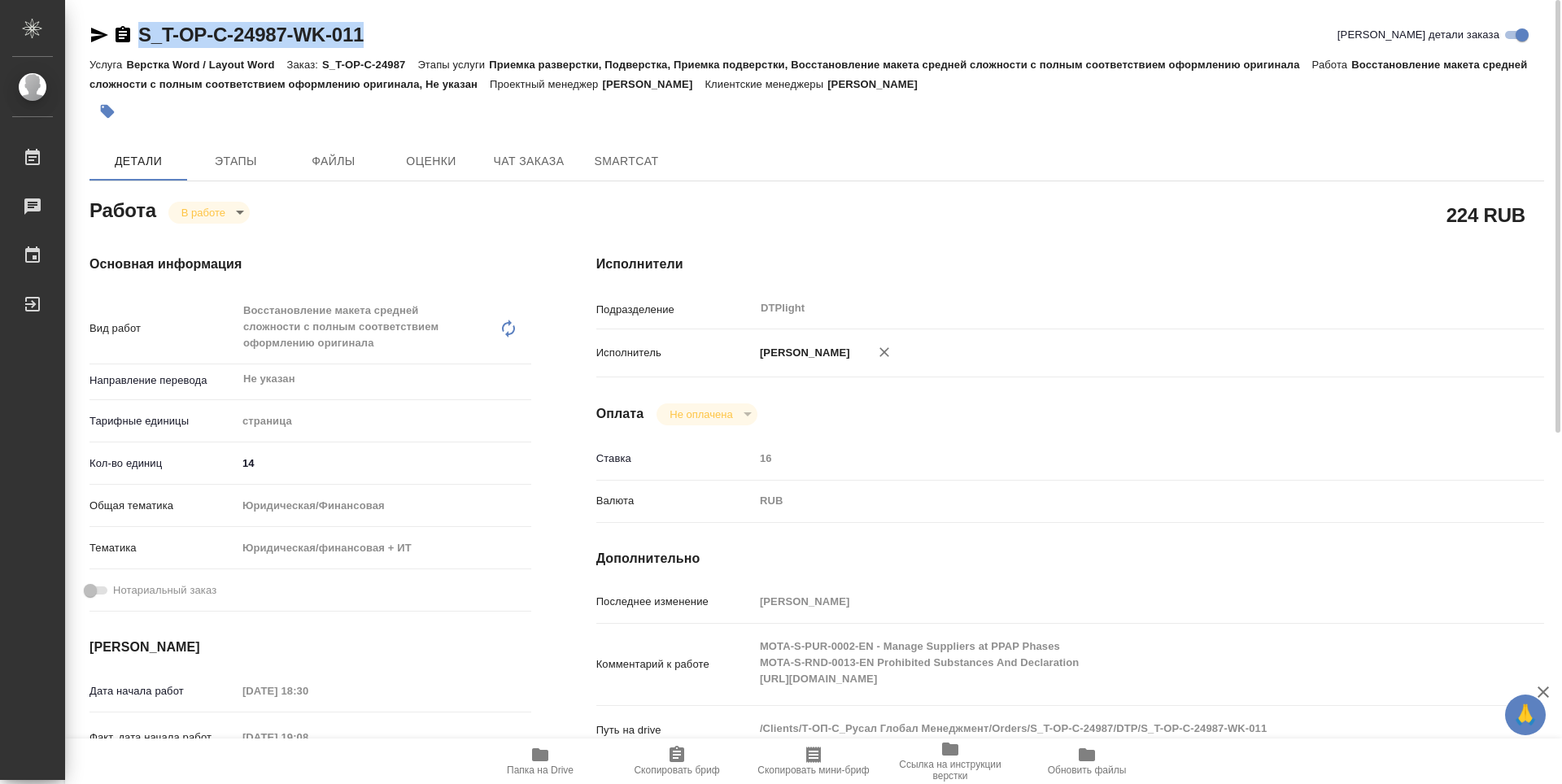
drag, startPoint x: 417, startPoint y: 35, endPoint x: 142, endPoint y: 28, distance: 275.1
click at [142, 28] on div "S_T-OP-C-24987-WK-011 Кратко детали заказа" at bounding box center [817, 35] width 1454 height 26
copy link "S_T-OP-C-24987-WK-011"
